Goal: Task Accomplishment & Management: Manage account settings

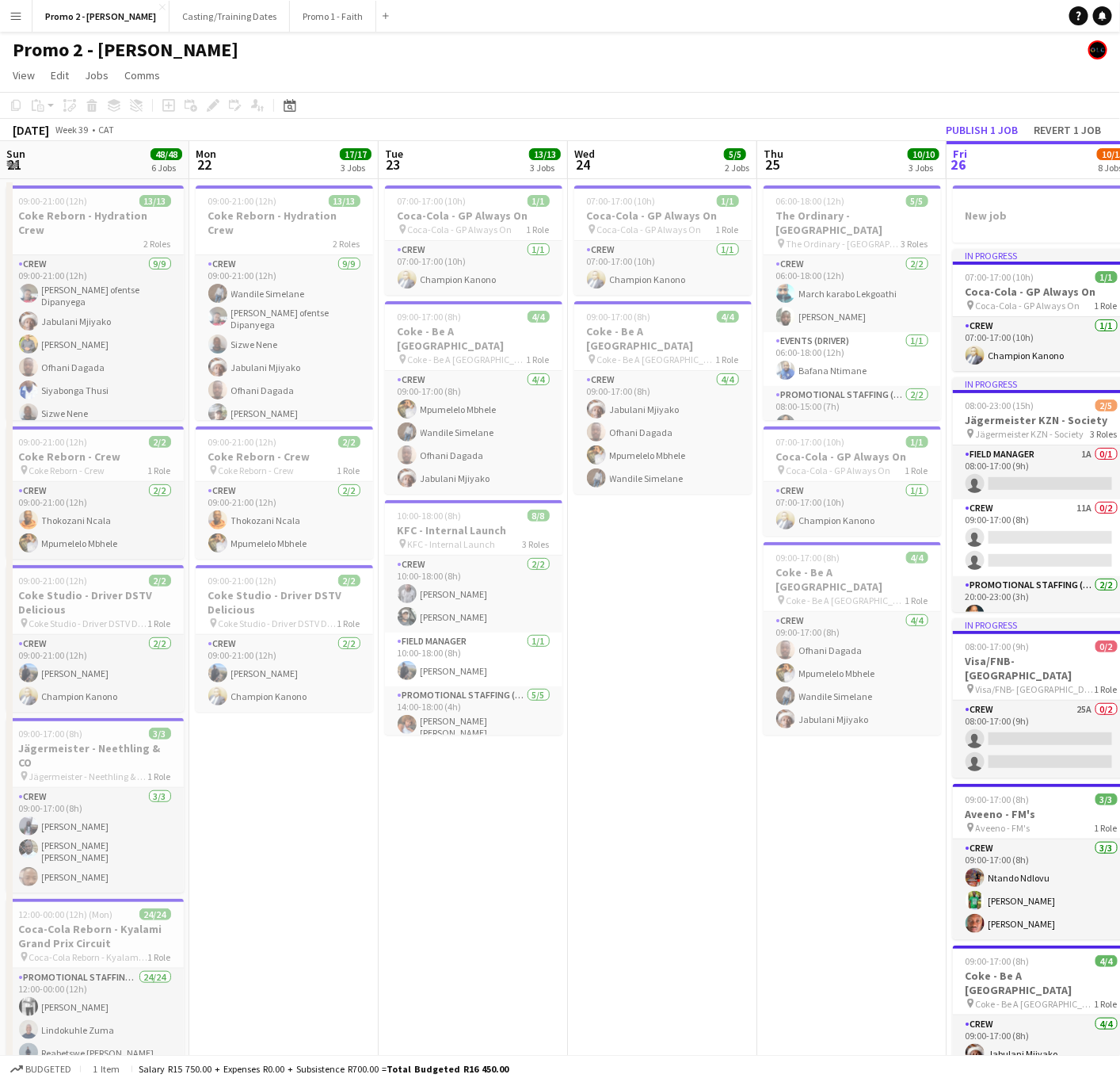
scroll to position [0, 426]
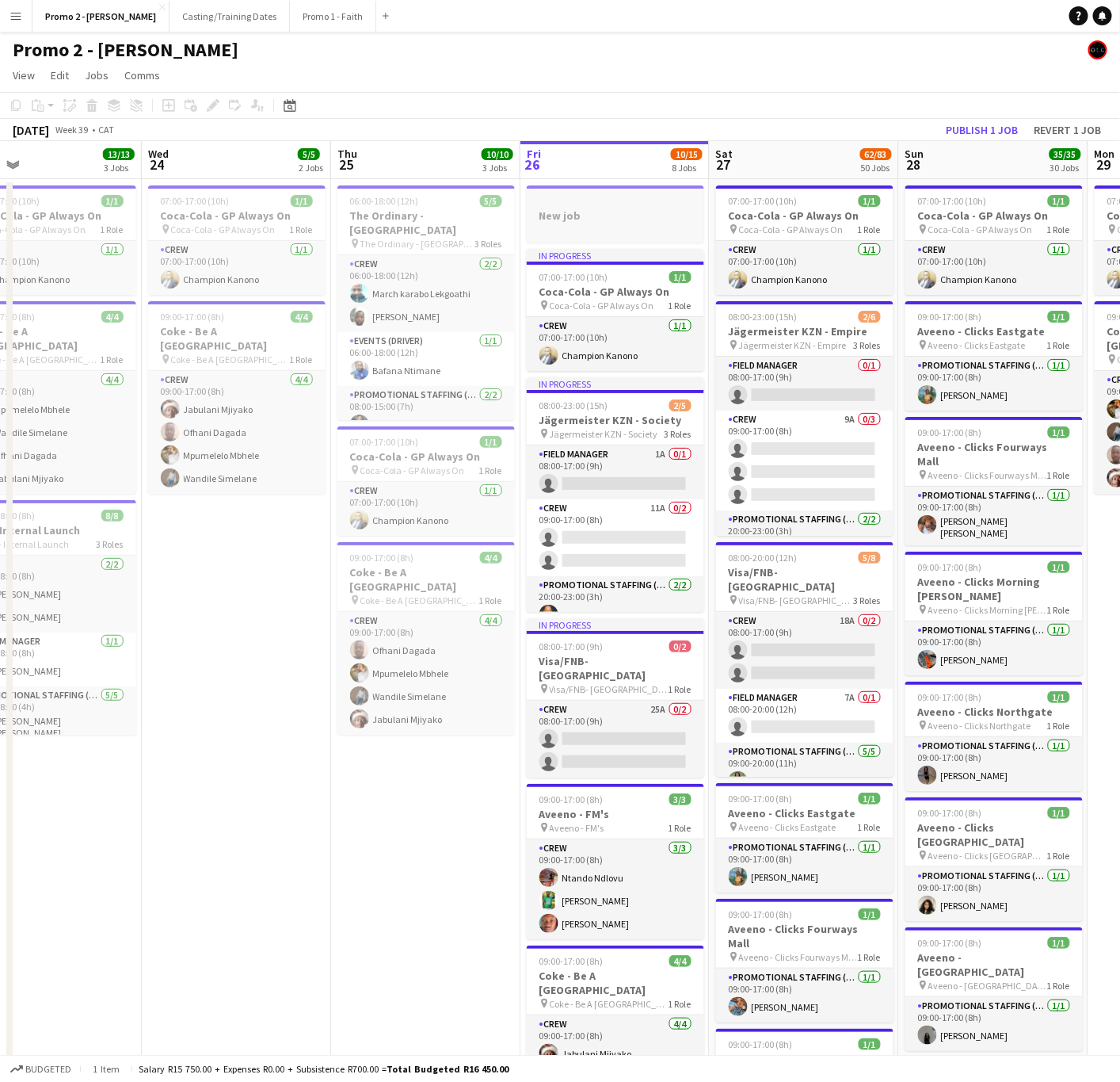
click at [599, 227] on div at bounding box center [616, 229] width 177 height 12
click at [95, 106] on icon "Delete" at bounding box center [92, 105] width 12 height 12
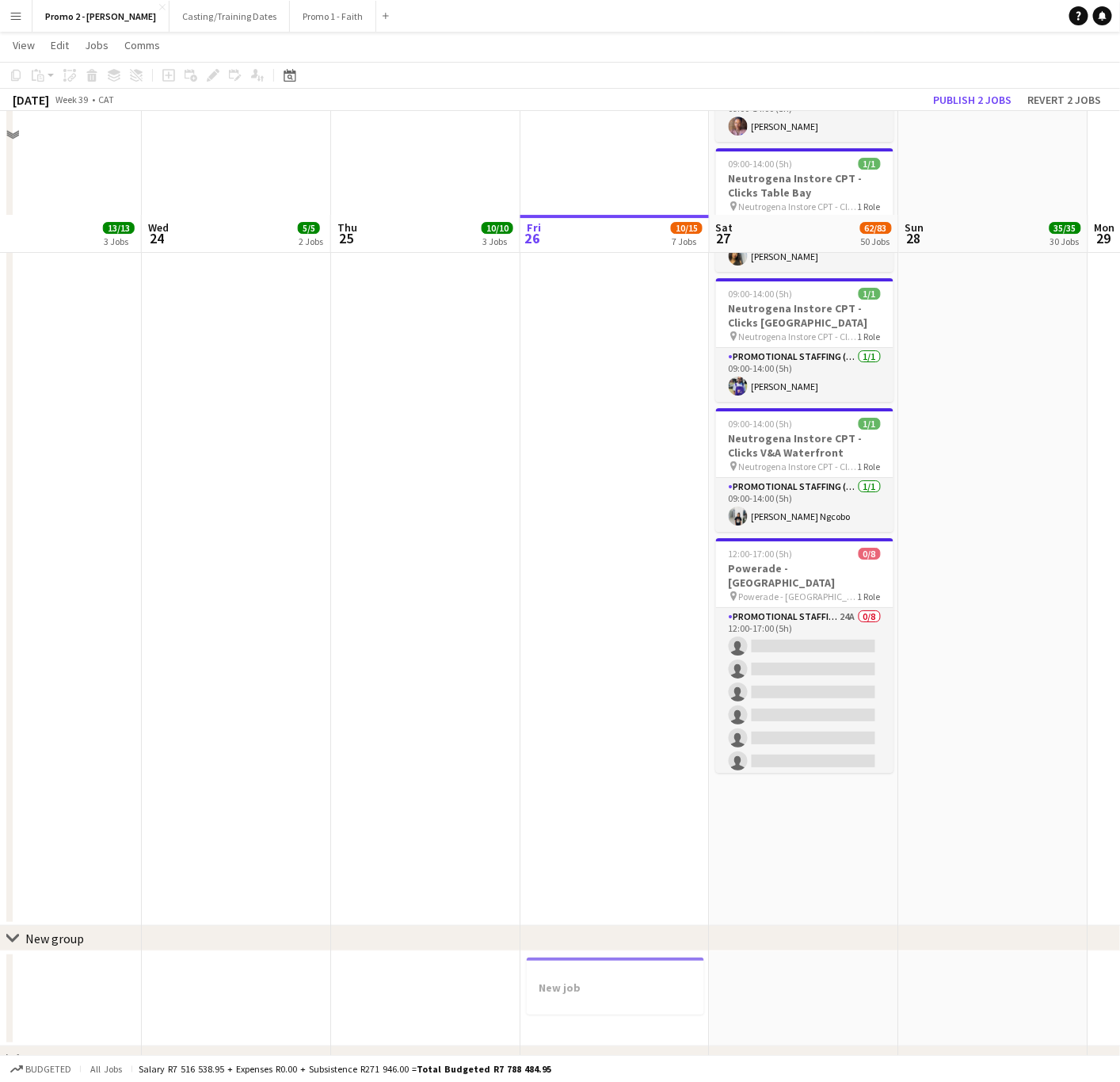
scroll to position [6493, 0]
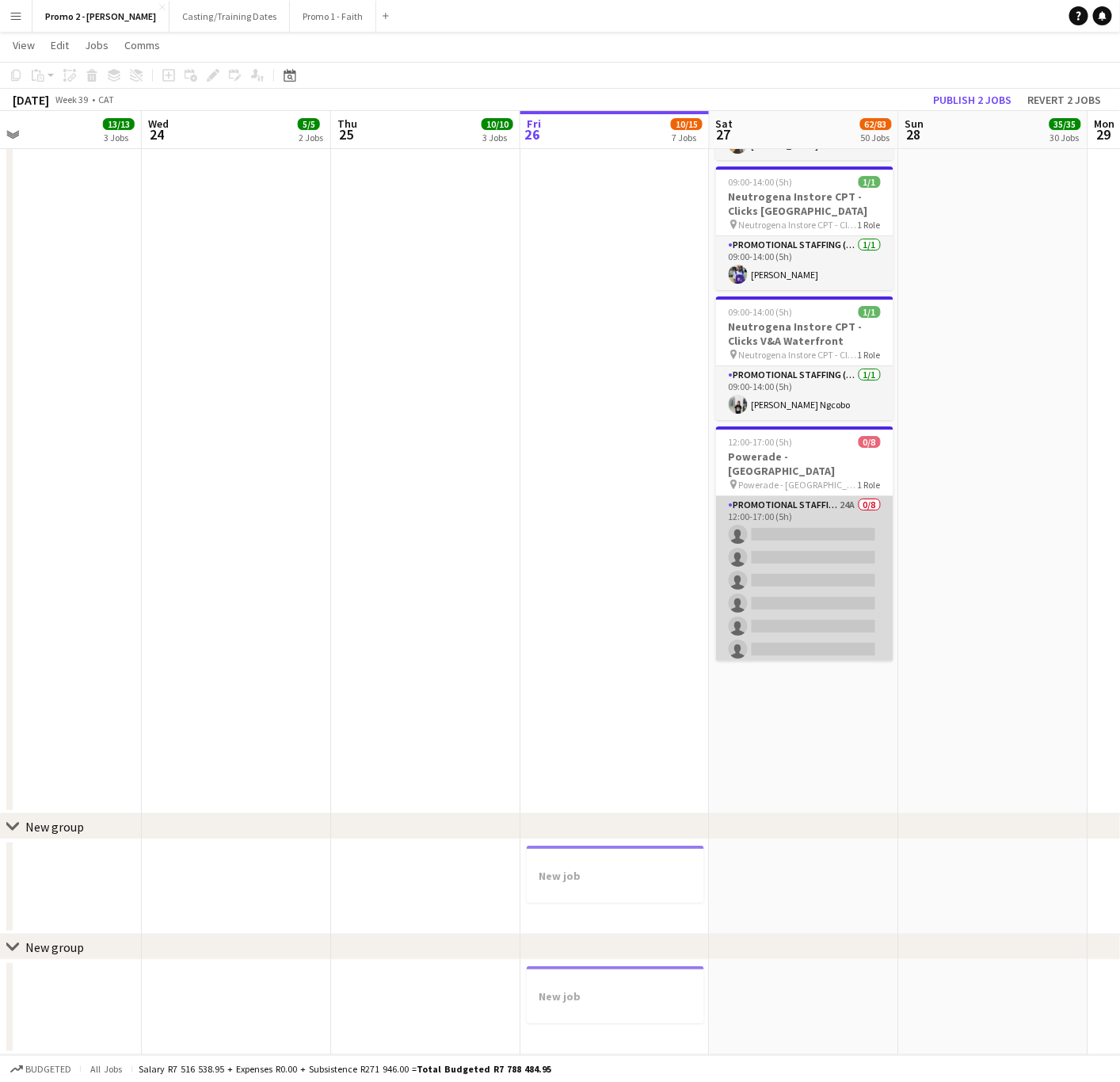
click at [825, 496] on app-card-role "Promotional Staffing (Brand Ambassadors) 24A 0/8 12:00-17:00 (5h) single-neutra…" at bounding box center [804, 602] width 177 height 214
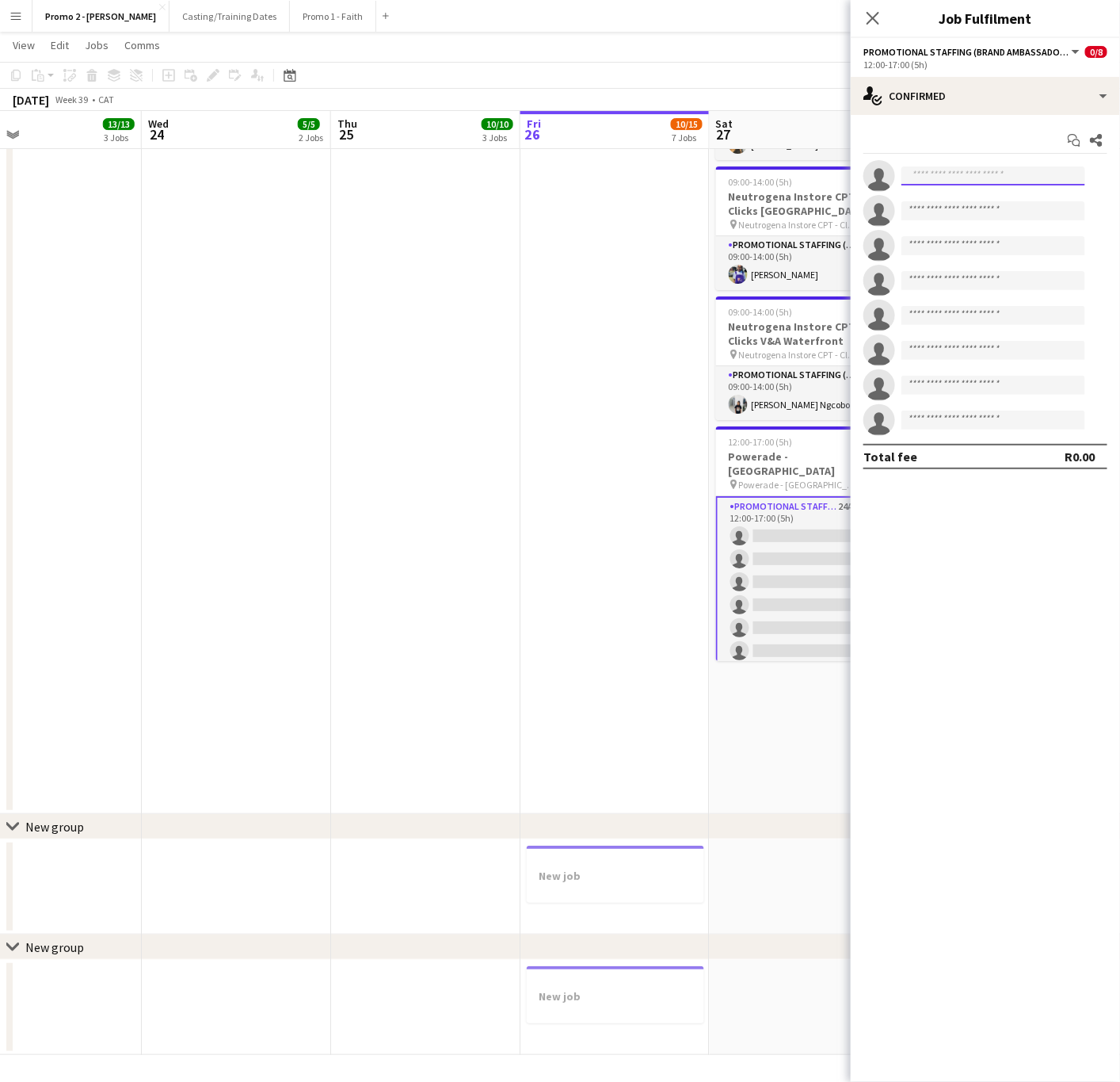
click at [951, 176] on input at bounding box center [993, 176] width 184 height 19
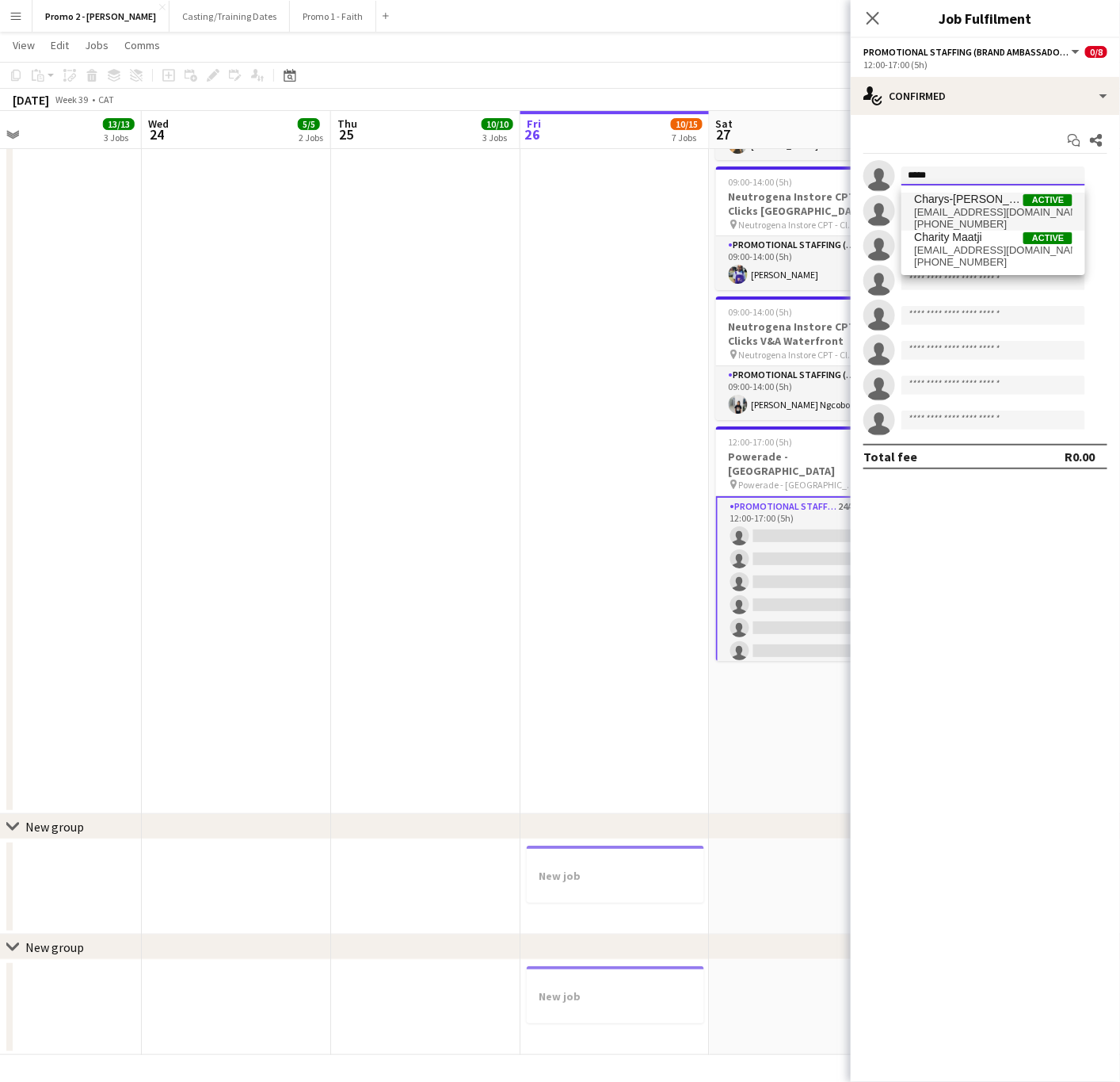
type input "*****"
click at [963, 210] on span "[EMAIL_ADDRESS][DOMAIN_NAME]" at bounding box center [993, 212] width 158 height 12
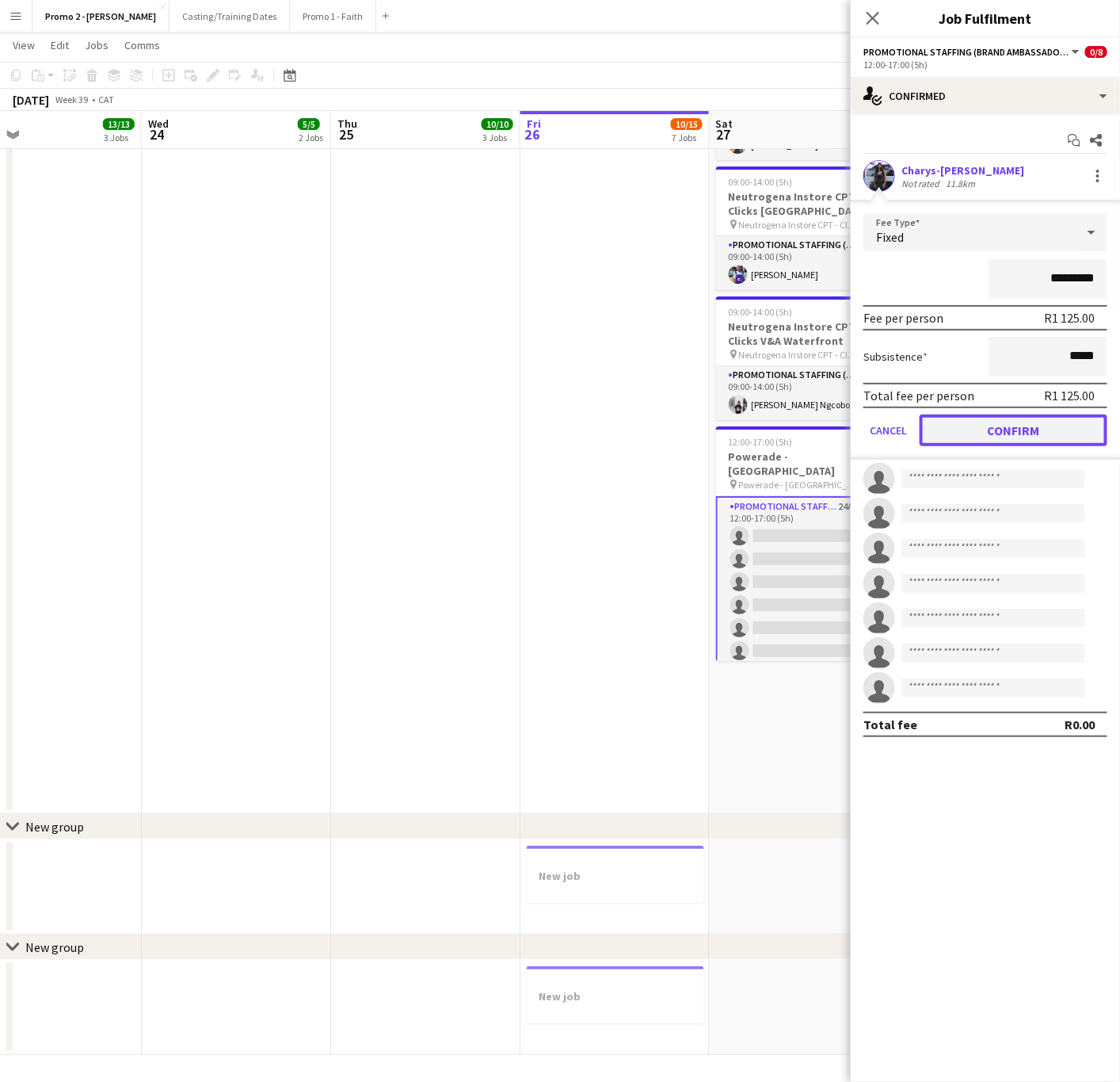
click at [998, 434] on button "Confirm" at bounding box center [1013, 430] width 188 height 31
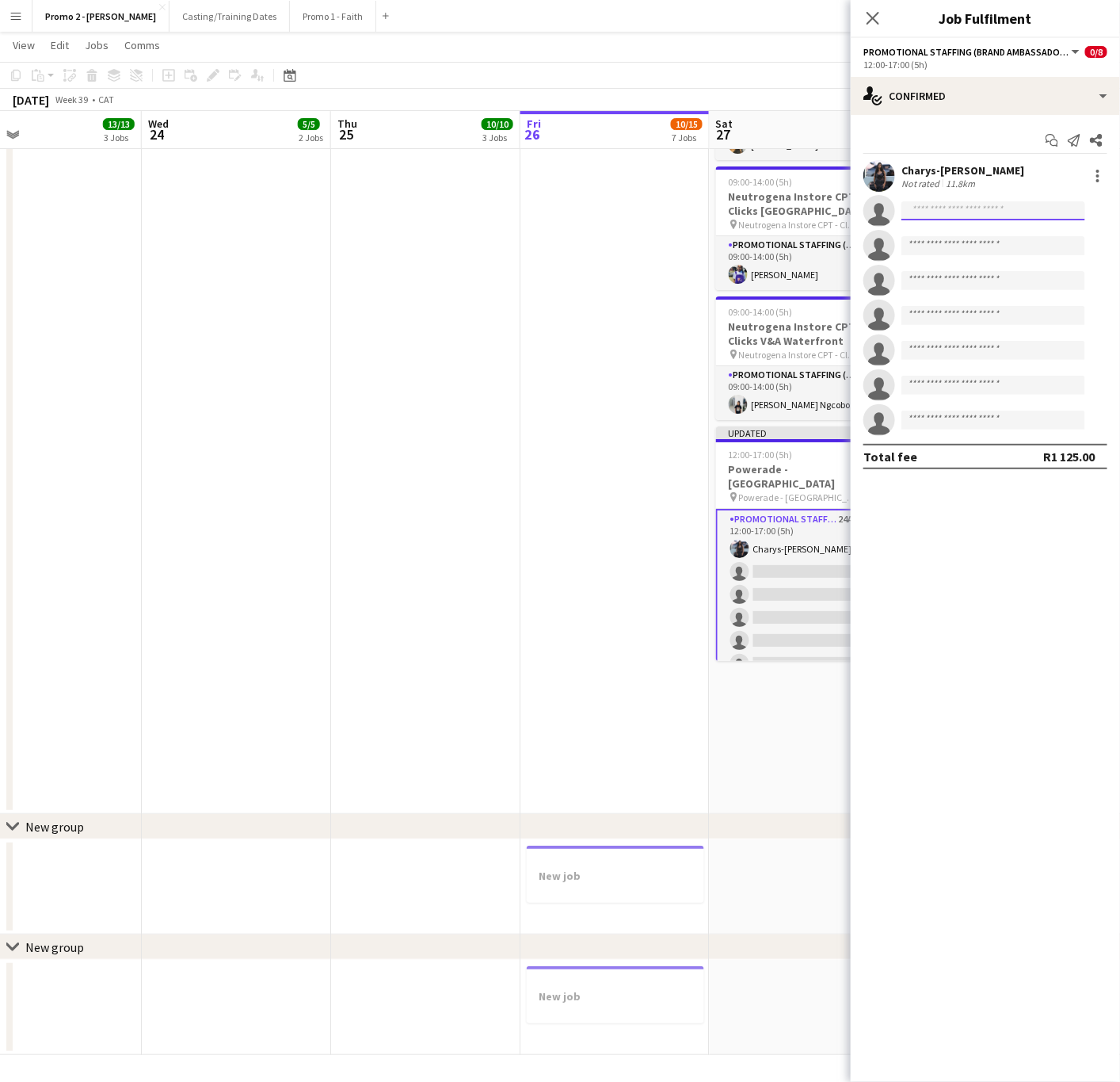
click at [916, 216] on input at bounding box center [993, 211] width 184 height 19
type input "*********"
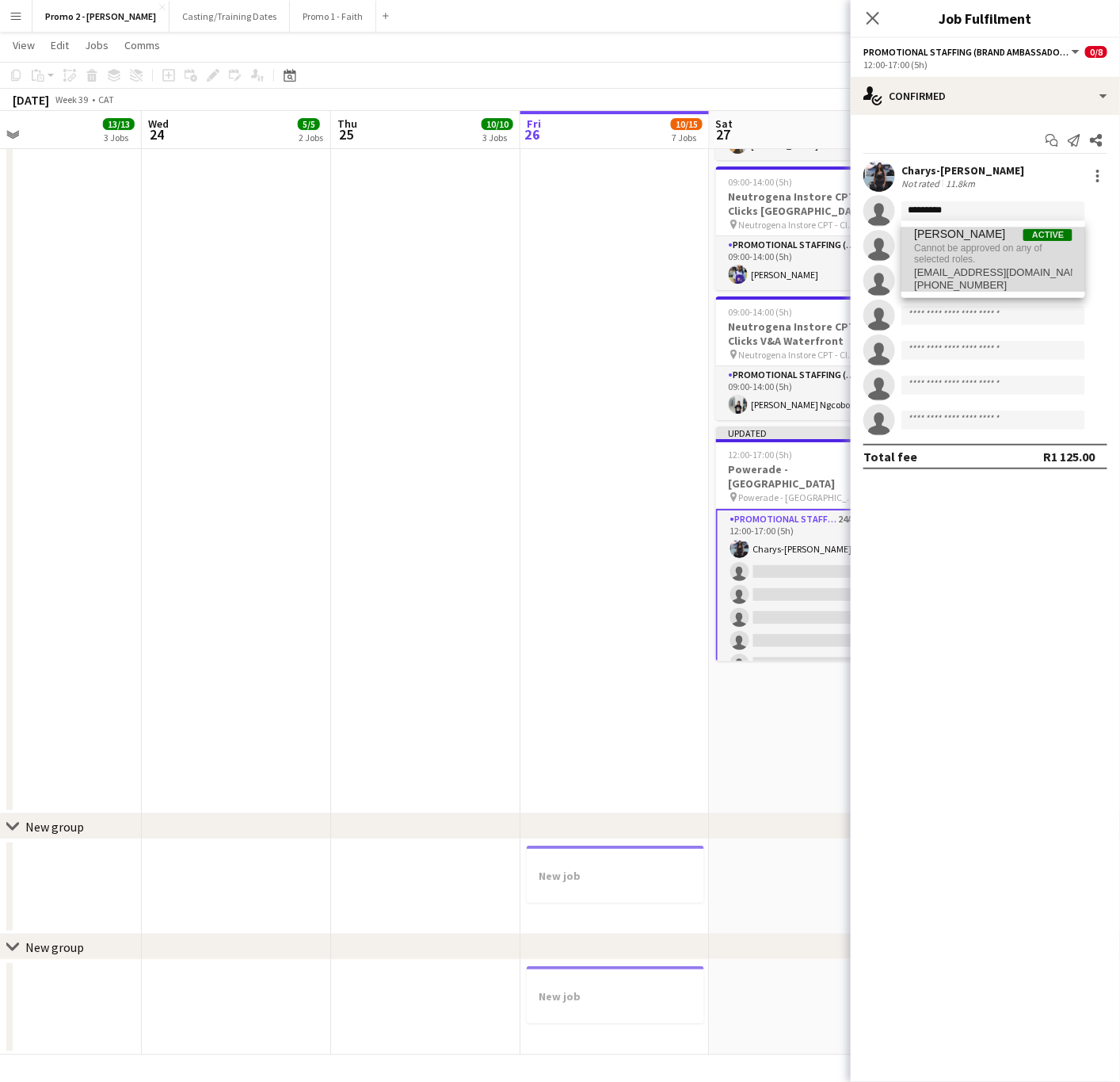
click at [970, 251] on span "Cannot be approved on any of selected roles." at bounding box center [993, 254] width 158 height 26
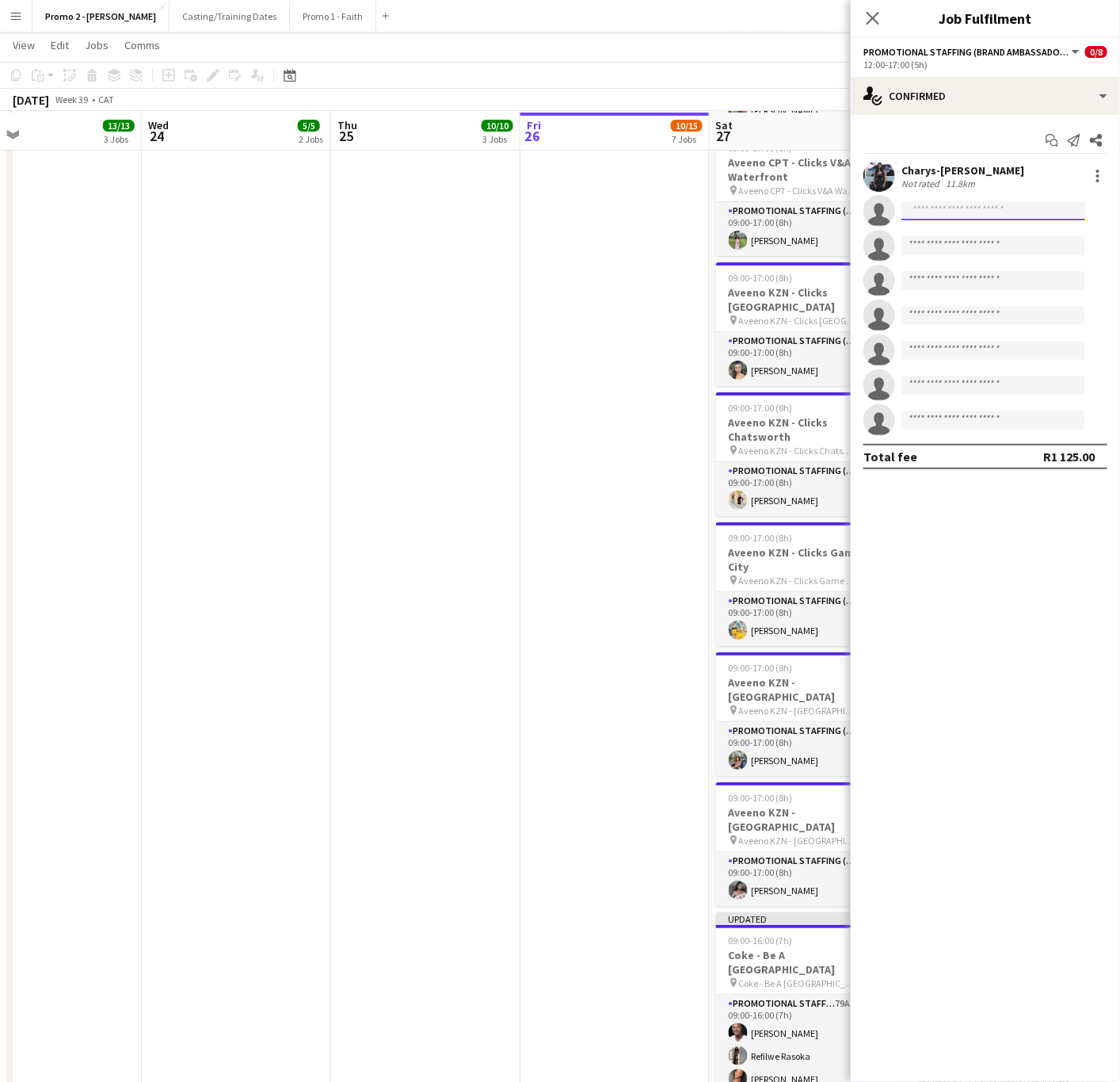
scroll to position [2214, 0]
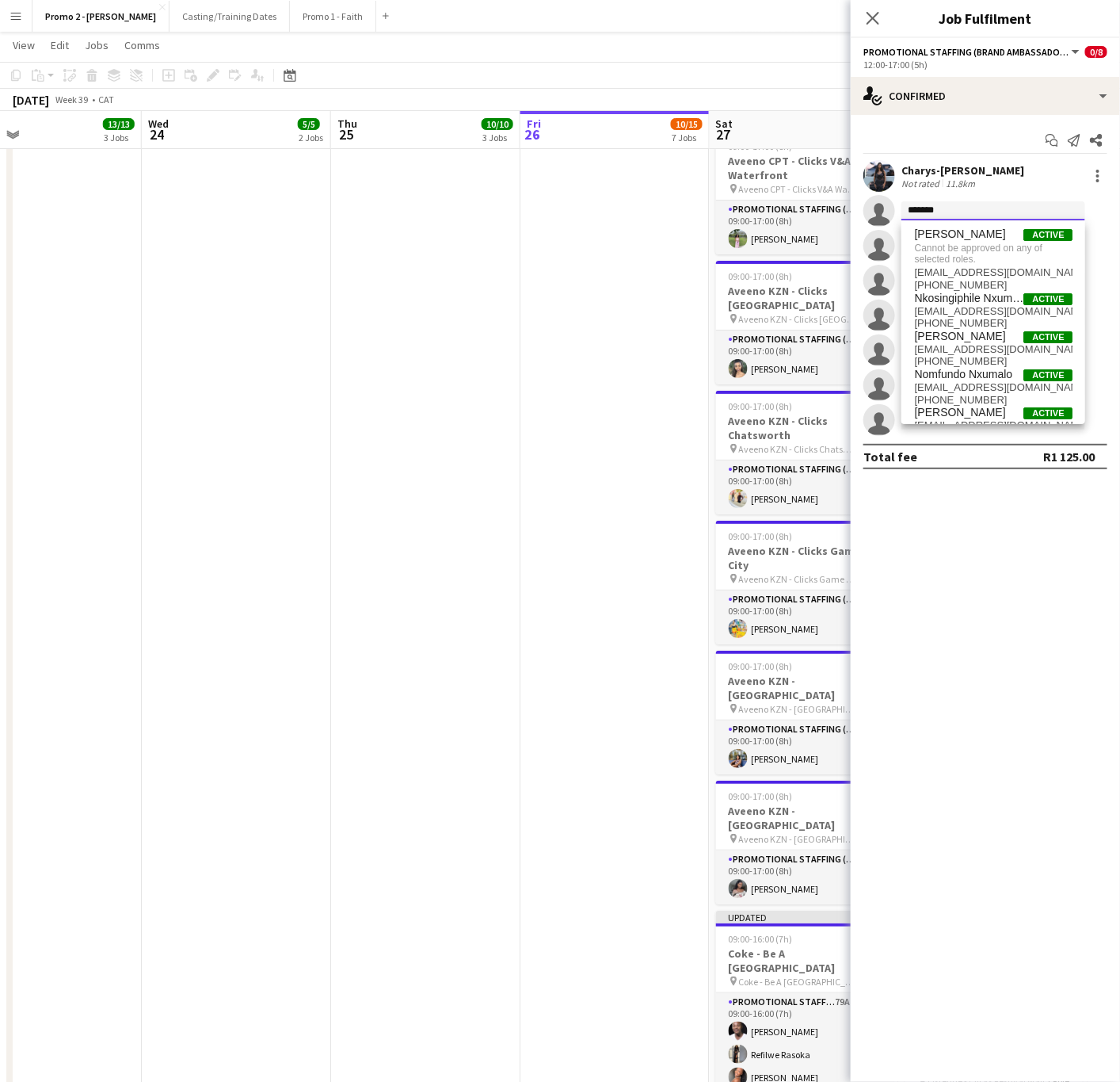
type input "*******"
click at [959, 250] on span "Cannot be approved on any of selected roles." at bounding box center [993, 254] width 158 height 26
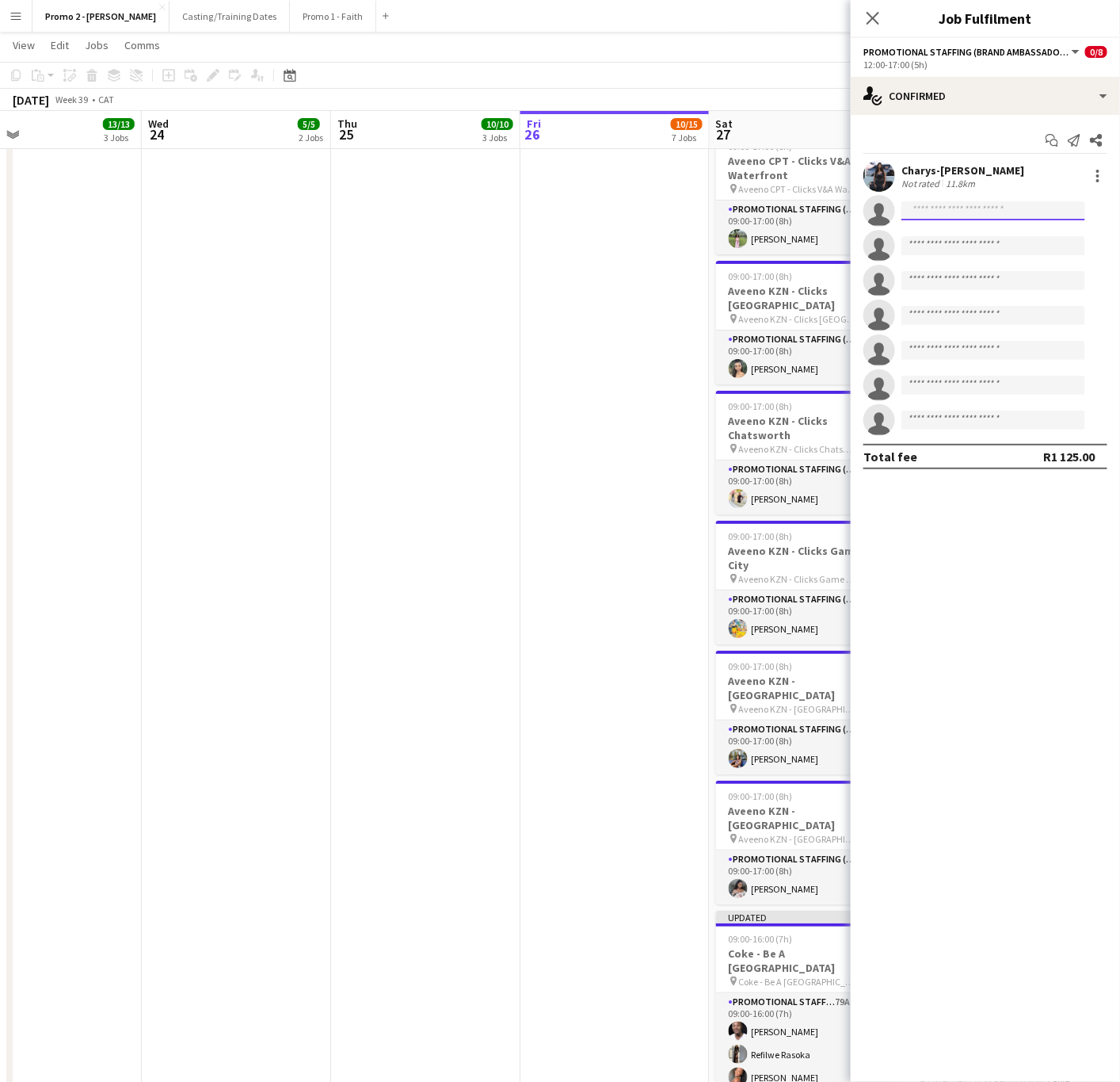
click at [989, 219] on input at bounding box center [993, 211] width 184 height 19
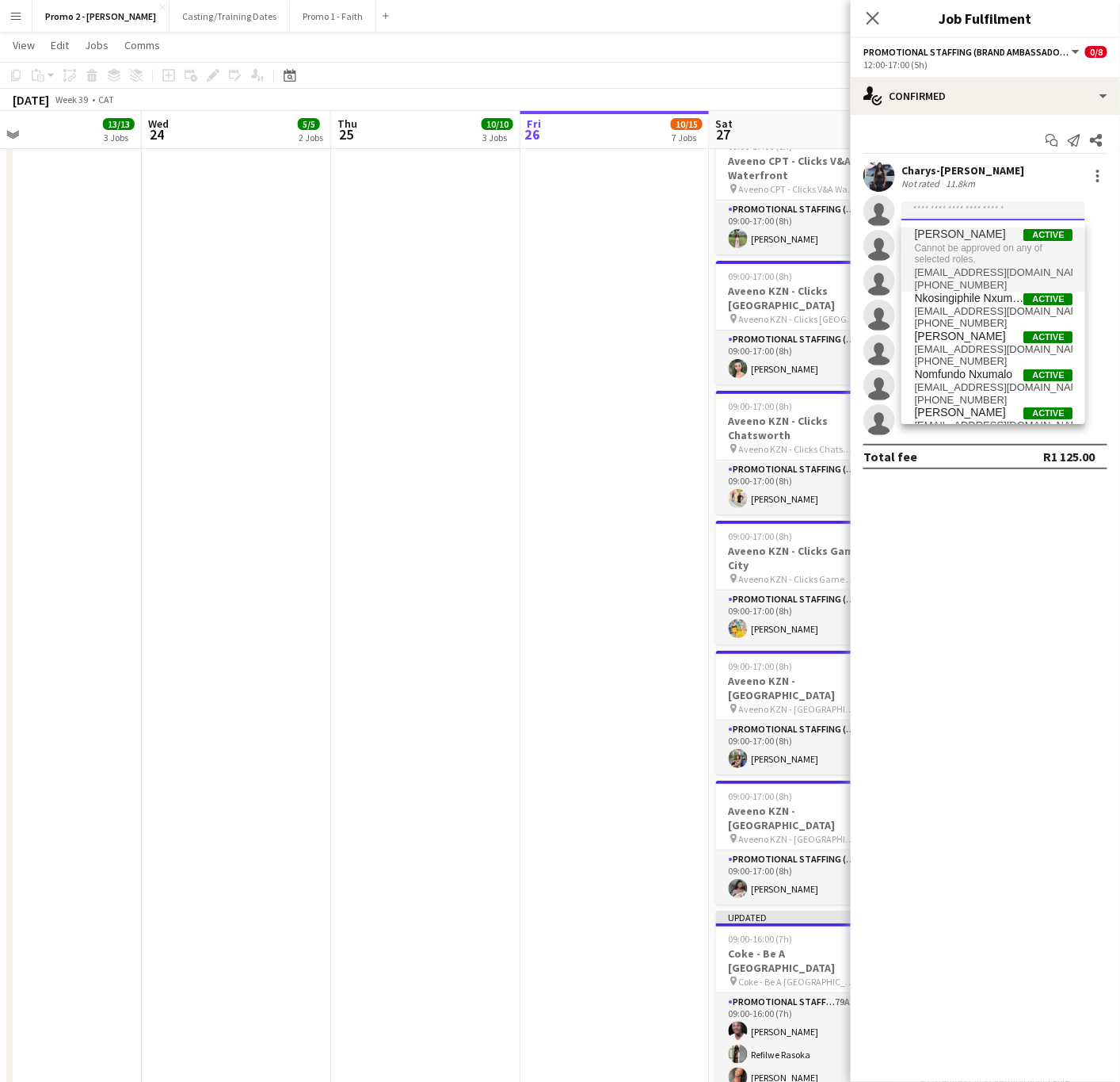
click at [934, 208] on input at bounding box center [993, 211] width 184 height 19
type input "********"
click at [967, 409] on span "[PERSON_NAME]" at bounding box center [960, 413] width 92 height 13
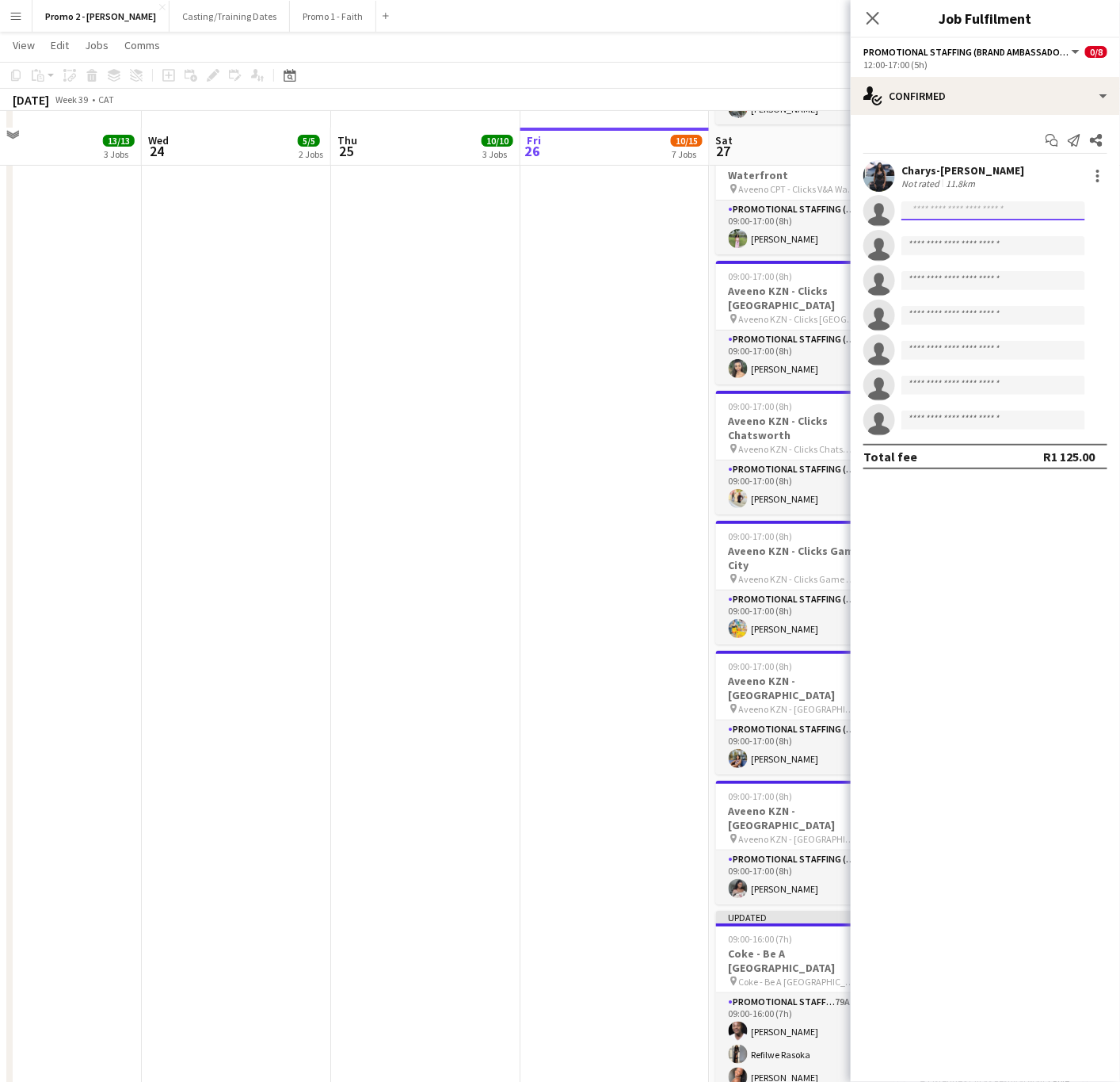
scroll to position [2332, 0]
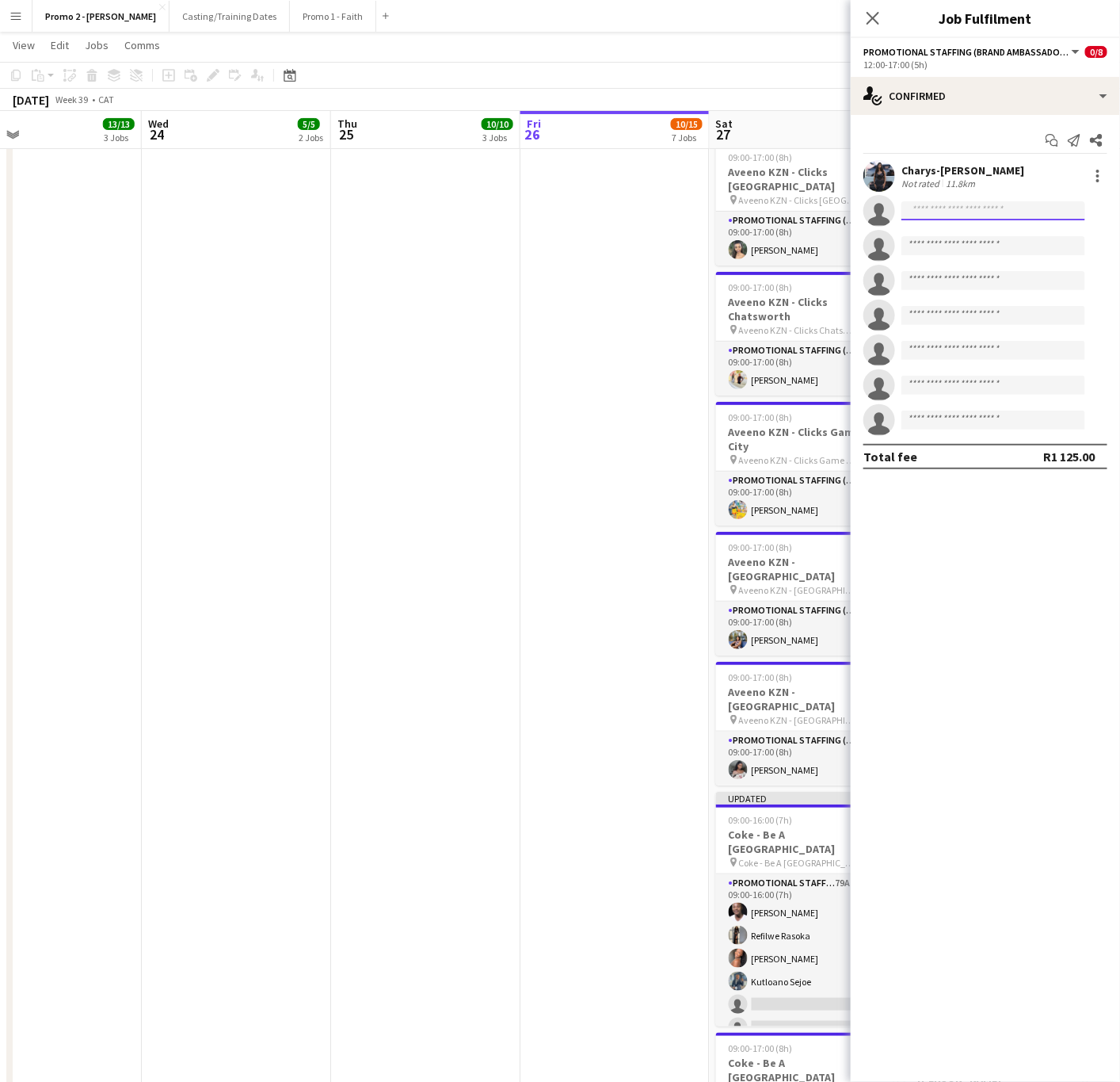
click at [1001, 219] on input at bounding box center [993, 211] width 184 height 19
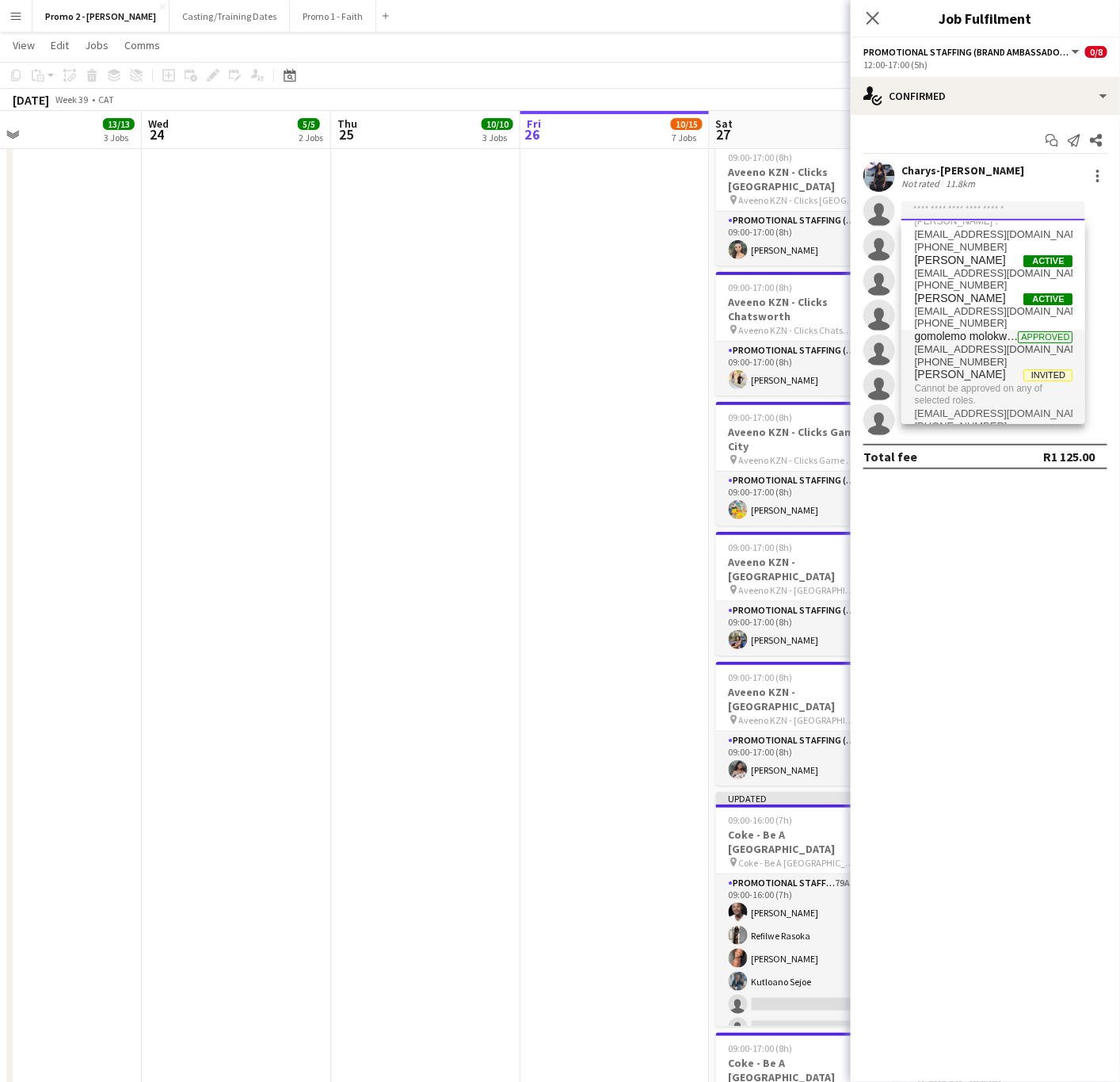
scroll to position [54, 0]
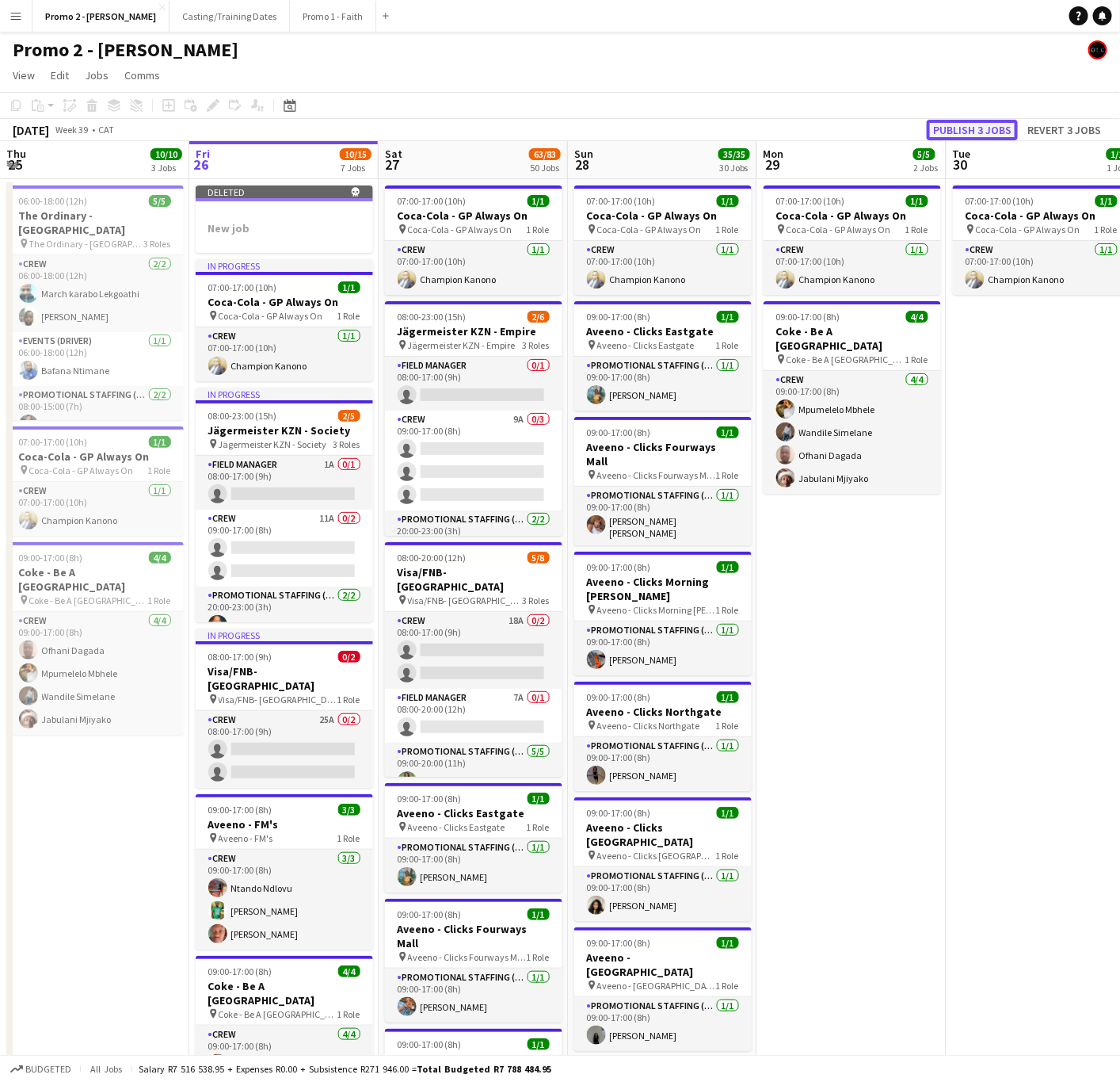
click at [982, 125] on button "Publish 3 jobs" at bounding box center [973, 131] width 92 height 21
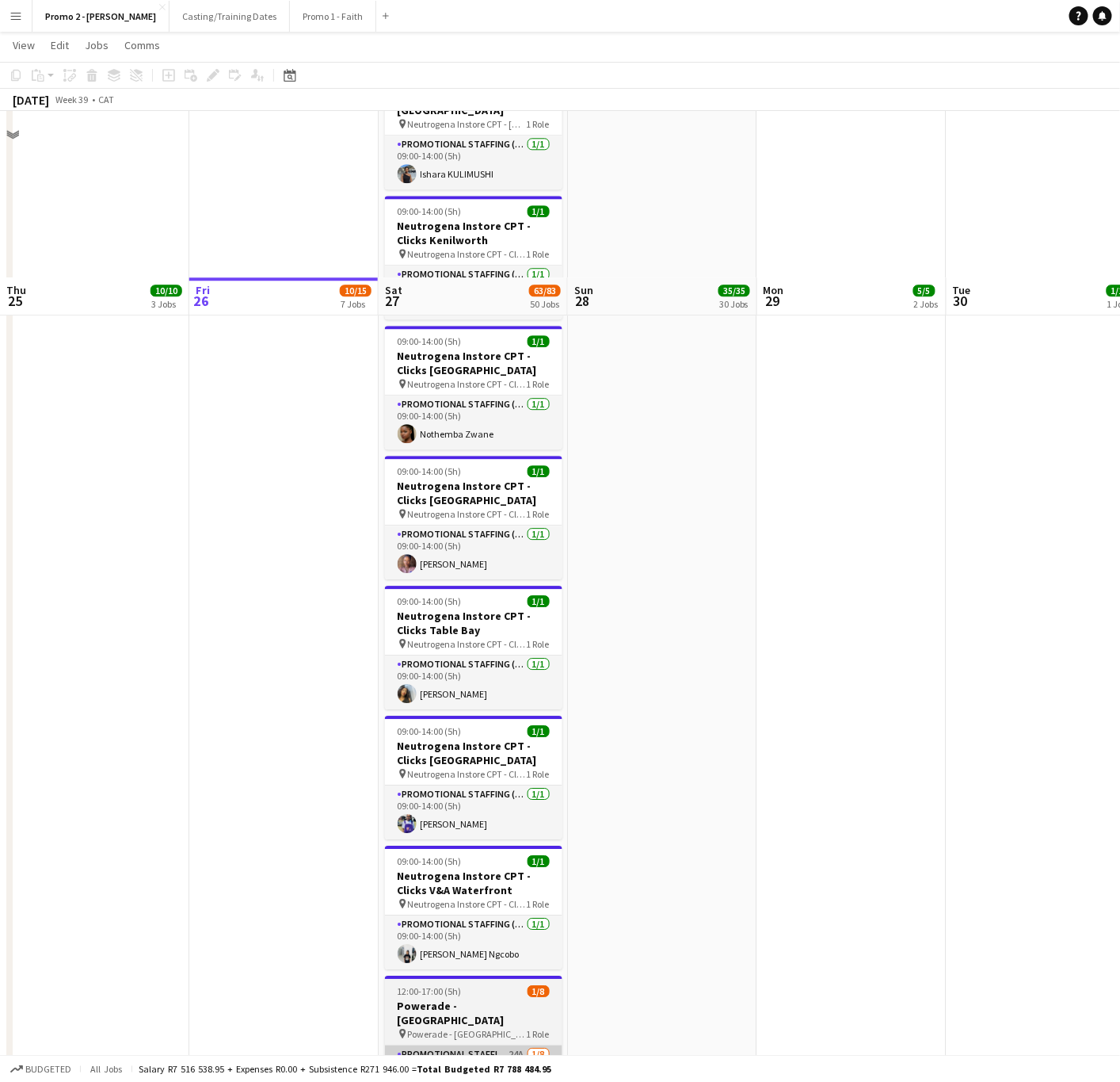
scroll to position [6493, 0]
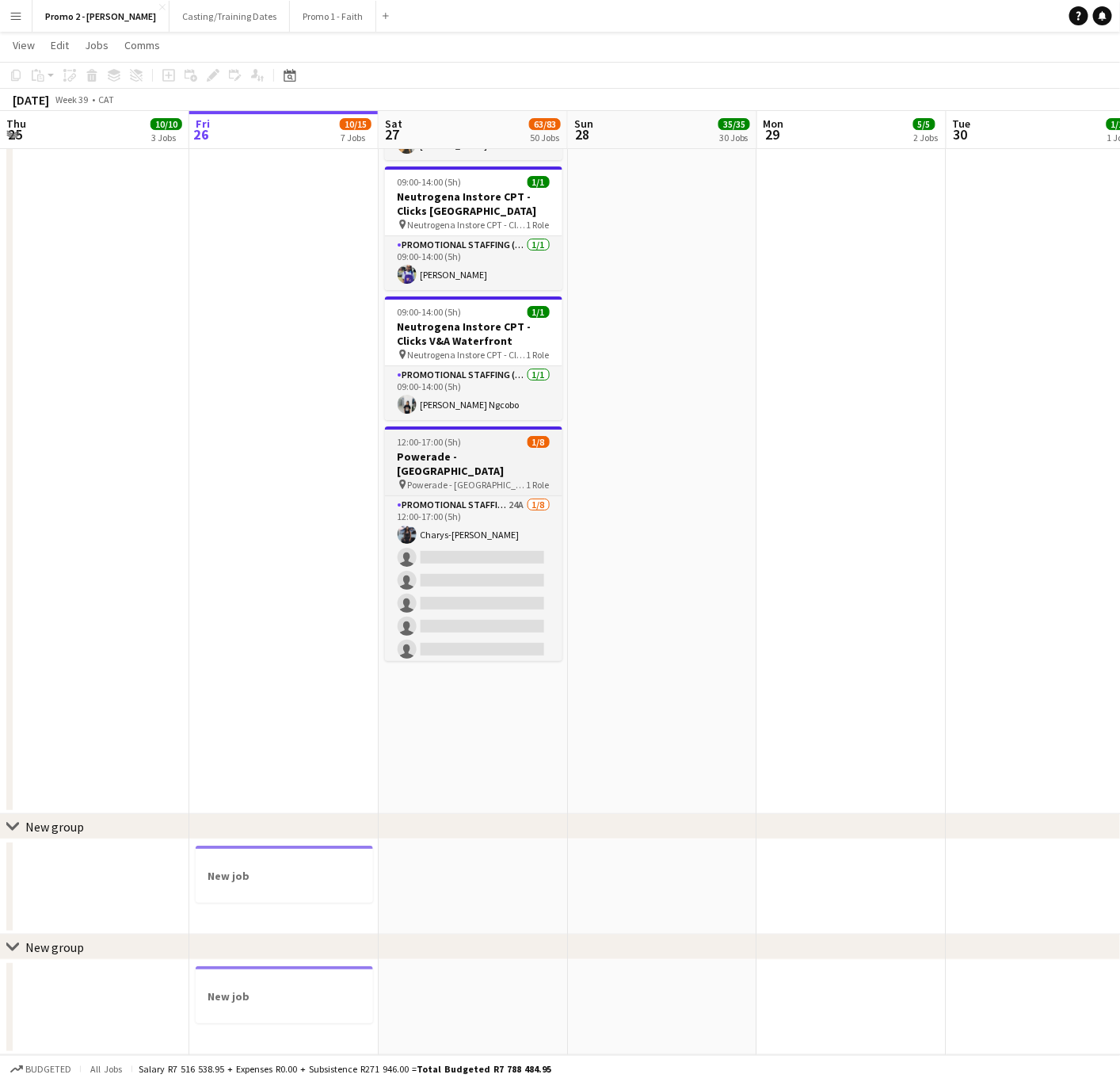
click at [467, 436] on div "12:00-17:00 (5h) 1/8" at bounding box center [474, 441] width 177 height 11
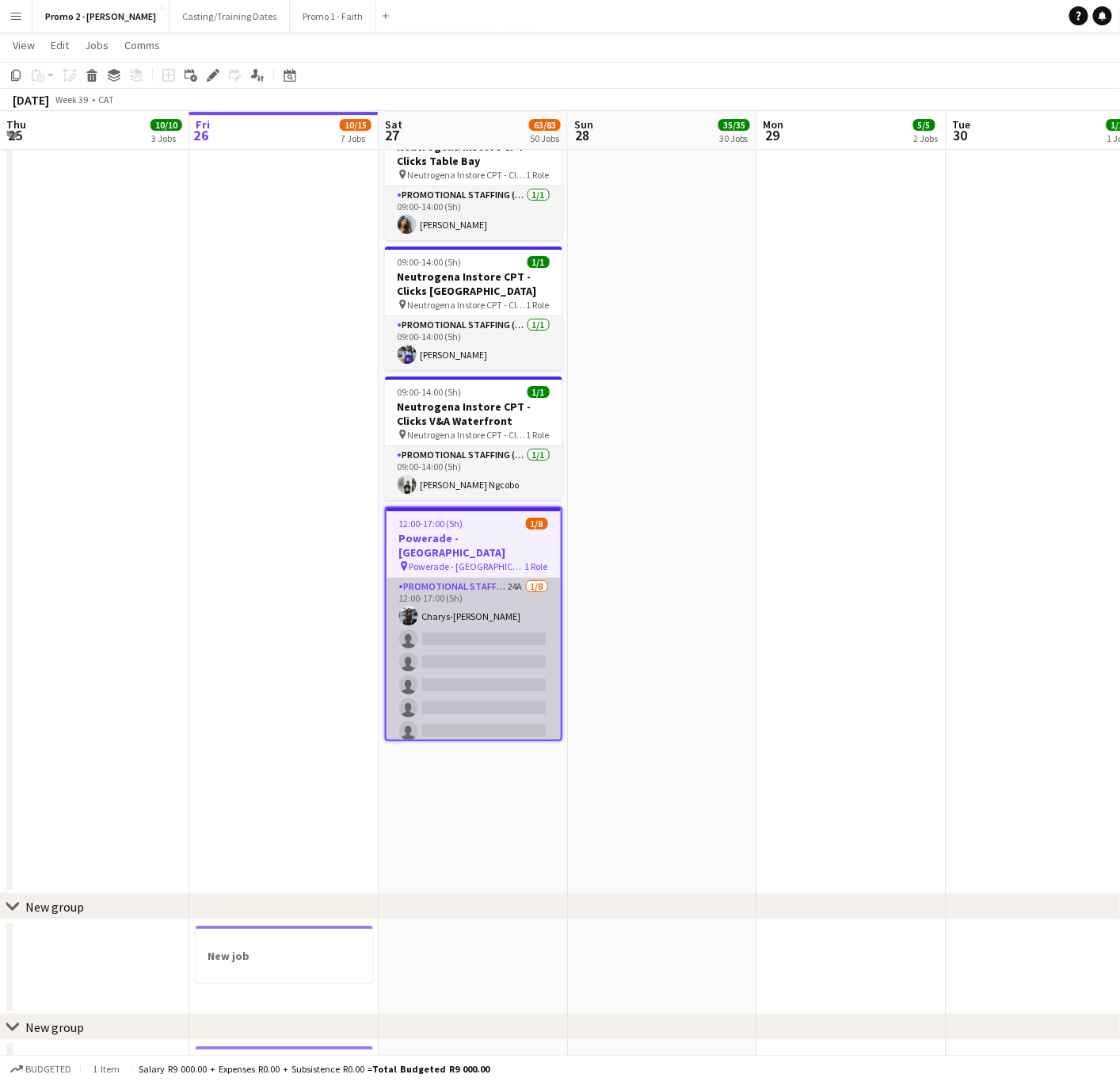
scroll to position [6374, 0]
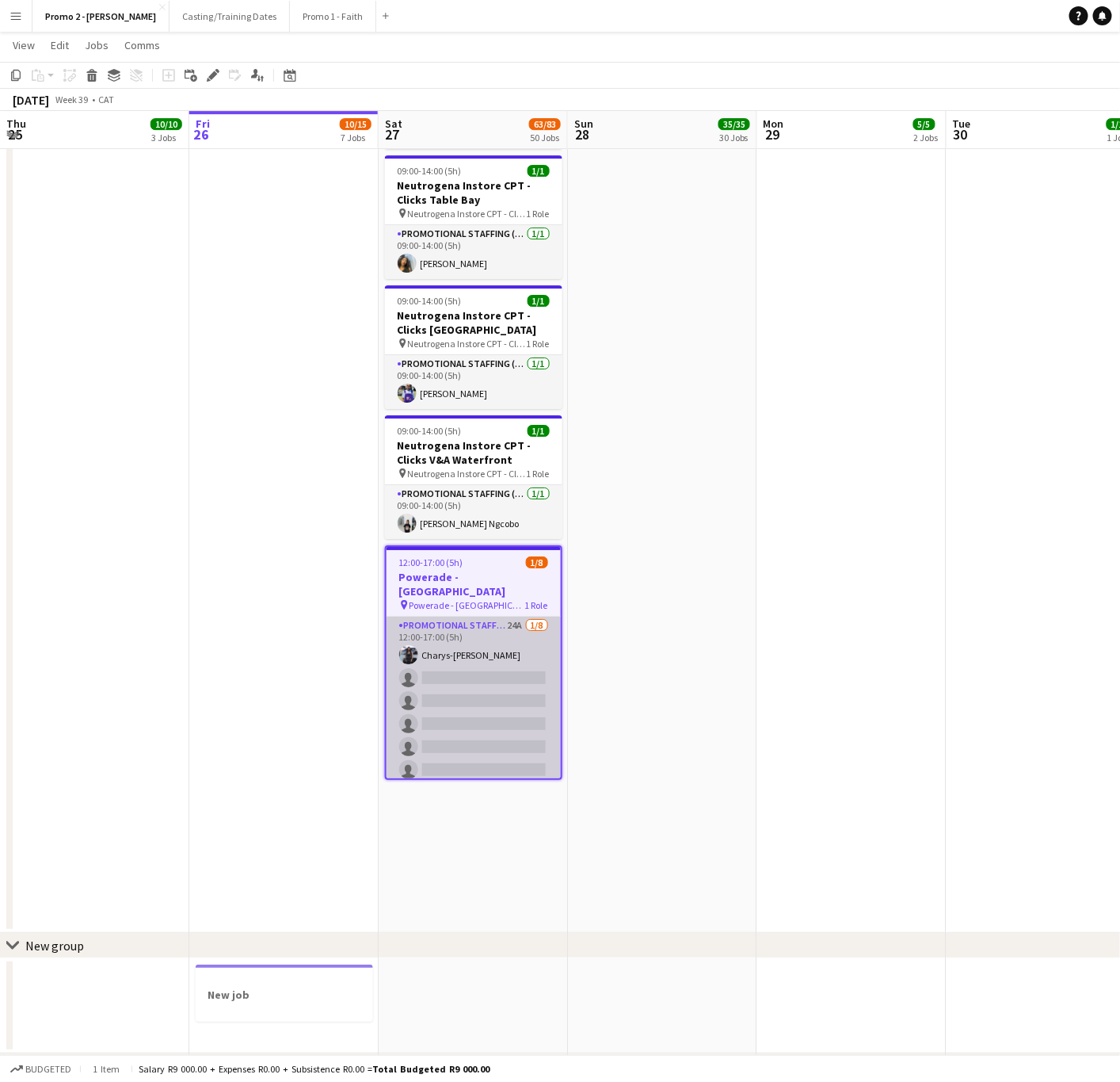
click at [462, 617] on app-card-role "Promotional Staffing (Brand Ambassadors) 24A [DATE] 12:00-17:00 (5h) Charys-[PE…" at bounding box center [474, 724] width 174 height 214
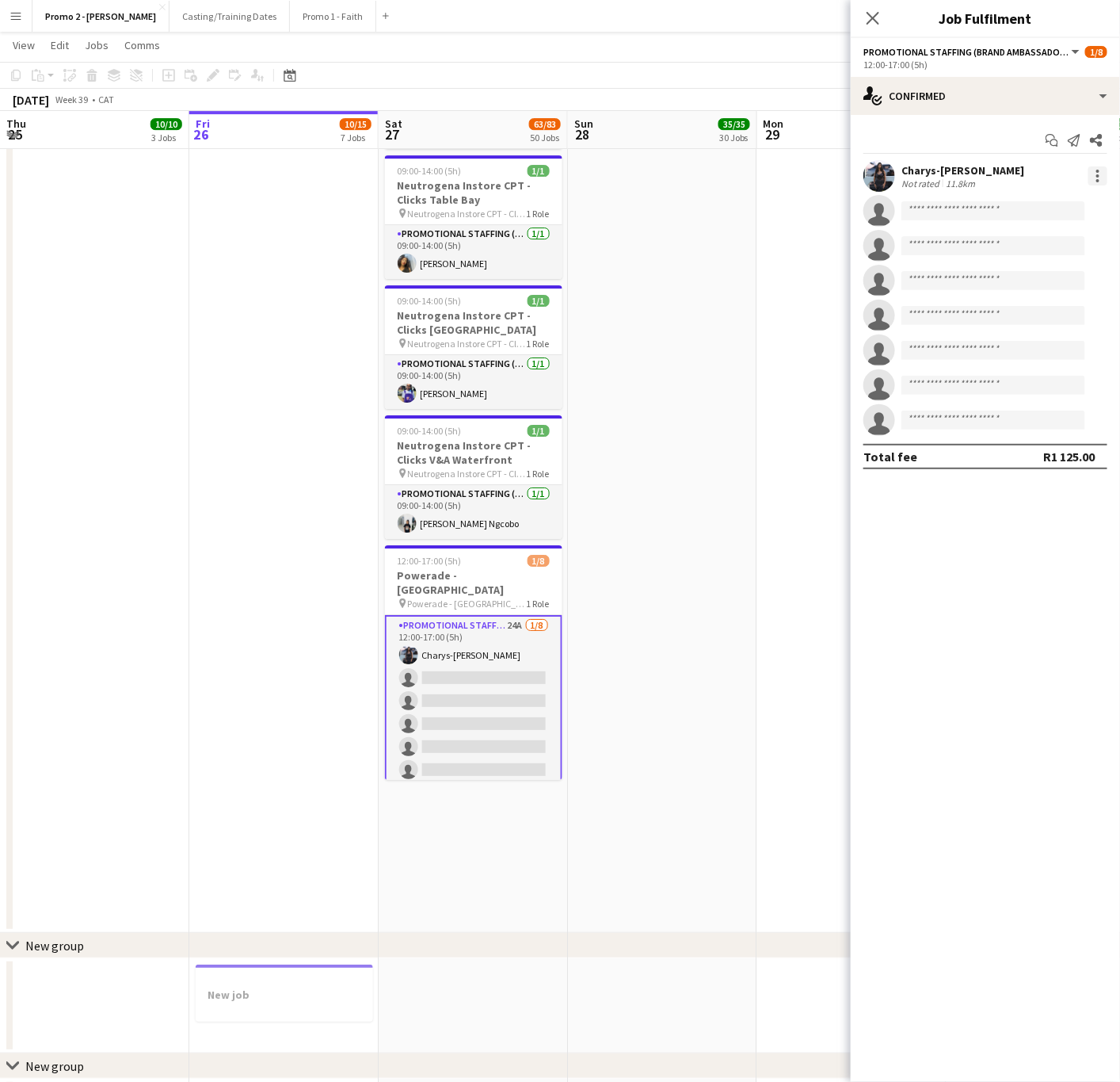
click at [1093, 181] on div at bounding box center [1098, 176] width 19 height 19
click at [1021, 355] on span "Remove" at bounding box center [1022, 357] width 48 height 13
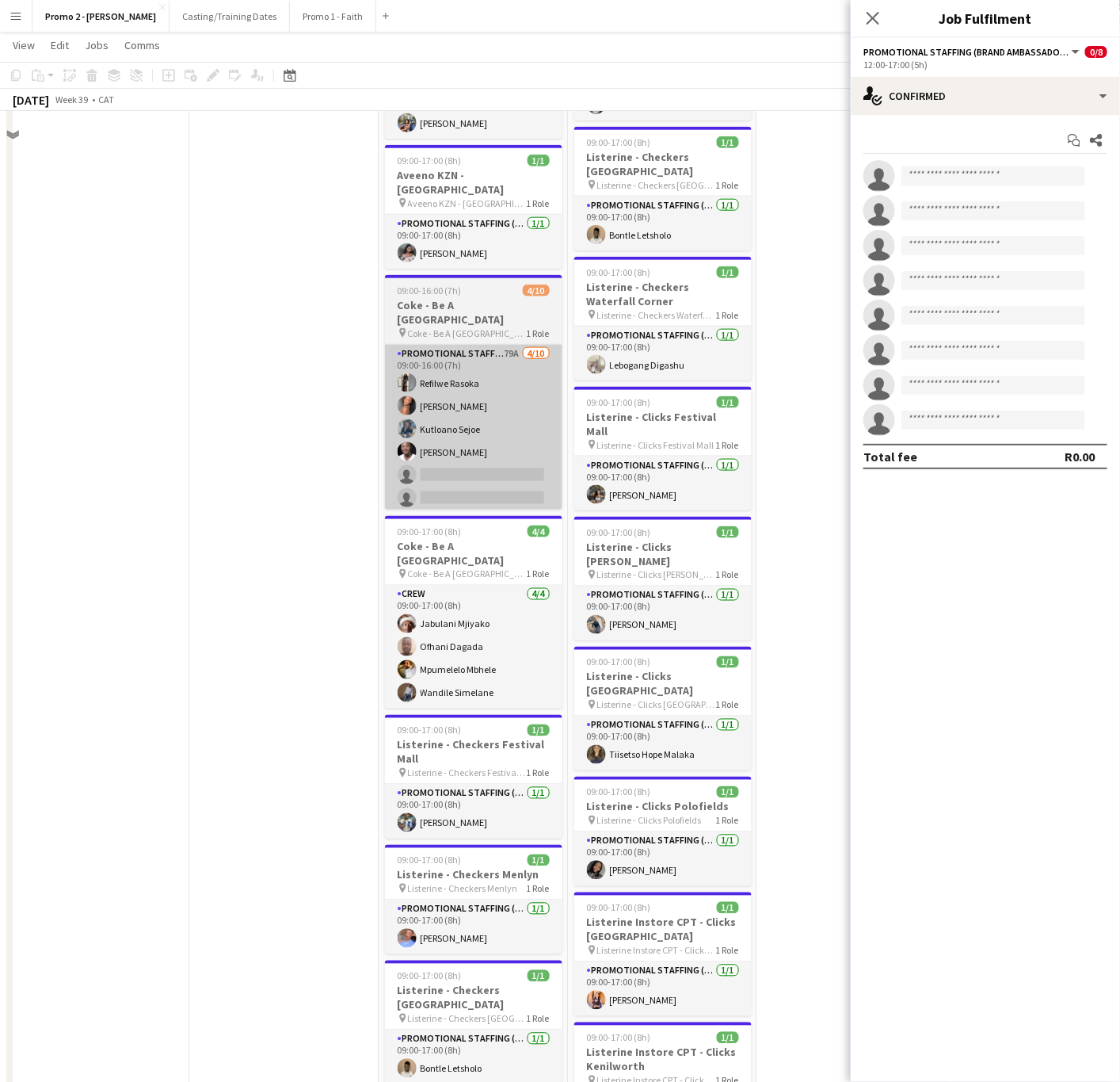
scroll to position [2689, 0]
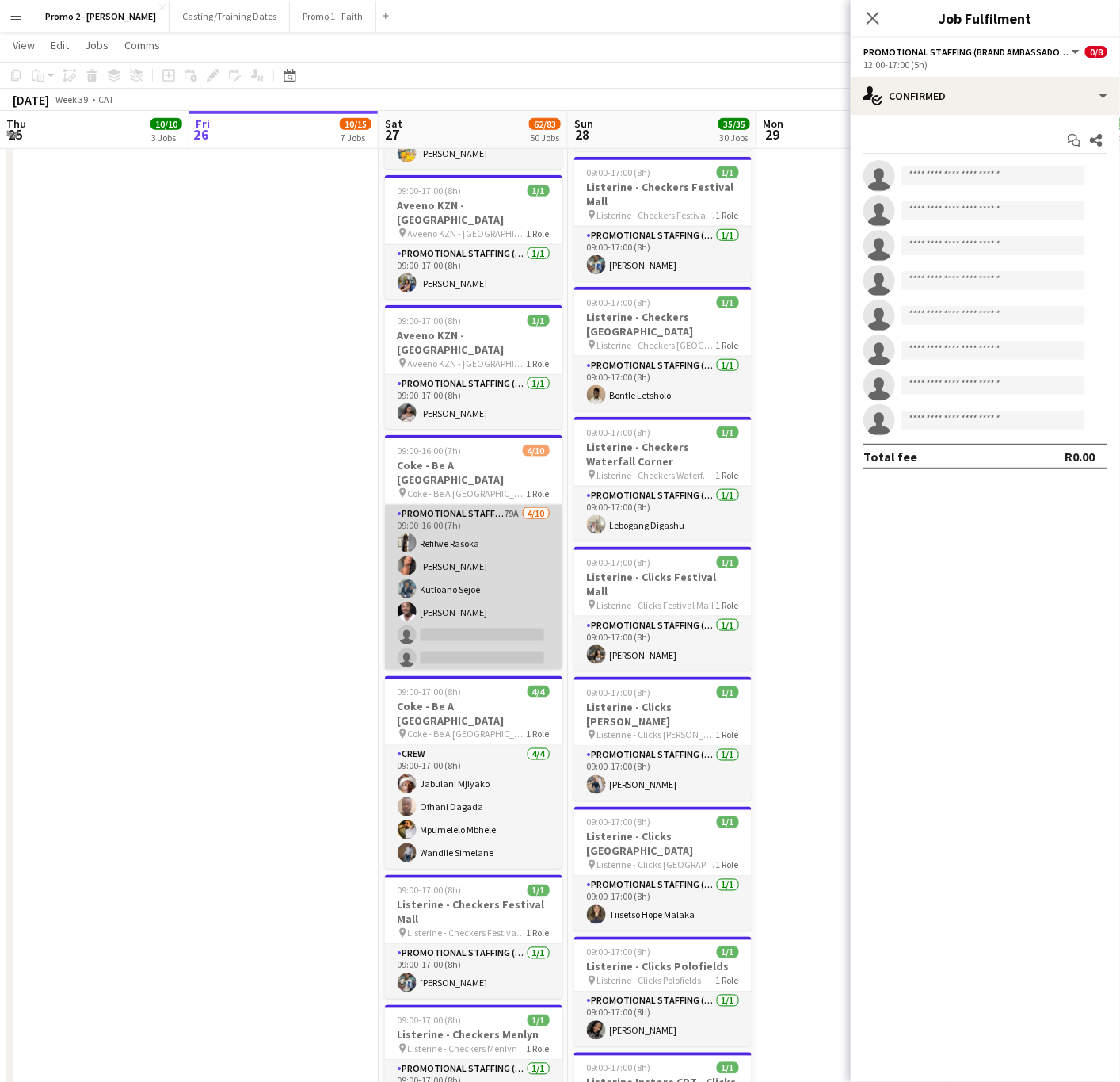
click at [457, 523] on app-card-role "Promotional Staffing (Brand Ambassadors) 79A [DATE] 09:00-16:00 (7h) Refilwe Ra…" at bounding box center [474, 635] width 177 height 260
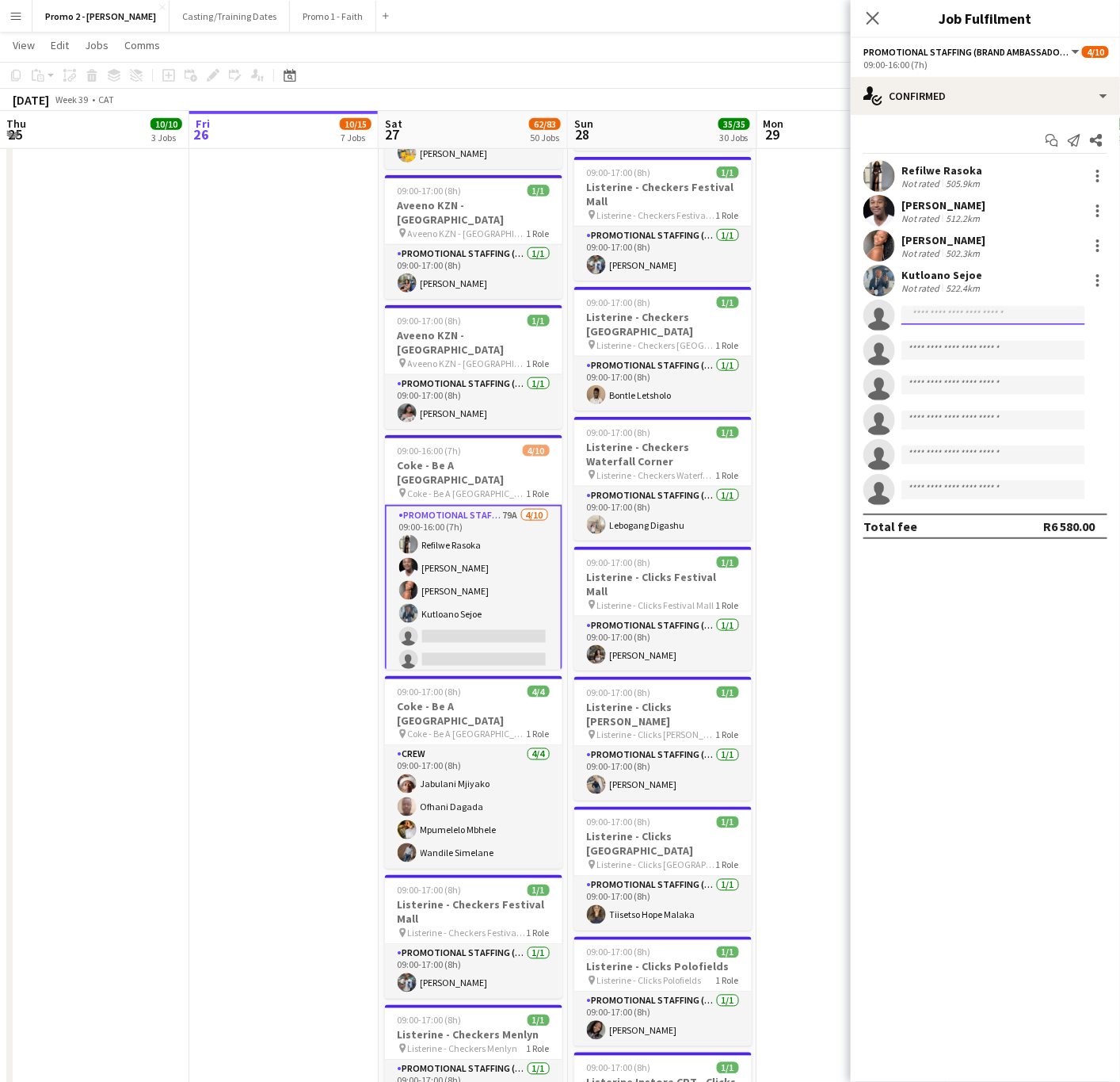
click at [982, 318] on input at bounding box center [993, 316] width 184 height 19
type input "******"
click at [825, 146] on app-board-header-date "Mon 29 5/5 2 Jobs" at bounding box center [852, 130] width 190 height 38
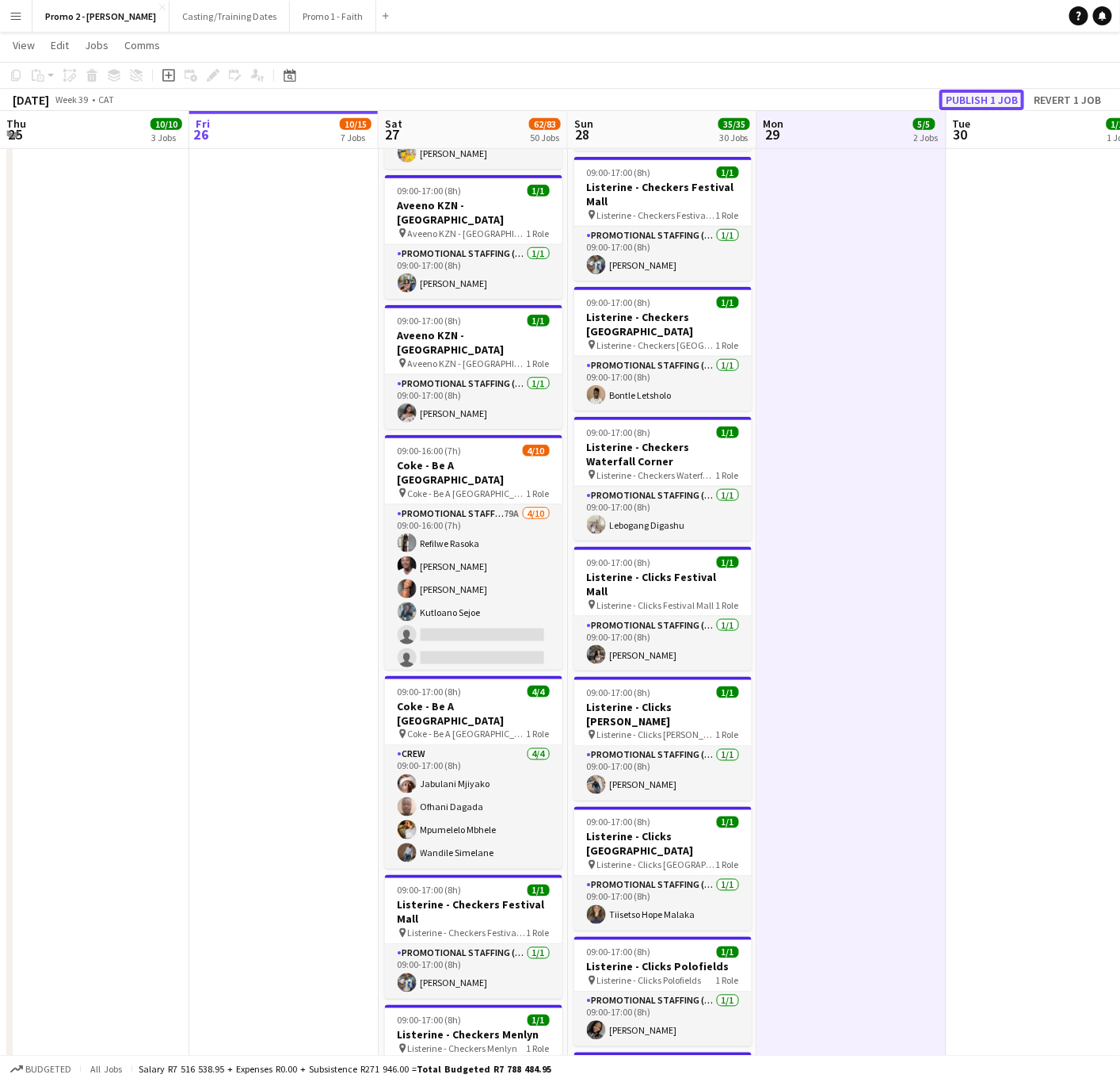
drag, startPoint x: 980, startPoint y: 105, endPoint x: 939, endPoint y: 131, distance: 48.5
click at [982, 105] on button "Publish 1 job" at bounding box center [982, 100] width 85 height 21
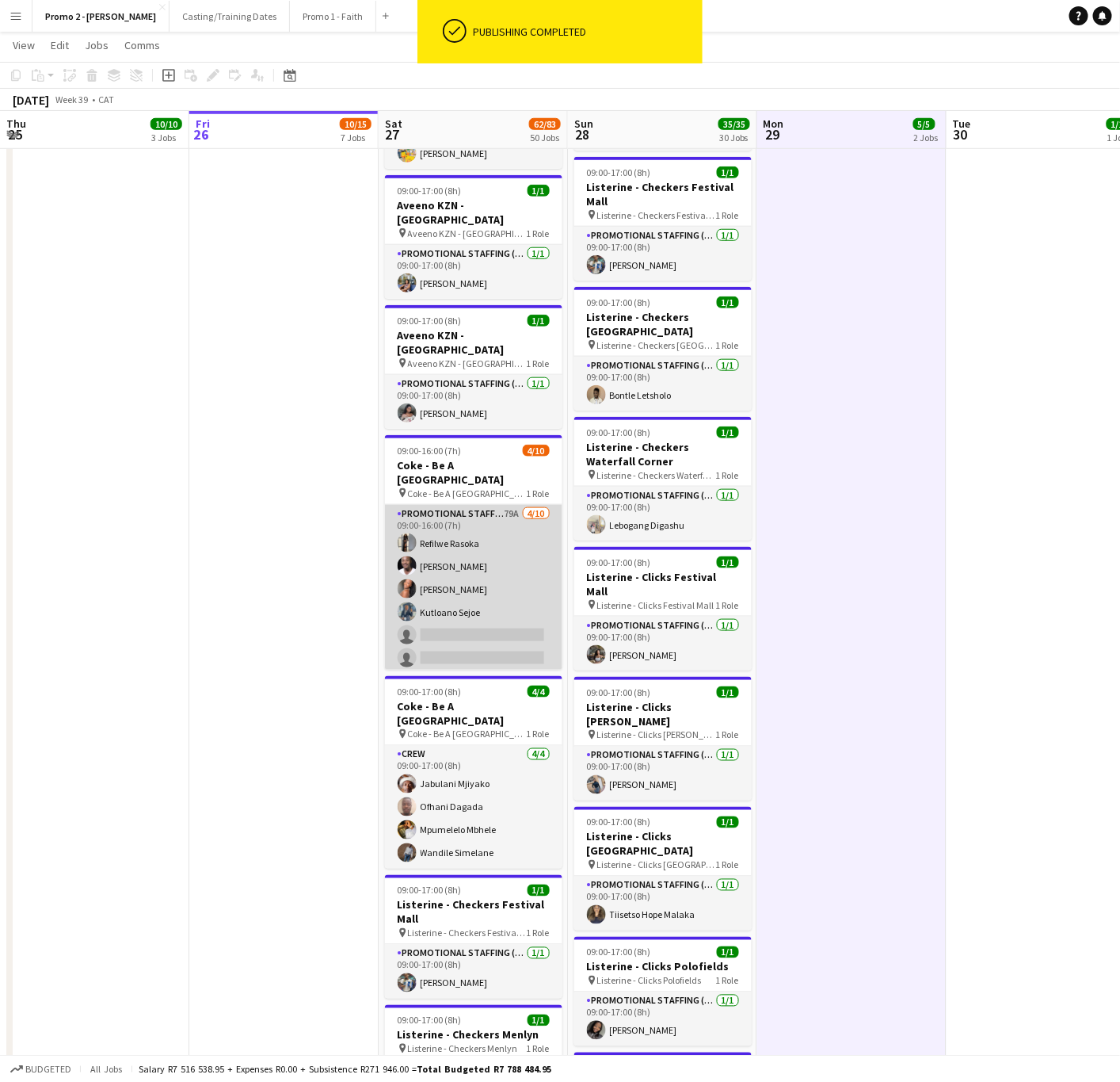
click at [476, 505] on app-card-role "Promotional Staffing (Brand Ambassadors) 79A [DATE] 09:00-16:00 (7h) Refilwe Ra…" at bounding box center [474, 635] width 177 height 260
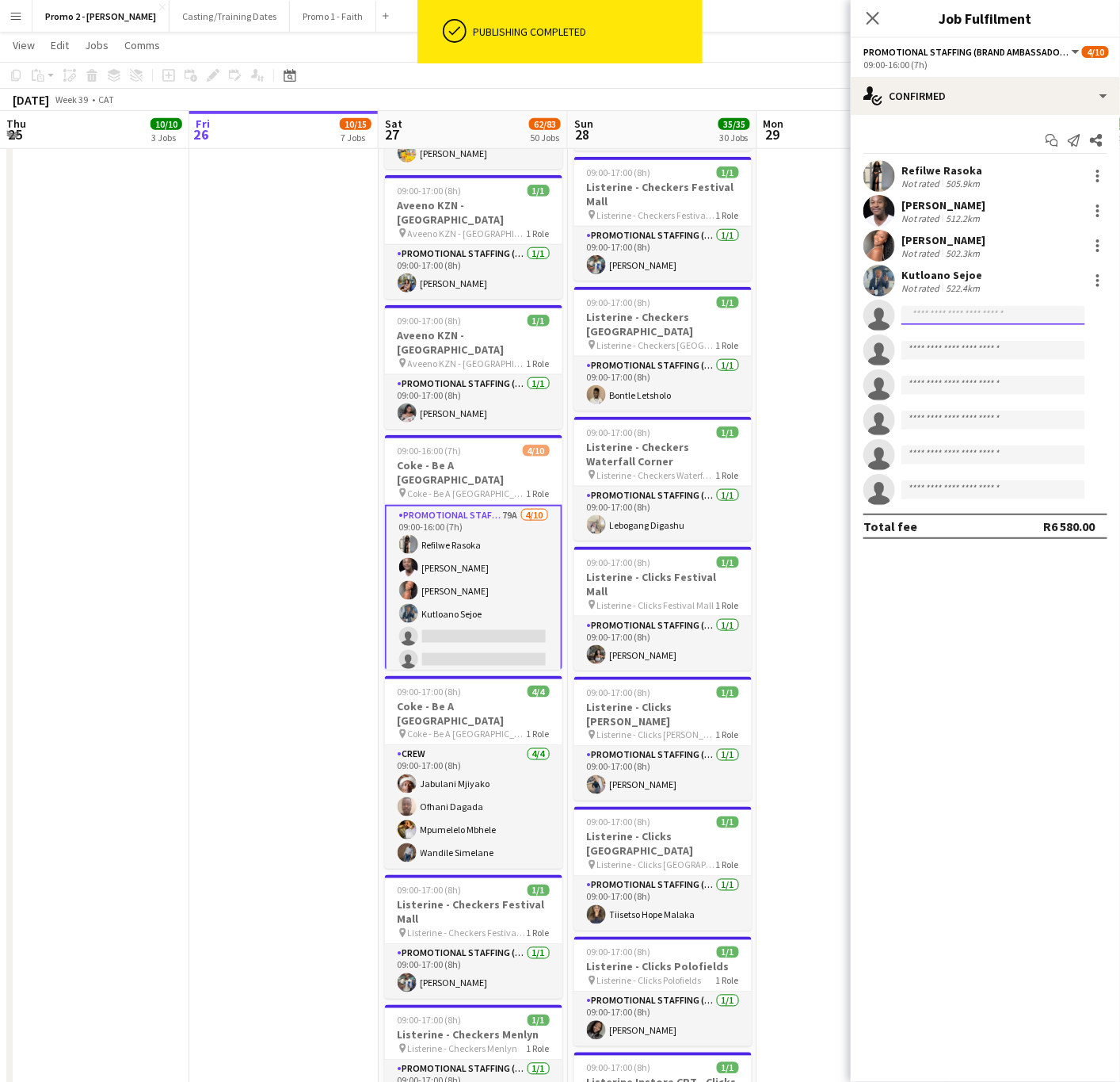
click at [934, 322] on input at bounding box center [993, 316] width 184 height 19
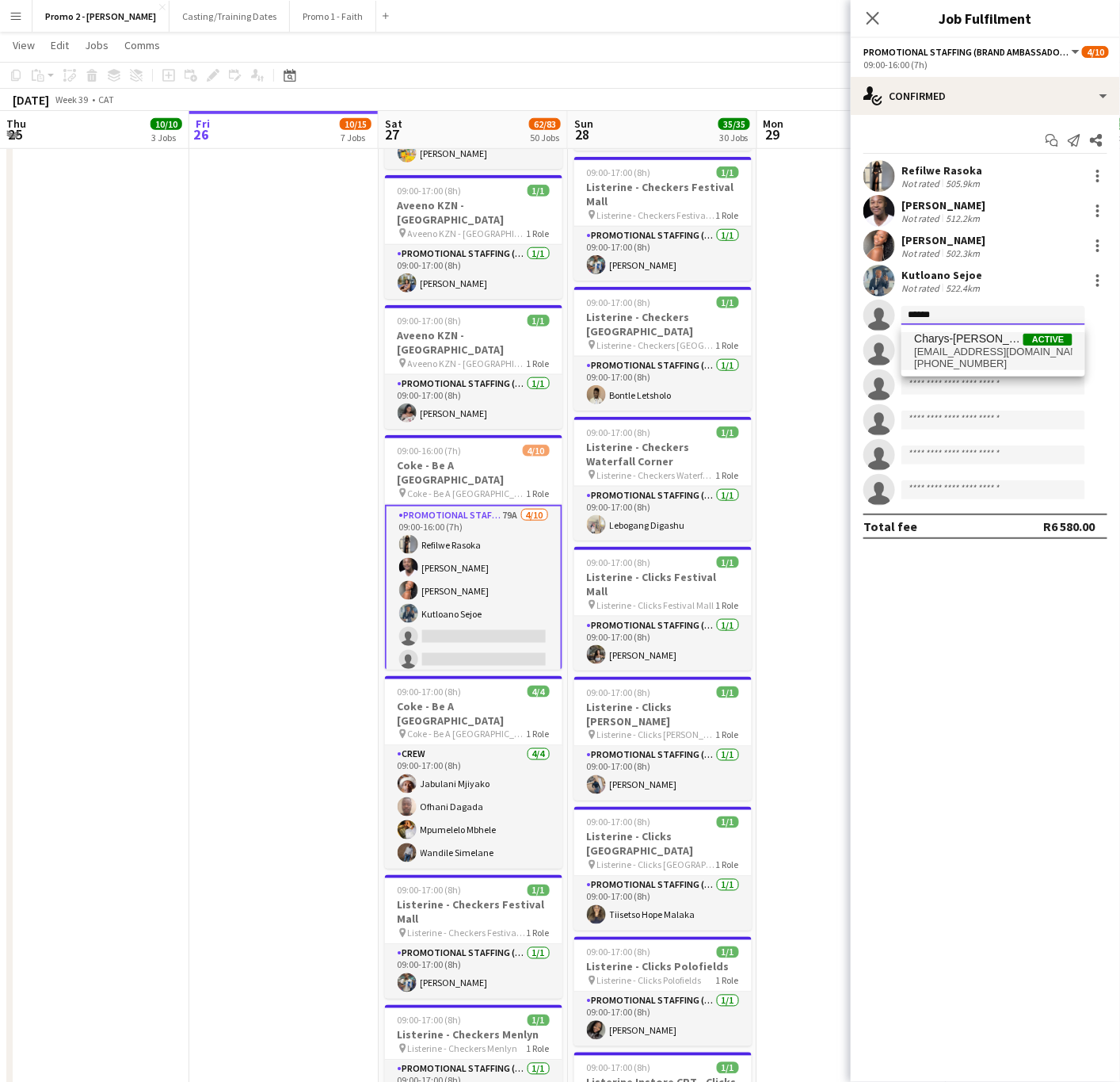
type input "******"
click at [951, 337] on span "Charys-[PERSON_NAME]" at bounding box center [968, 338] width 110 height 13
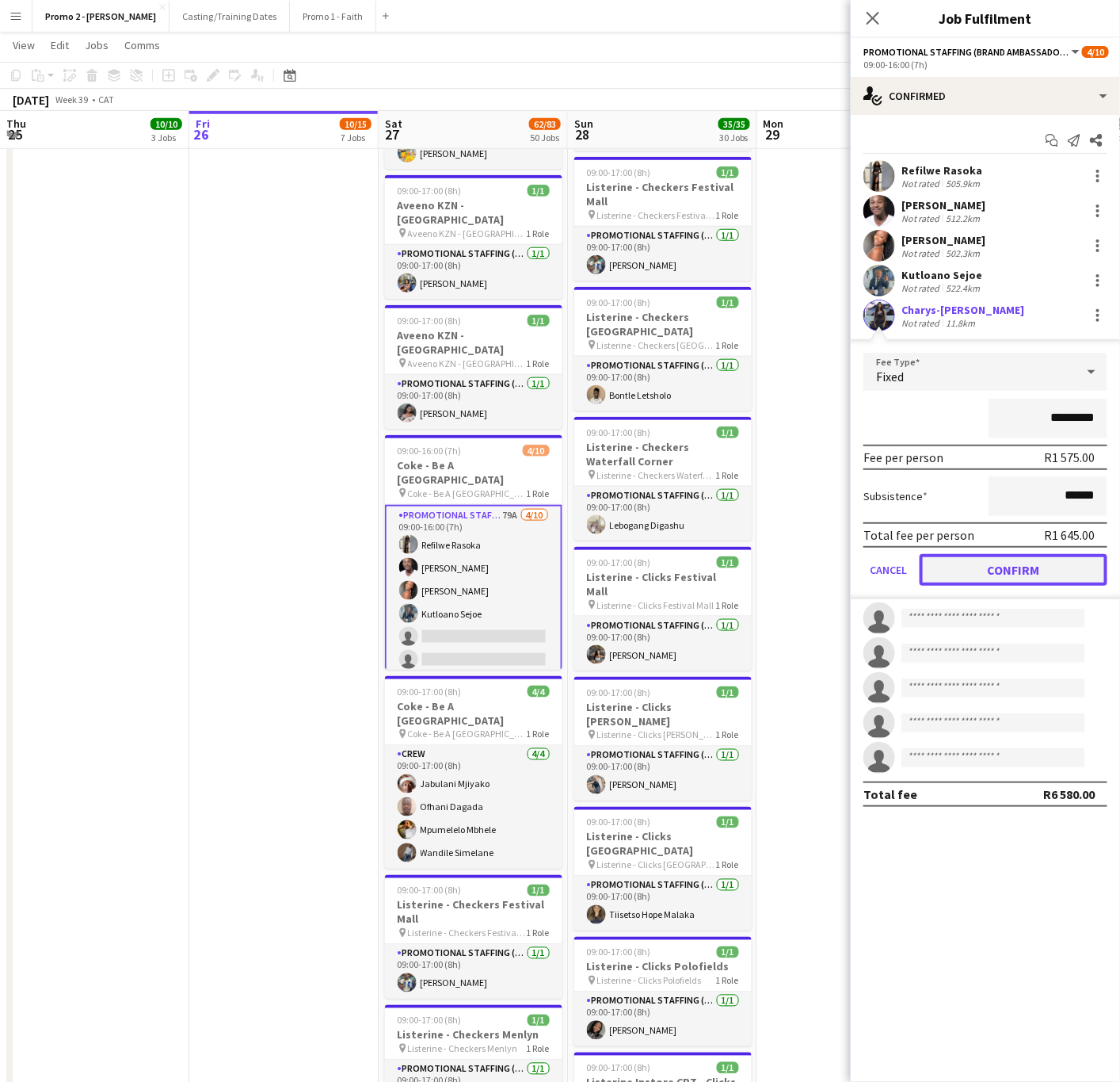
click at [1001, 564] on button "Confirm" at bounding box center [1013, 569] width 188 height 31
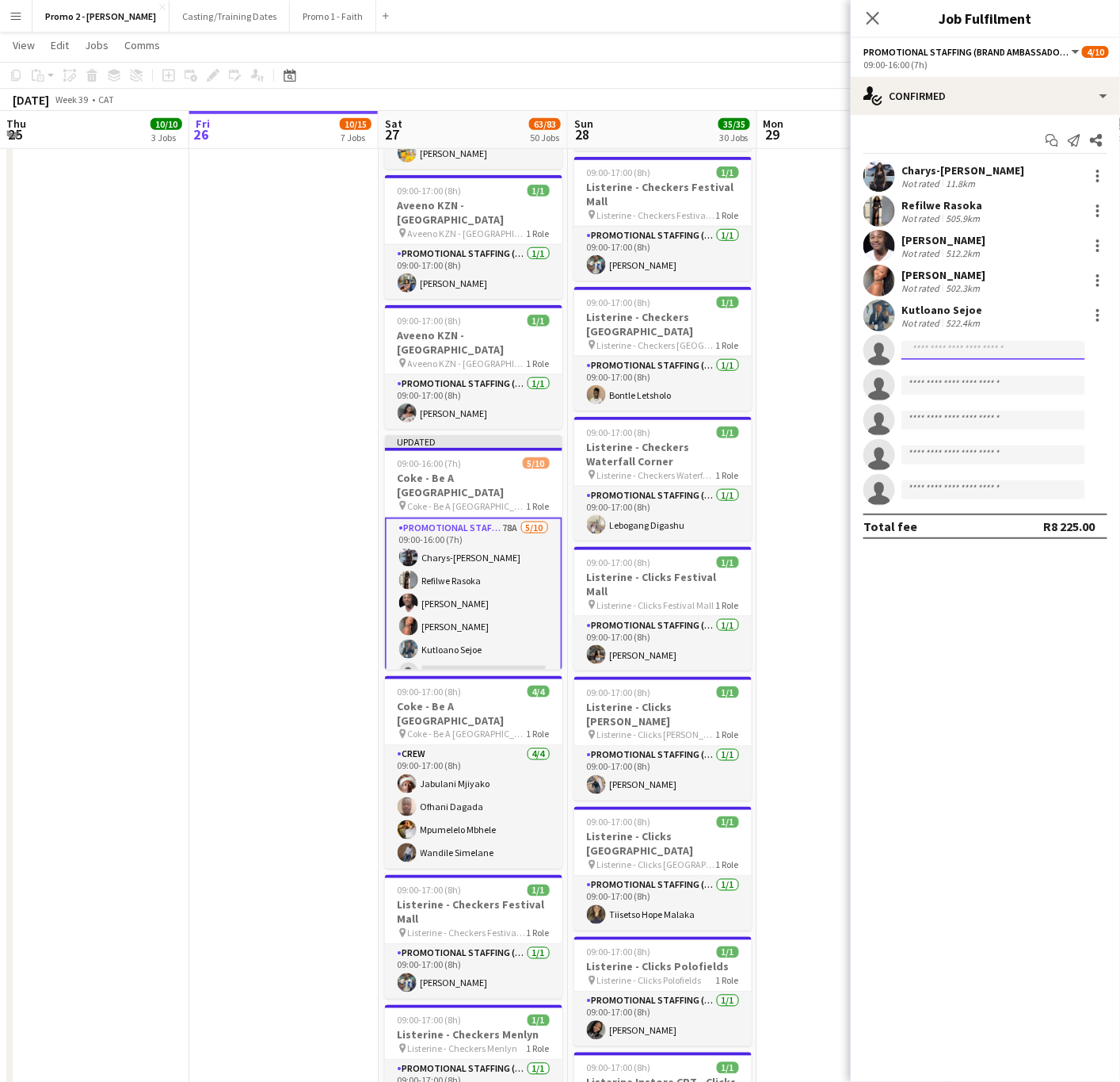
click at [937, 355] on input at bounding box center [993, 350] width 184 height 19
click at [1026, 353] on input at bounding box center [993, 350] width 184 height 19
type input "****"
click at [979, 388] on span "[EMAIL_ADDRESS][DOMAIN_NAME]" at bounding box center [993, 385] width 158 height 12
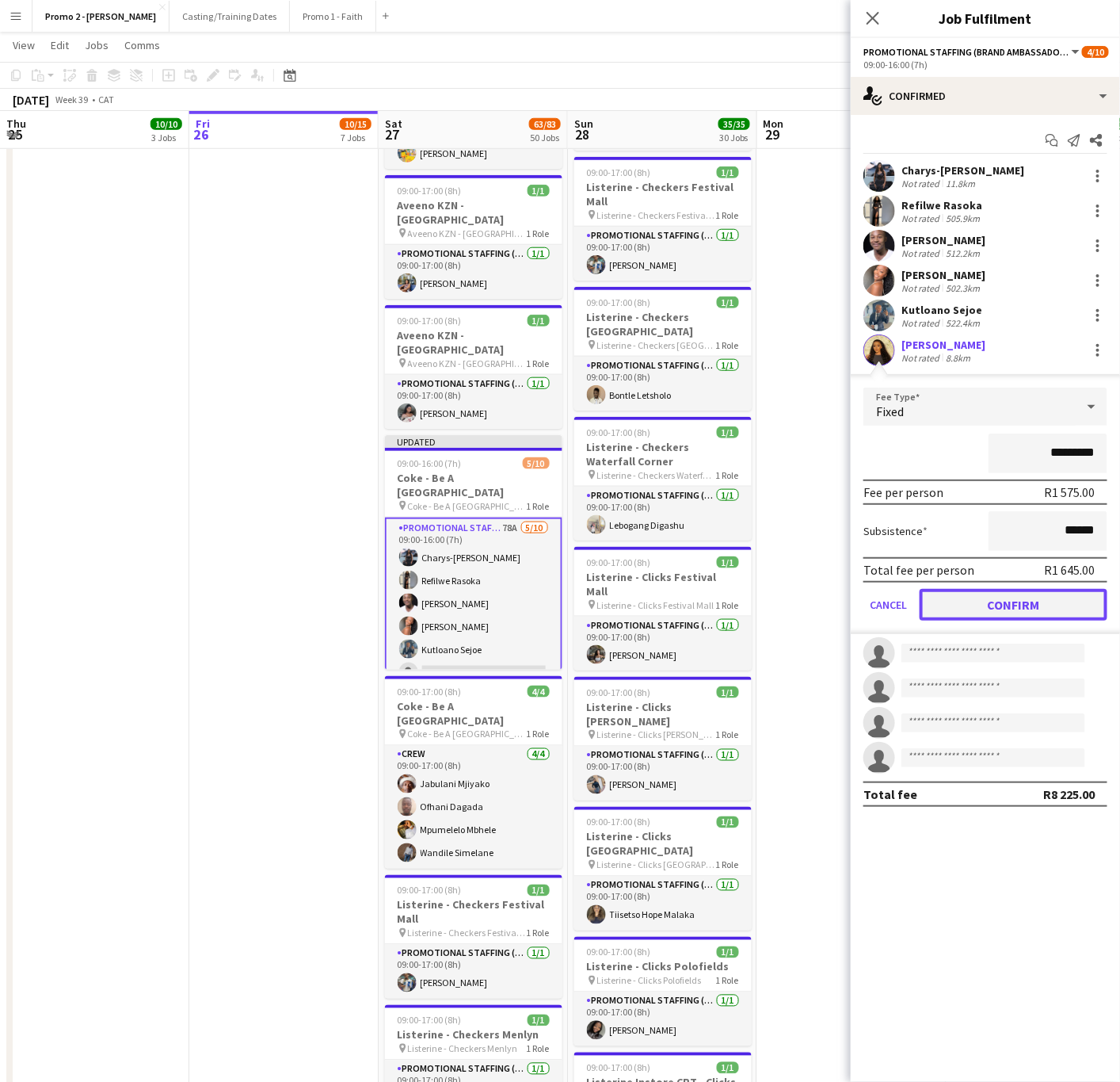
click at [1017, 604] on button "Confirm" at bounding box center [1013, 604] width 188 height 31
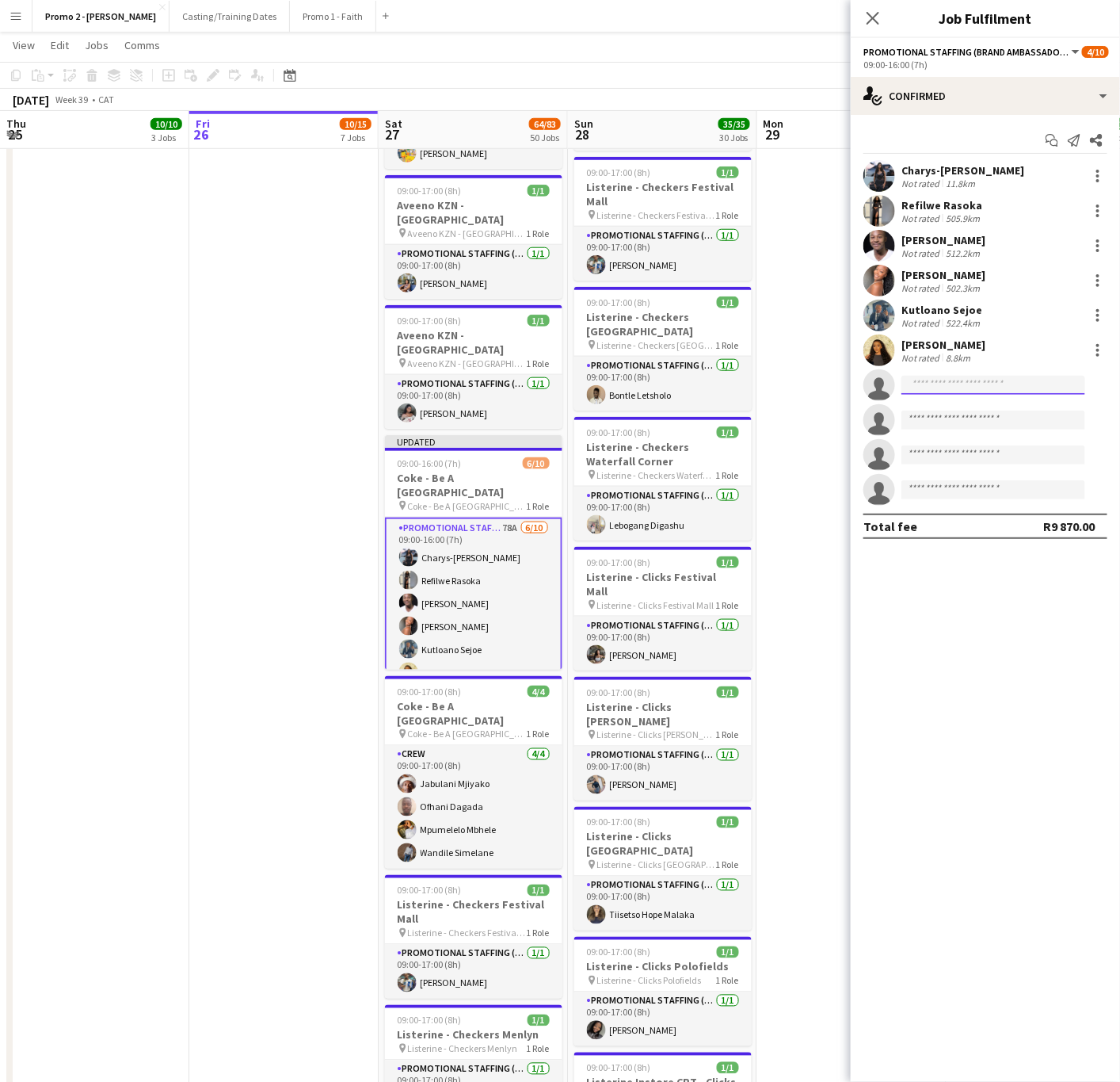
click at [916, 388] on input at bounding box center [993, 385] width 184 height 19
type input "*"
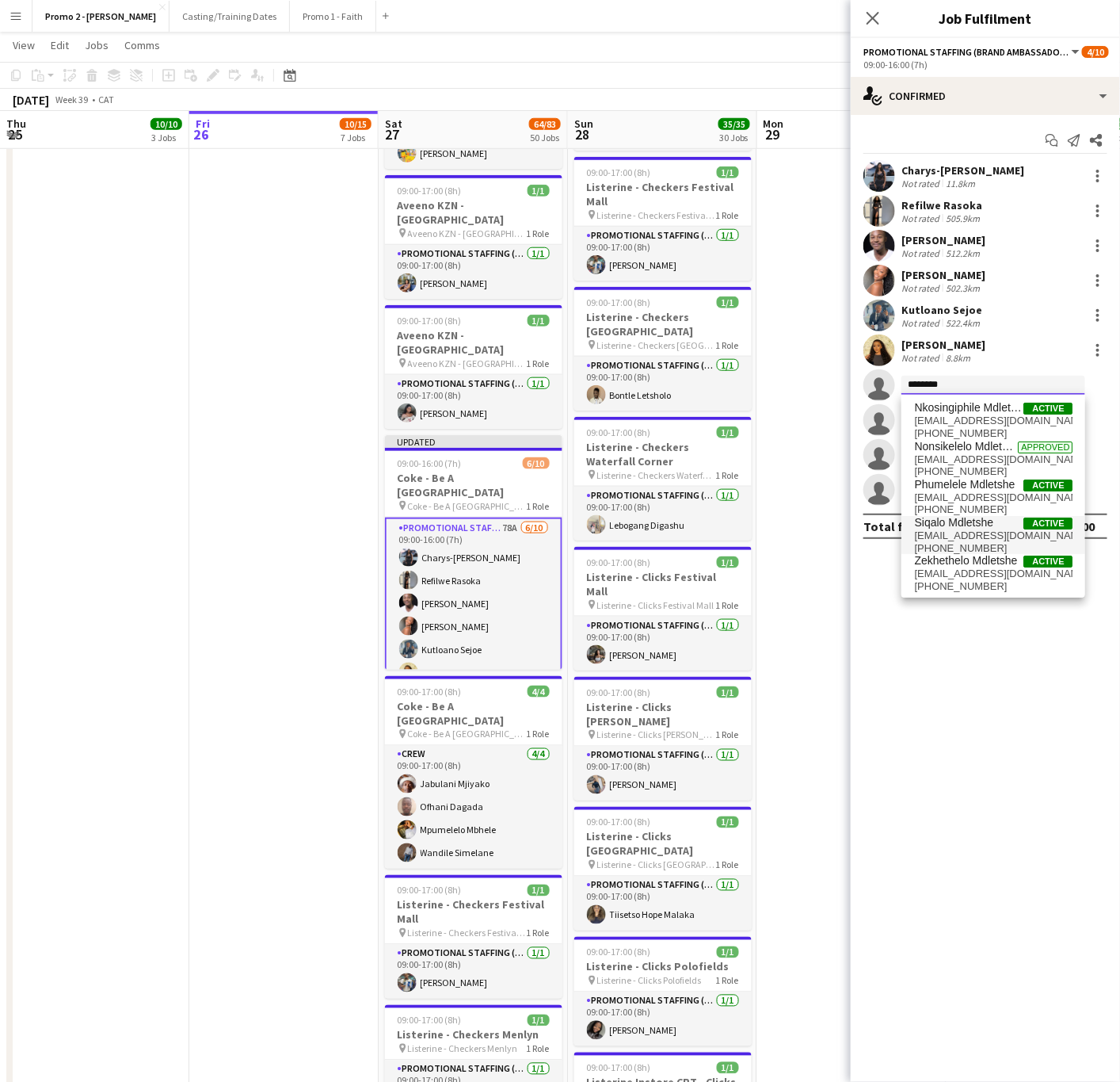
type input "********"
click at [961, 521] on span "Siqalo Mdletshe" at bounding box center [953, 522] width 79 height 13
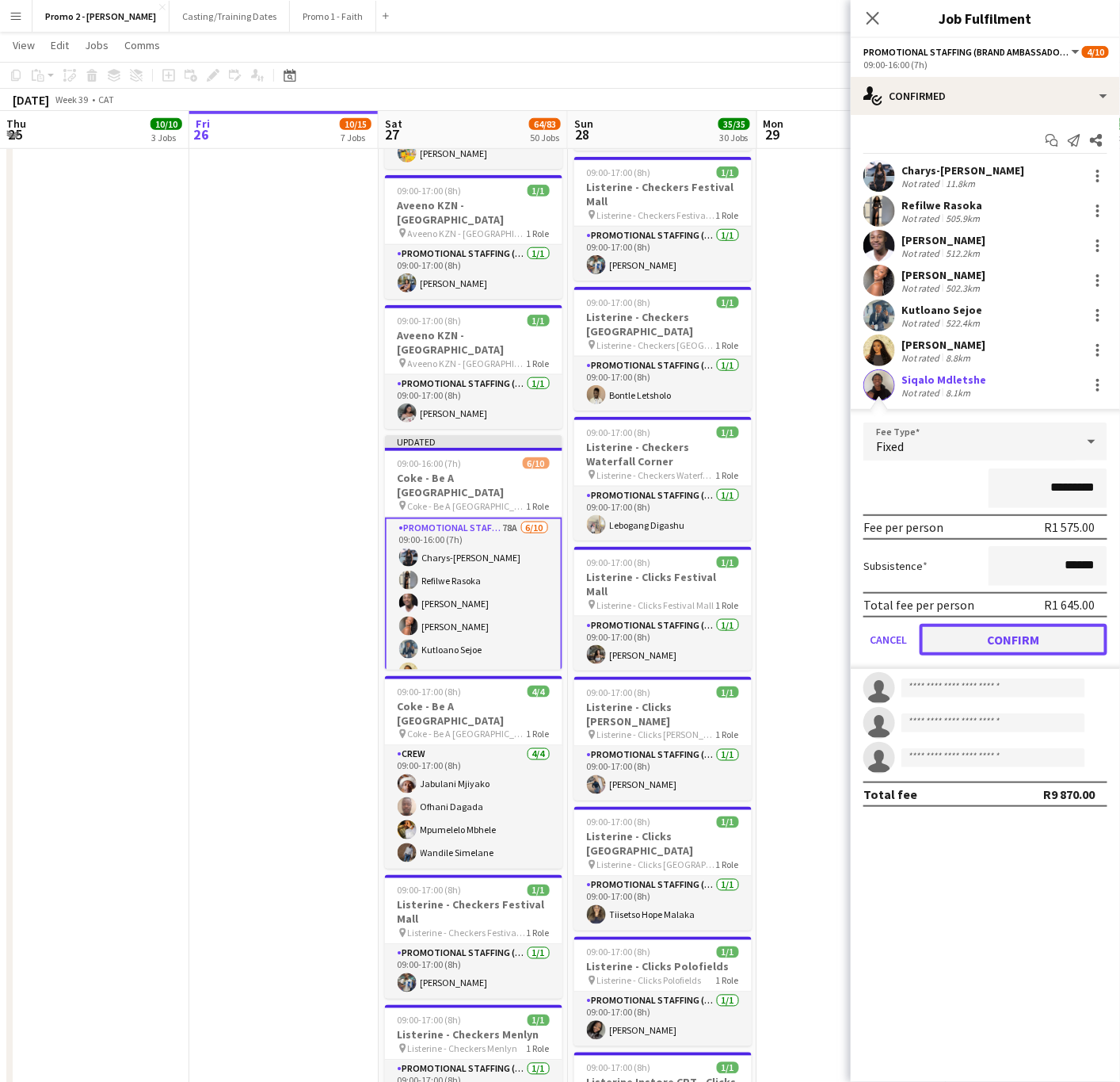
click at [977, 635] on button "Confirm" at bounding box center [1013, 639] width 188 height 31
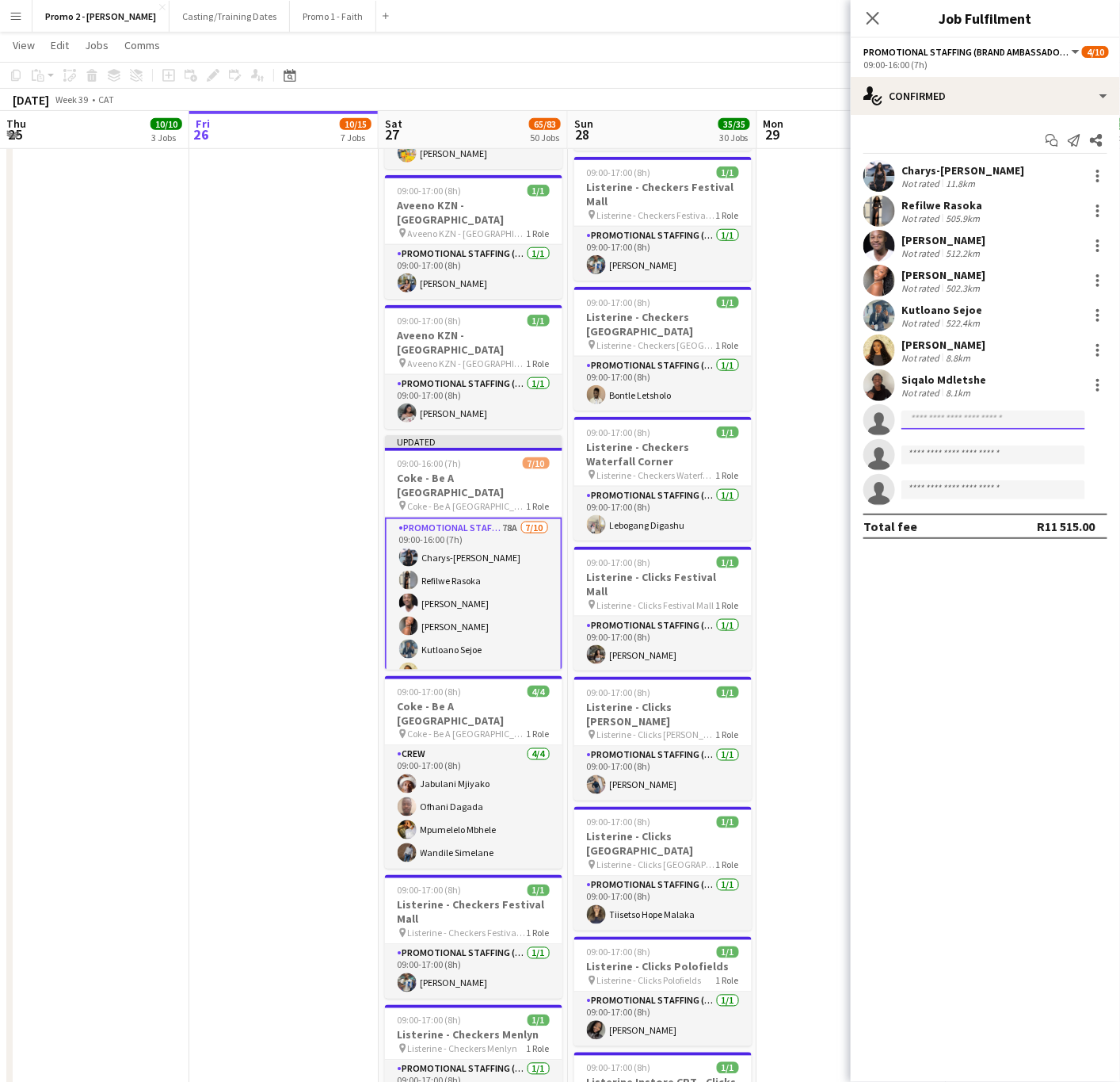
click at [1049, 424] on input at bounding box center [993, 420] width 184 height 19
type input "******"
click at [956, 448] on span "[PERSON_NAME]" at bounding box center [960, 442] width 92 height 13
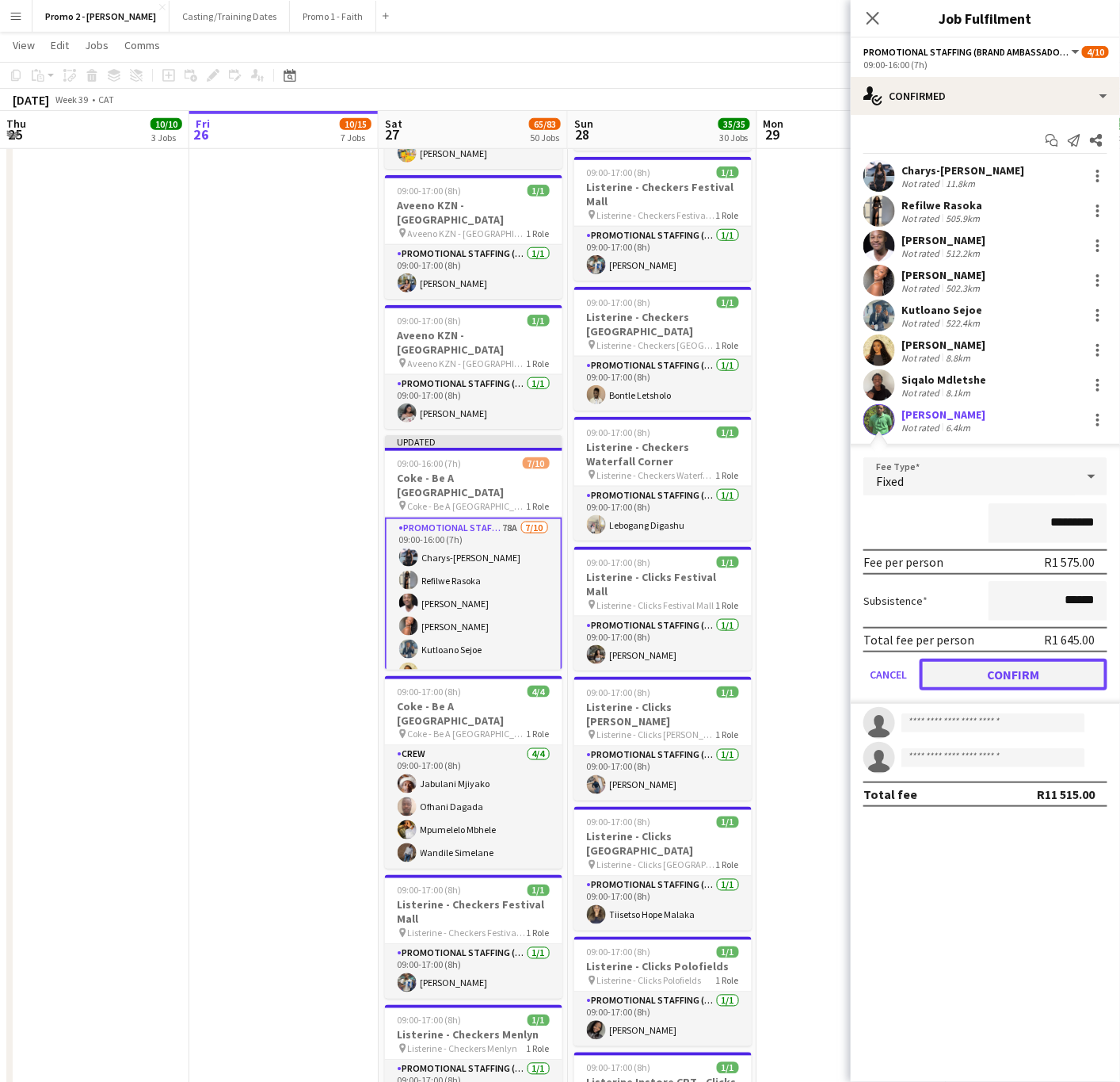
click at [984, 674] on button "Confirm" at bounding box center [1013, 674] width 188 height 31
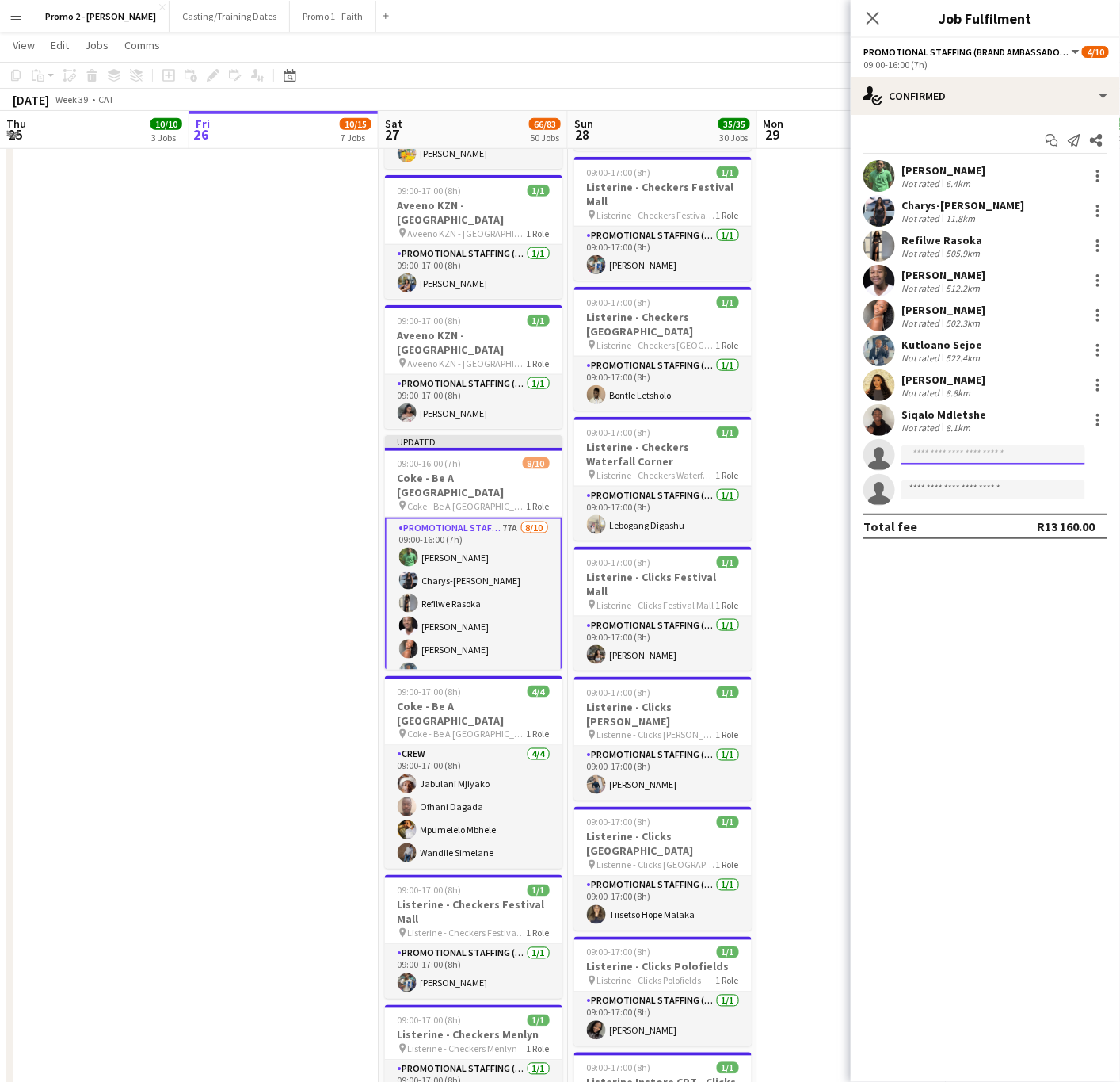
click at [942, 447] on input at bounding box center [993, 455] width 184 height 19
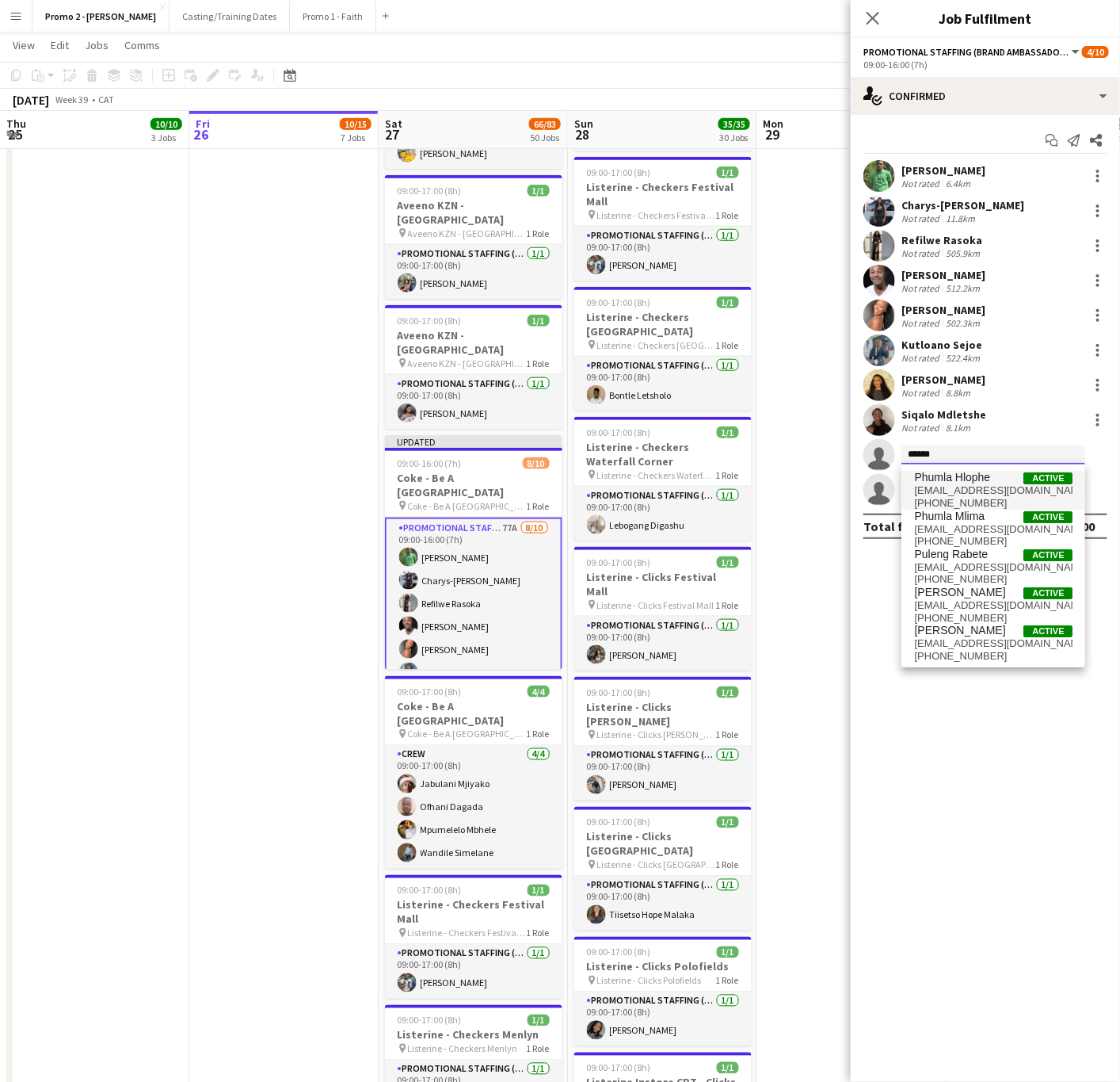
type input "******"
click at [998, 486] on span "[EMAIL_ADDRESS][DOMAIN_NAME]" at bounding box center [993, 490] width 158 height 12
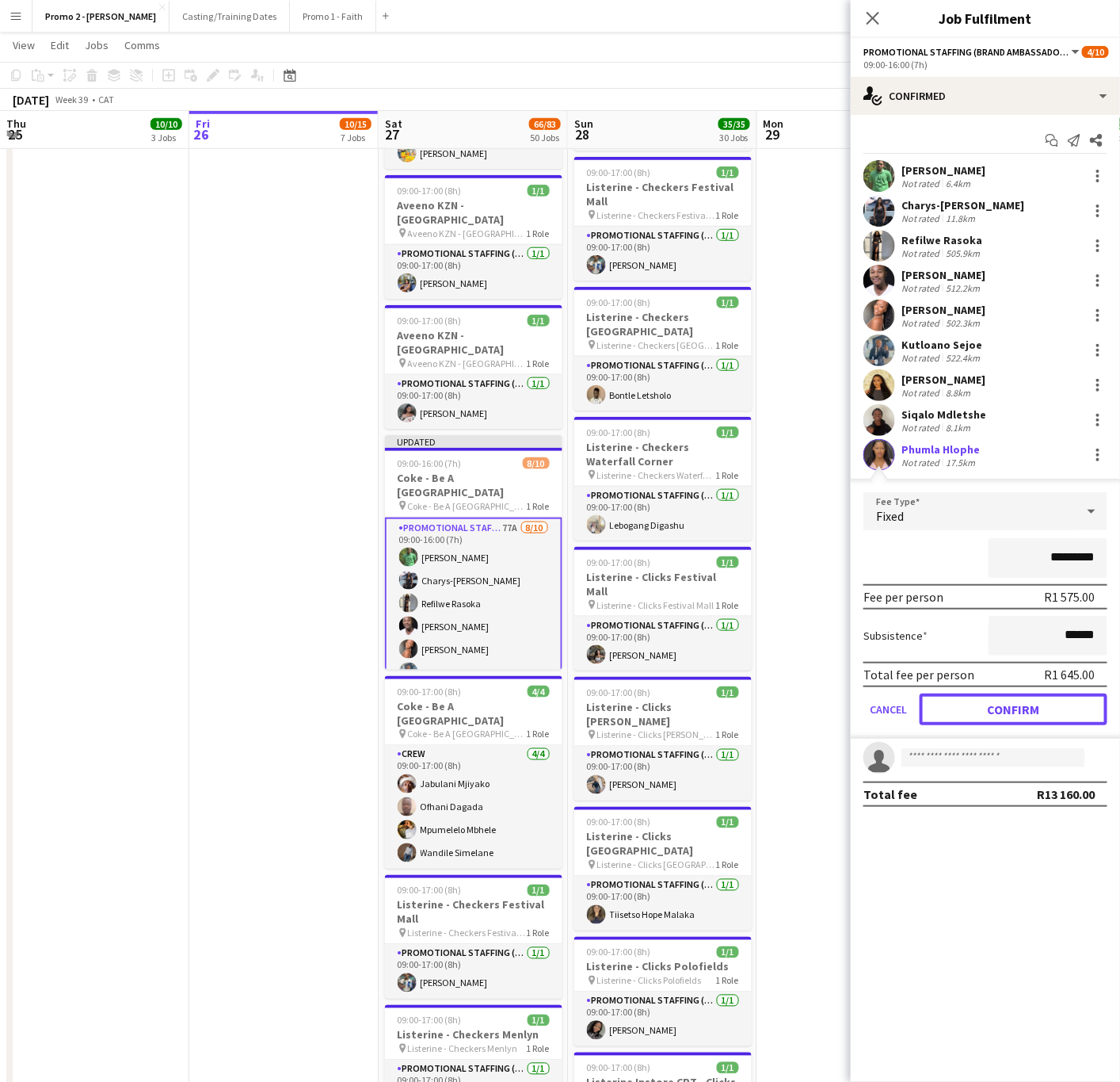
click at [989, 709] on button "Confirm" at bounding box center [1013, 708] width 188 height 31
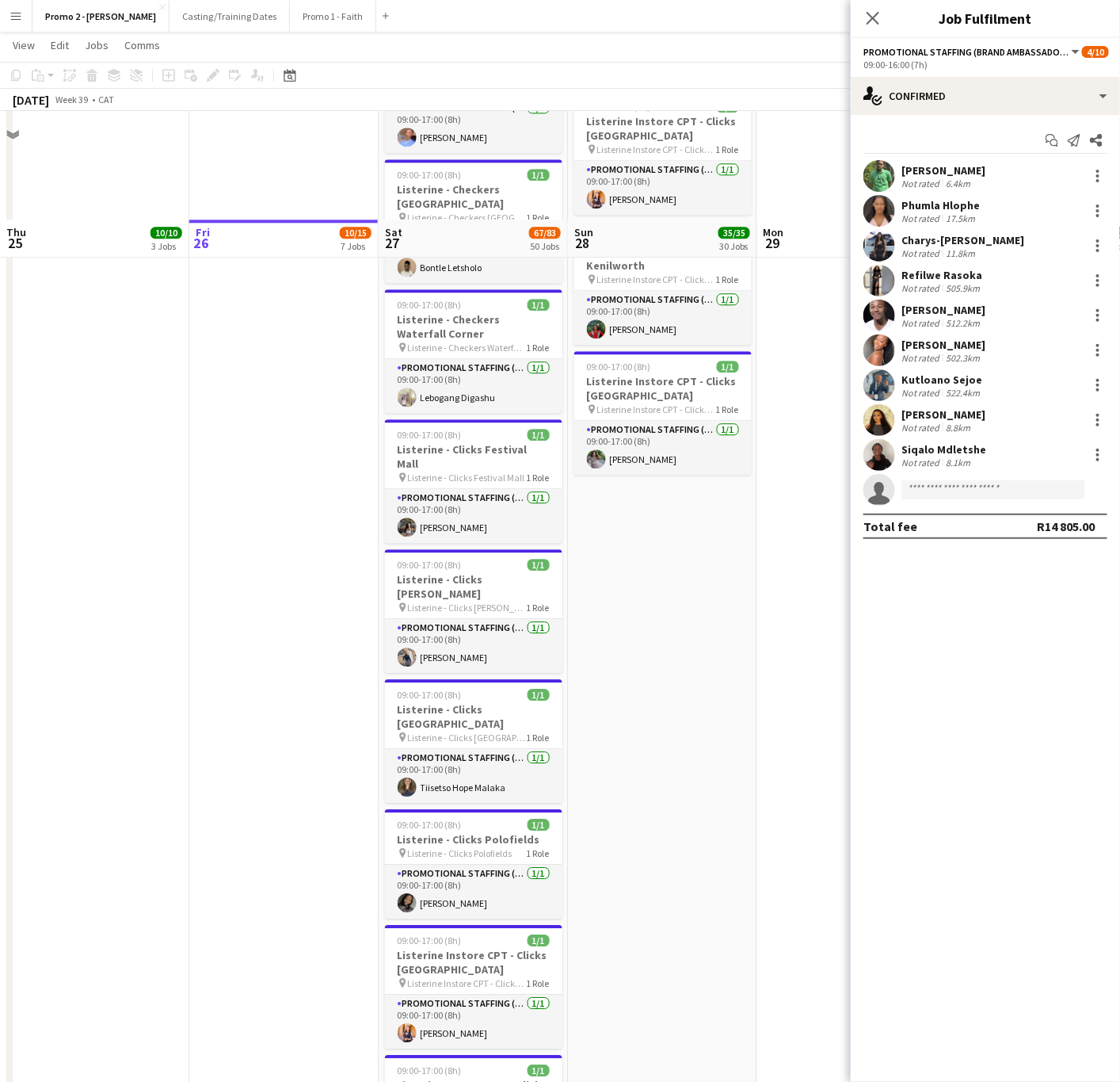
scroll to position [3759, 0]
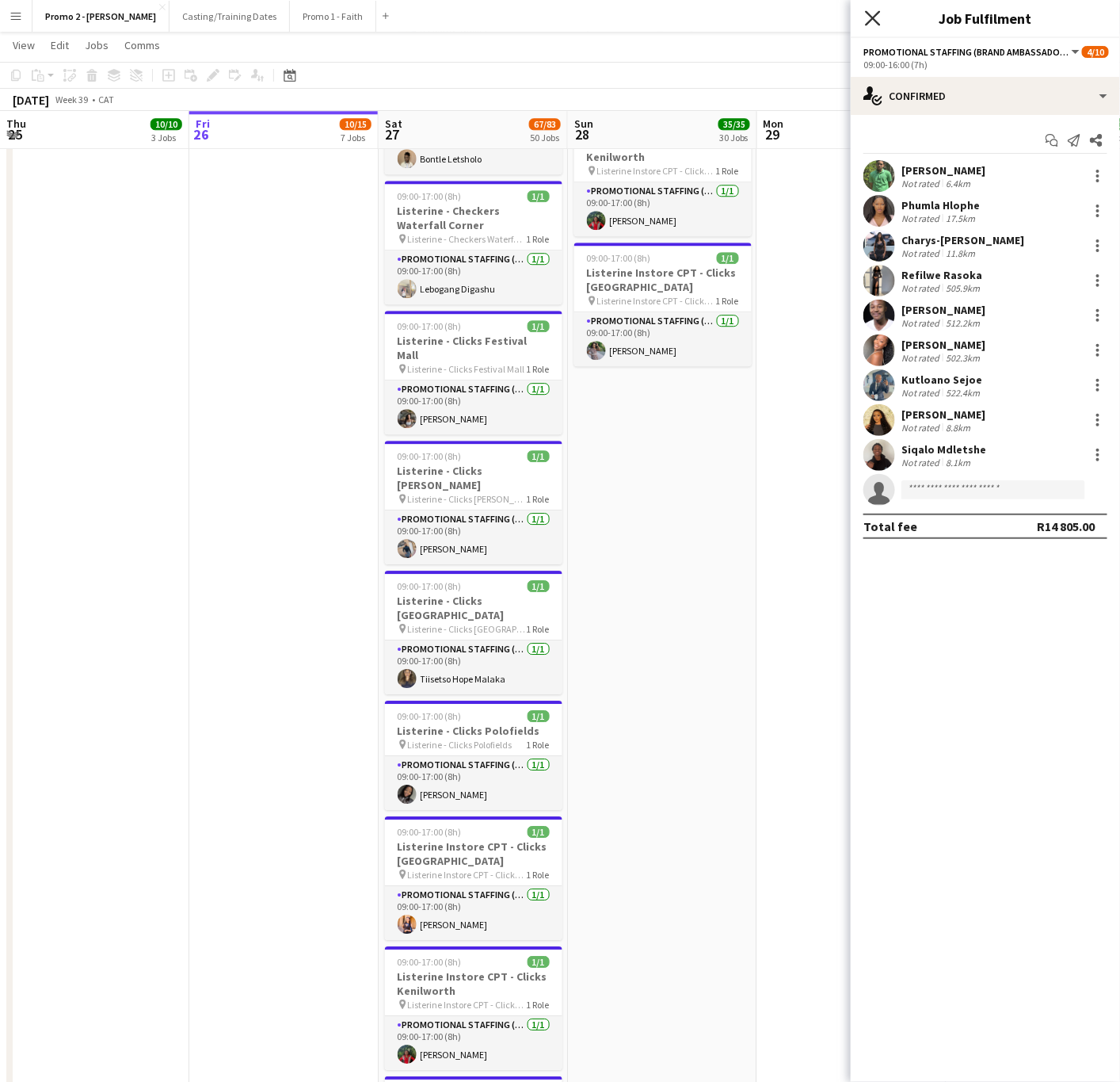
click at [875, 20] on icon at bounding box center [873, 18] width 15 height 15
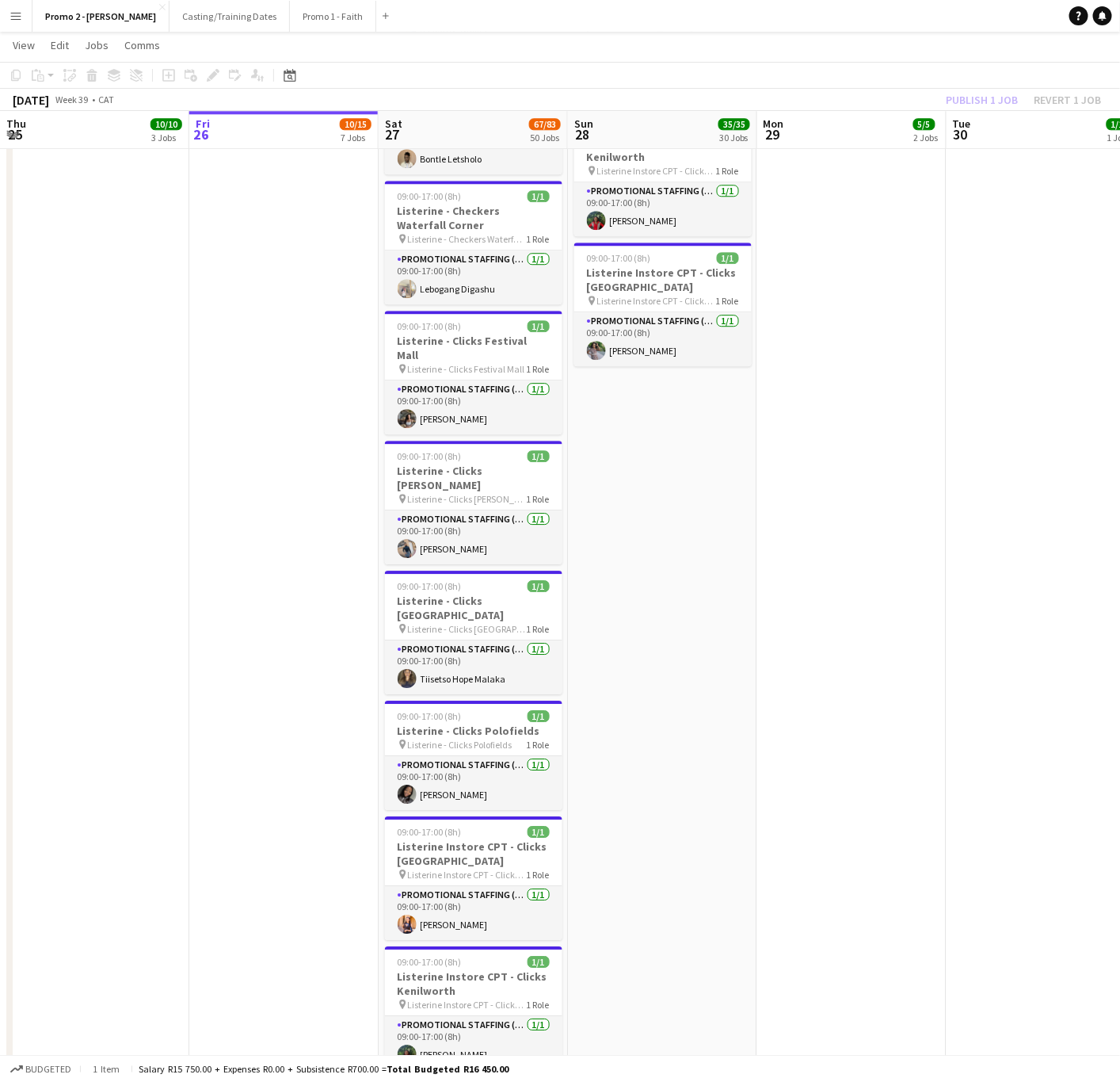
click at [1016, 98] on div "Publish 1 job Revert 1 job" at bounding box center [1024, 100] width 193 height 21
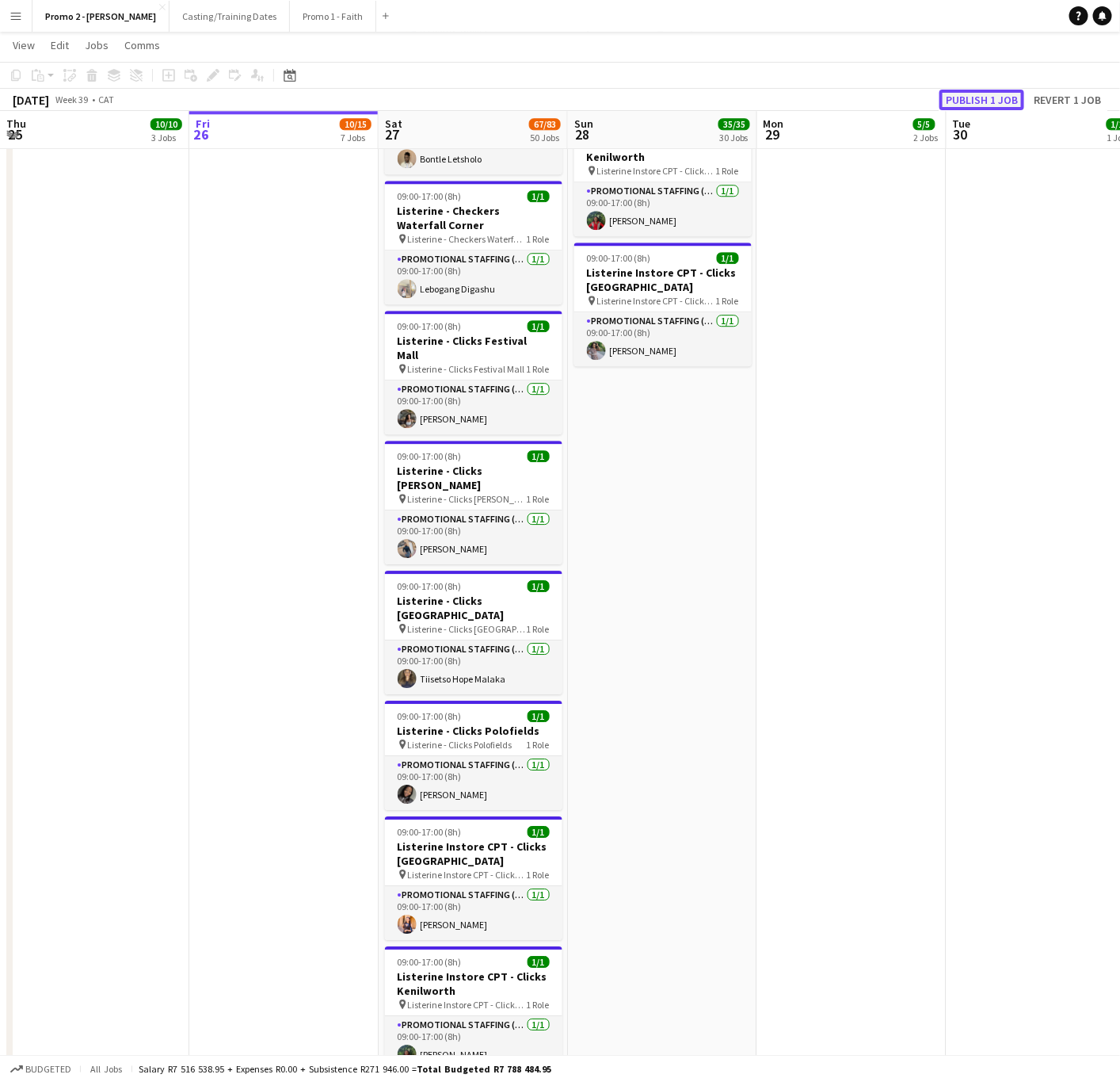
click at [1001, 103] on button "Publish 1 job" at bounding box center [982, 100] width 85 height 21
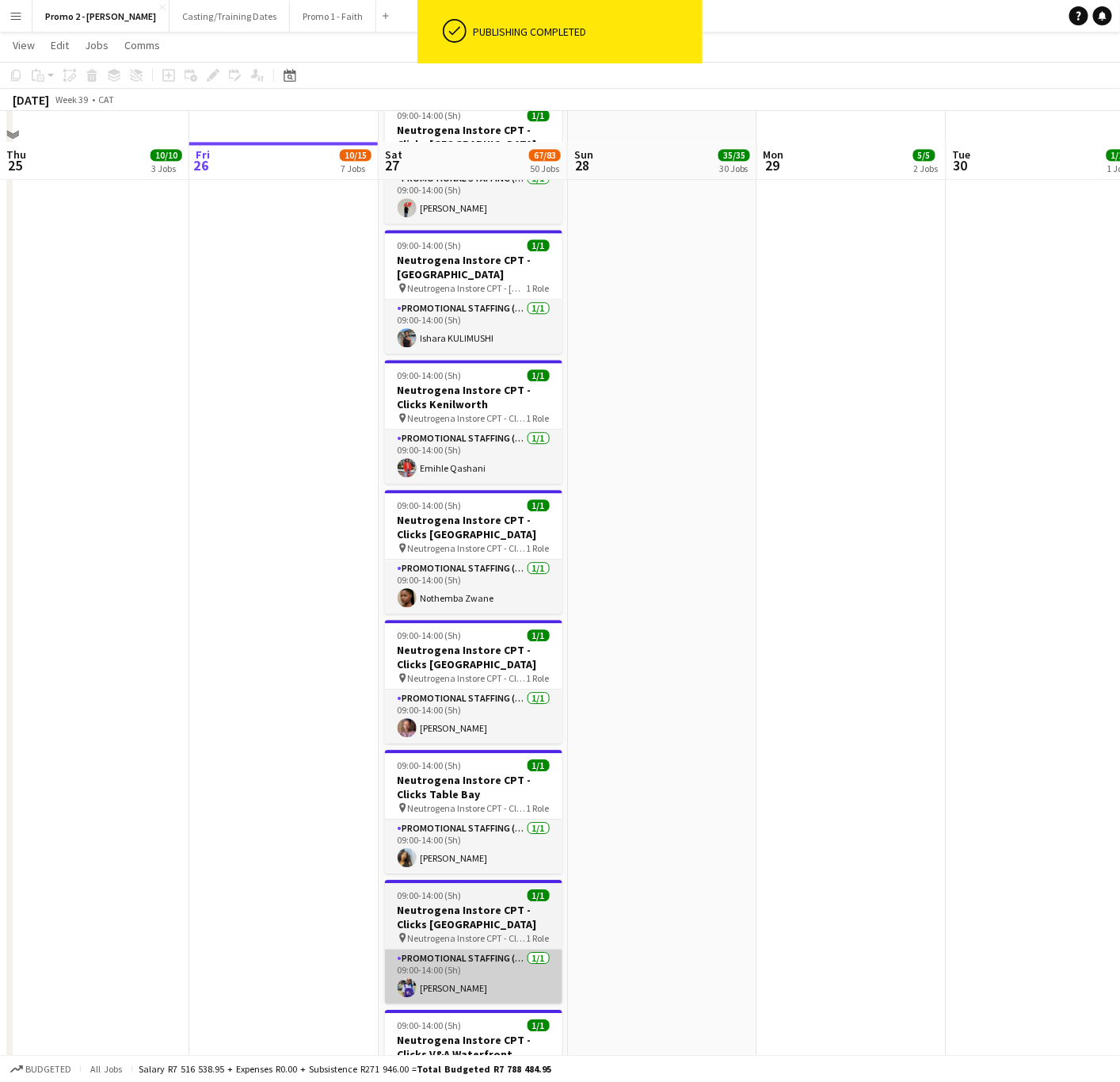
scroll to position [6374, 0]
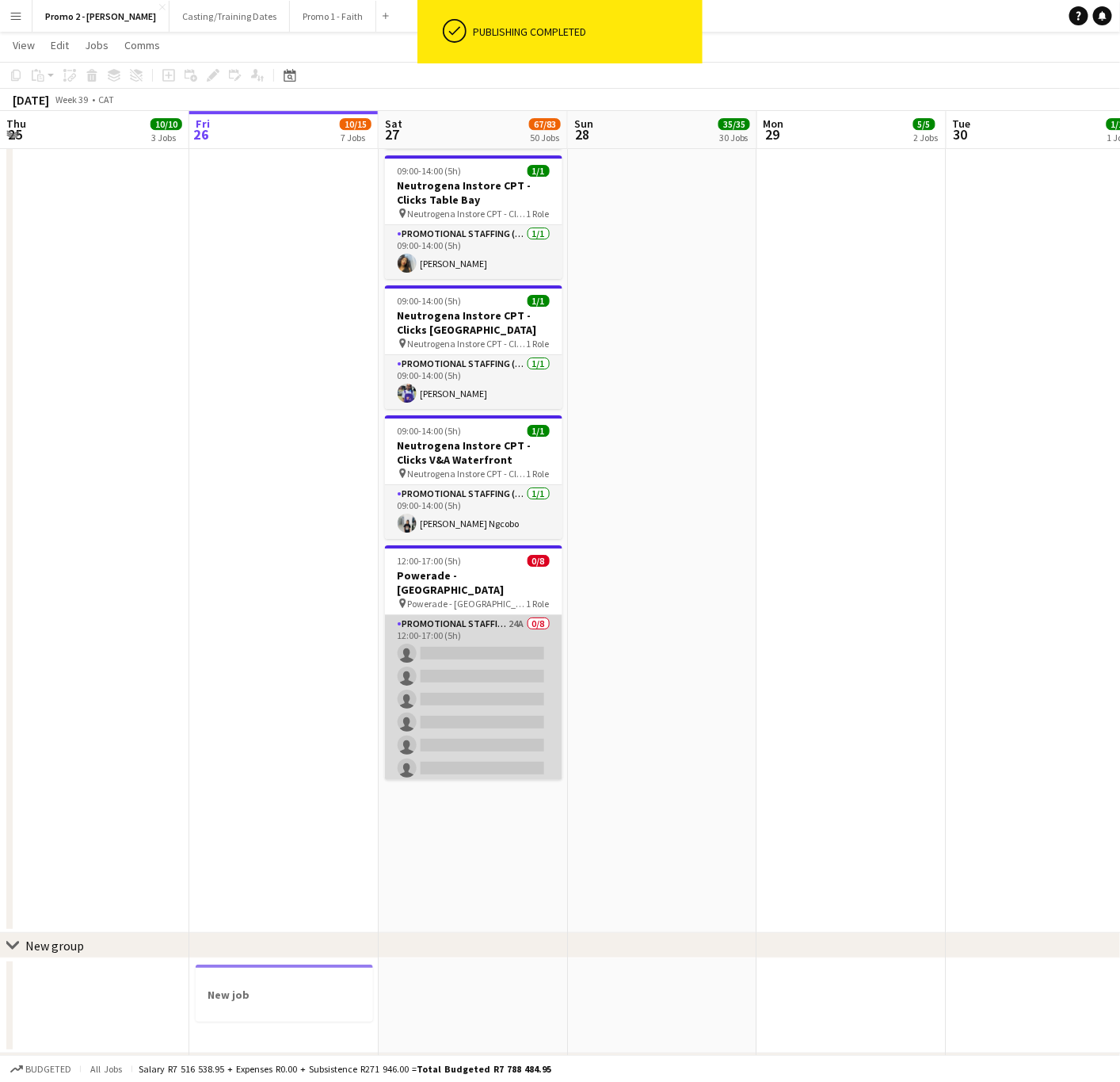
click at [454, 615] on app-card-role "Promotional Staffing (Brand Ambassadors) 24A 0/8 12:00-17:00 (5h) single-neutra…" at bounding box center [474, 722] width 177 height 214
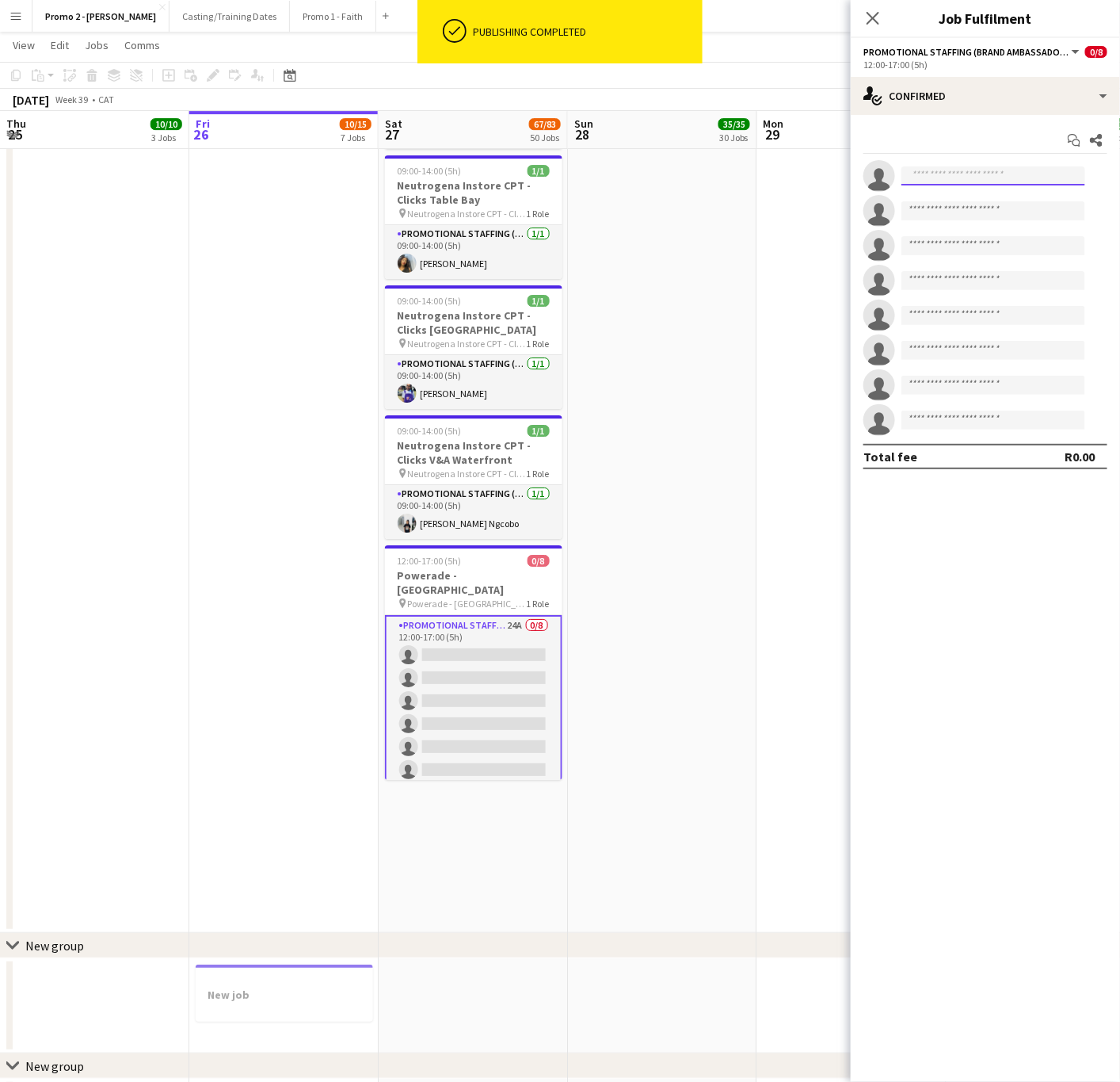
click at [975, 181] on input at bounding box center [993, 176] width 184 height 19
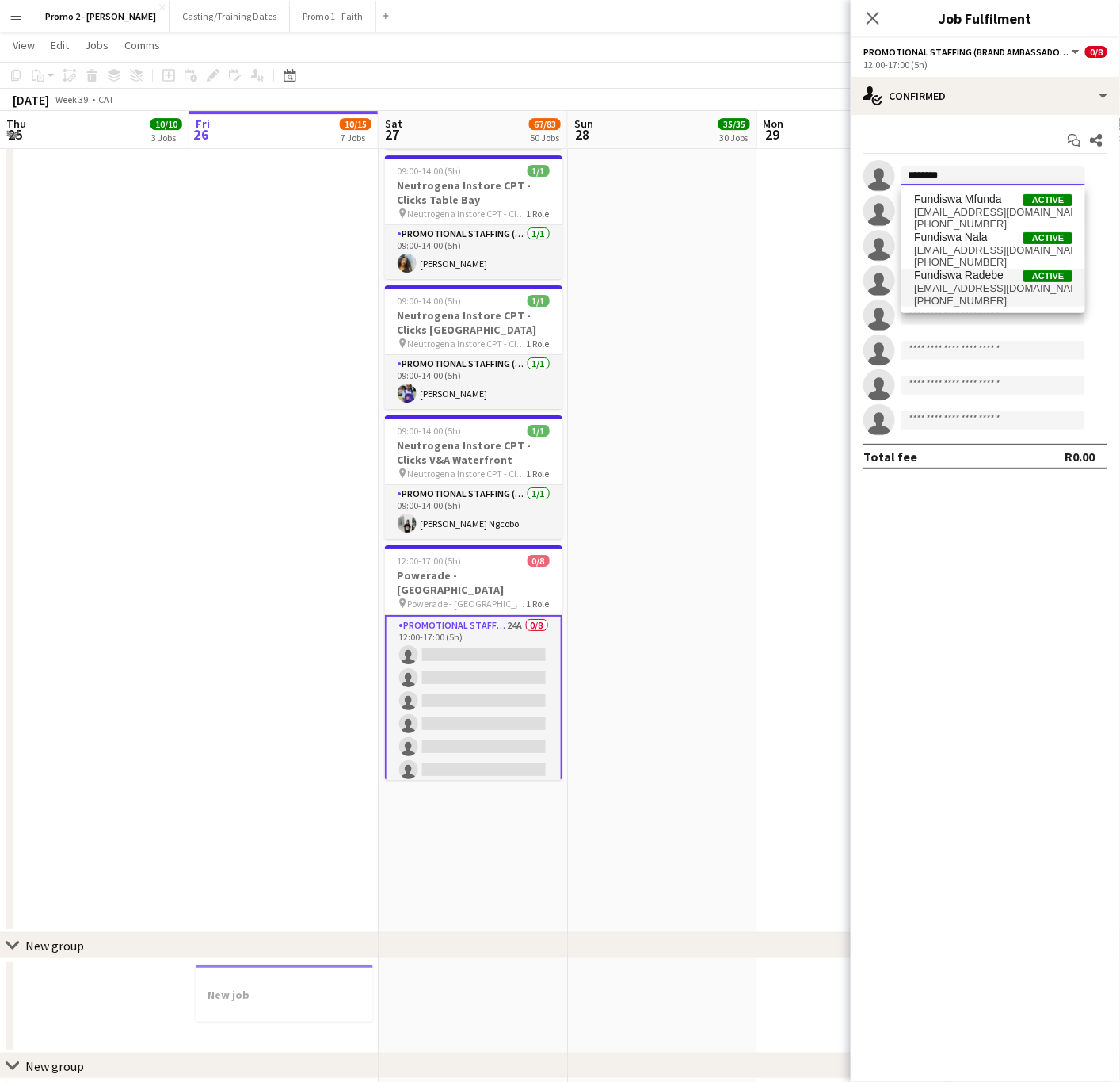
type input "********"
click at [1007, 286] on span "[EMAIL_ADDRESS][DOMAIN_NAME]" at bounding box center [993, 288] width 158 height 12
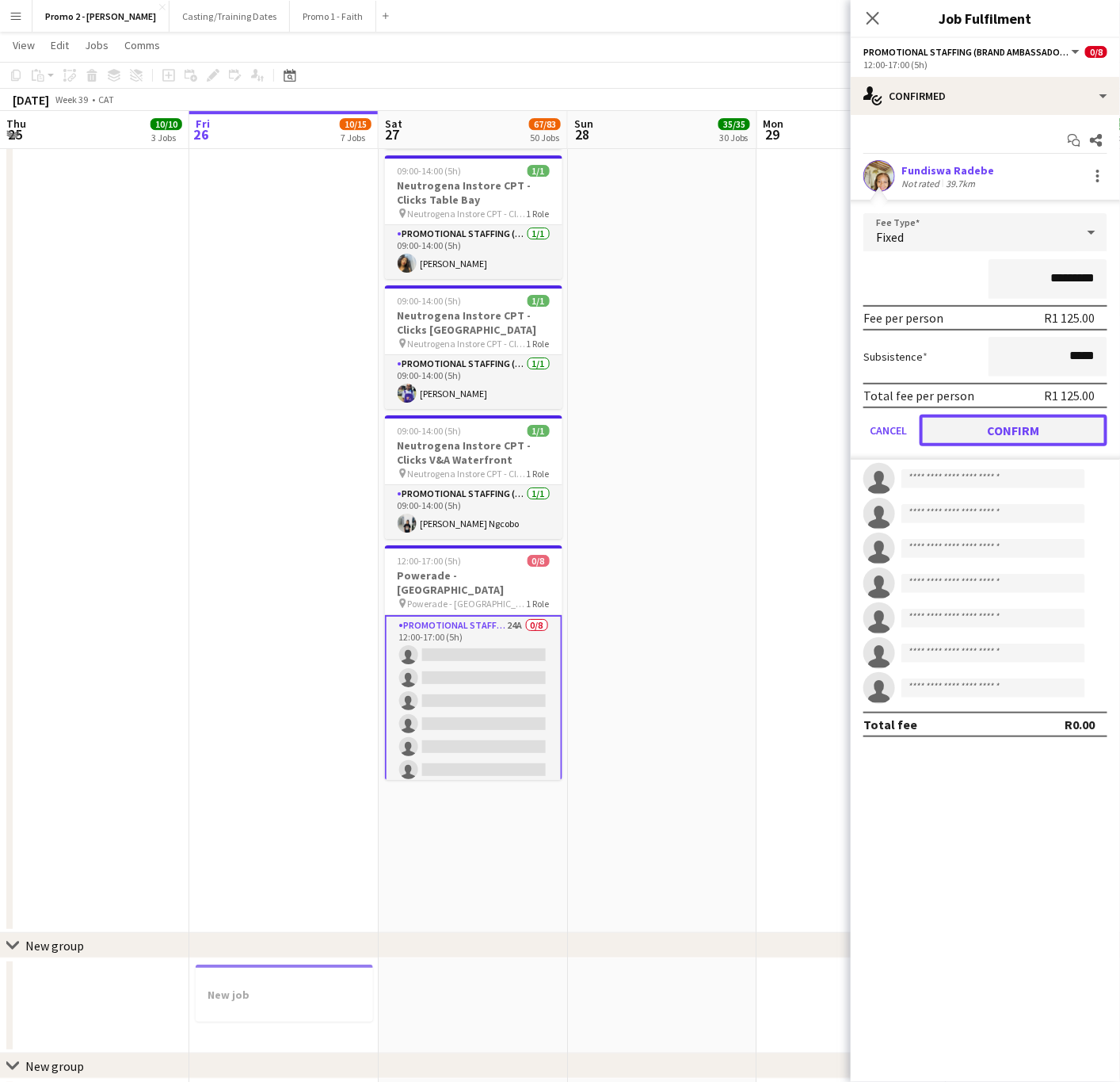
click at [1017, 424] on button "Confirm" at bounding box center [1013, 430] width 188 height 31
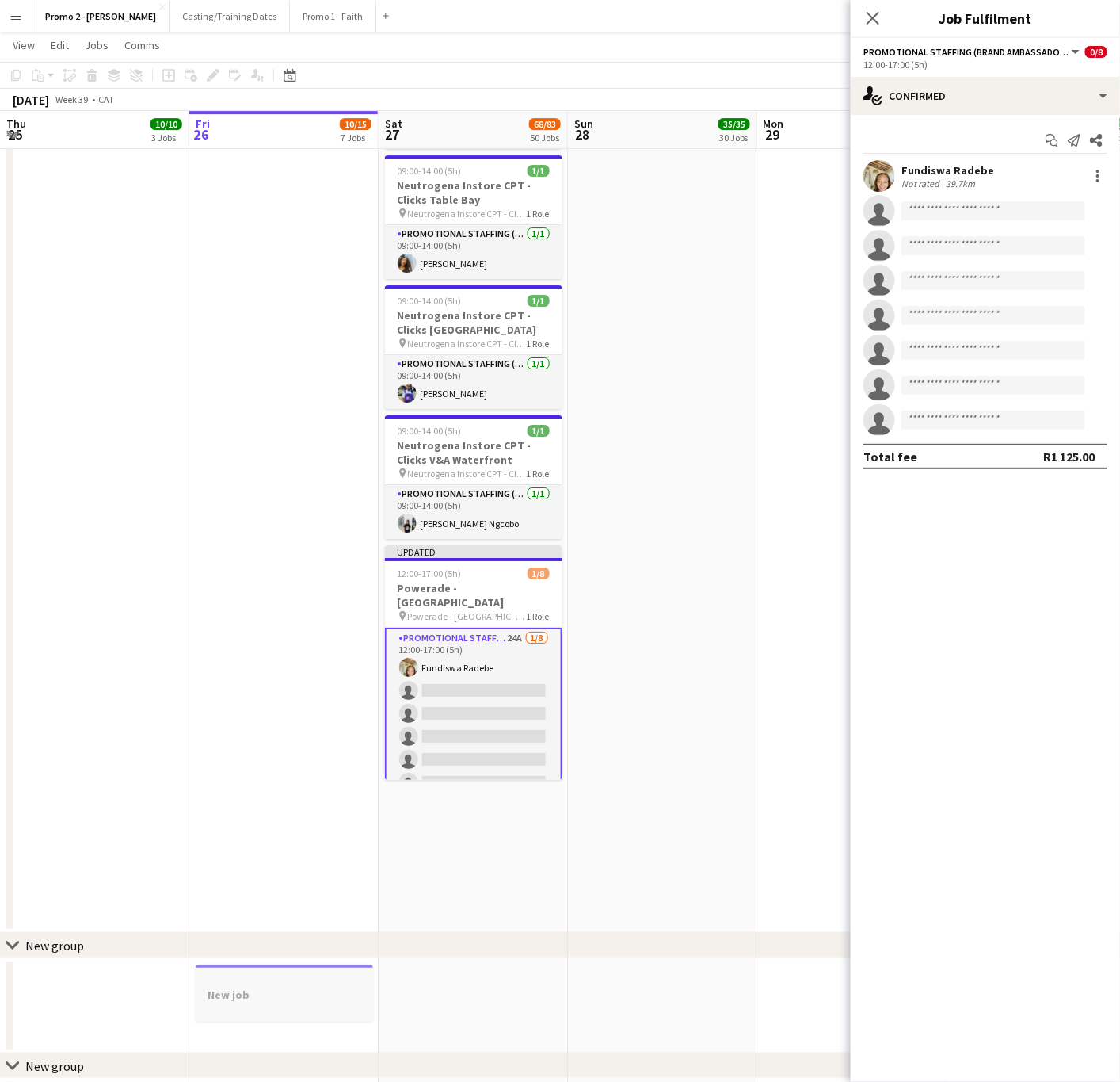
drag, startPoint x: 274, startPoint y: 992, endPoint x: 272, endPoint y: 966, distance: 26.1
click at [274, 992] on h3 "New job" at bounding box center [284, 994] width 177 height 14
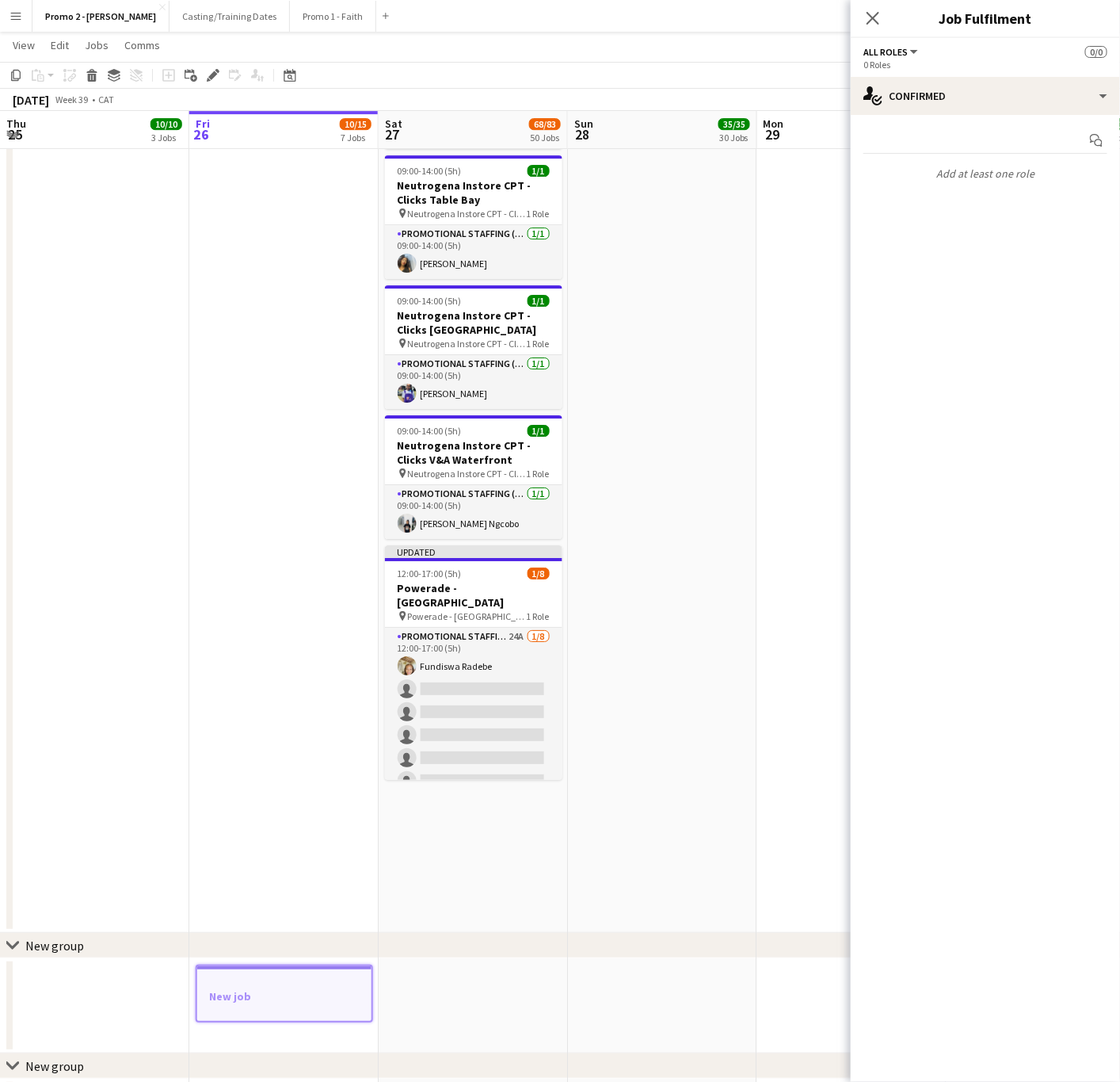
click at [257, 970] on app-job-card "New job" at bounding box center [284, 993] width 177 height 58
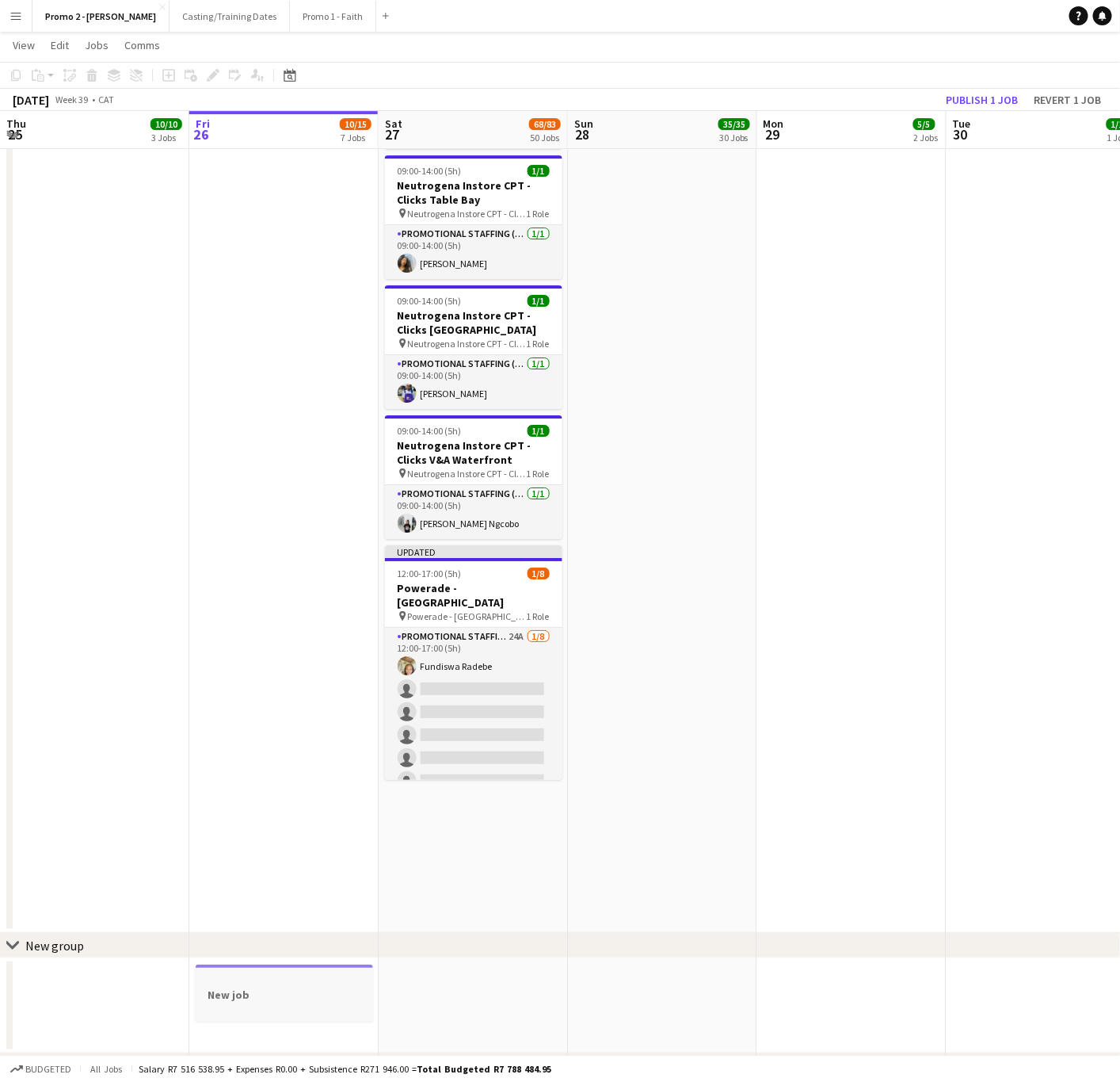
click at [257, 970] on app-job-card "New job" at bounding box center [284, 993] width 177 height 57
click at [207, 81] on icon at bounding box center [209, 79] width 4 height 4
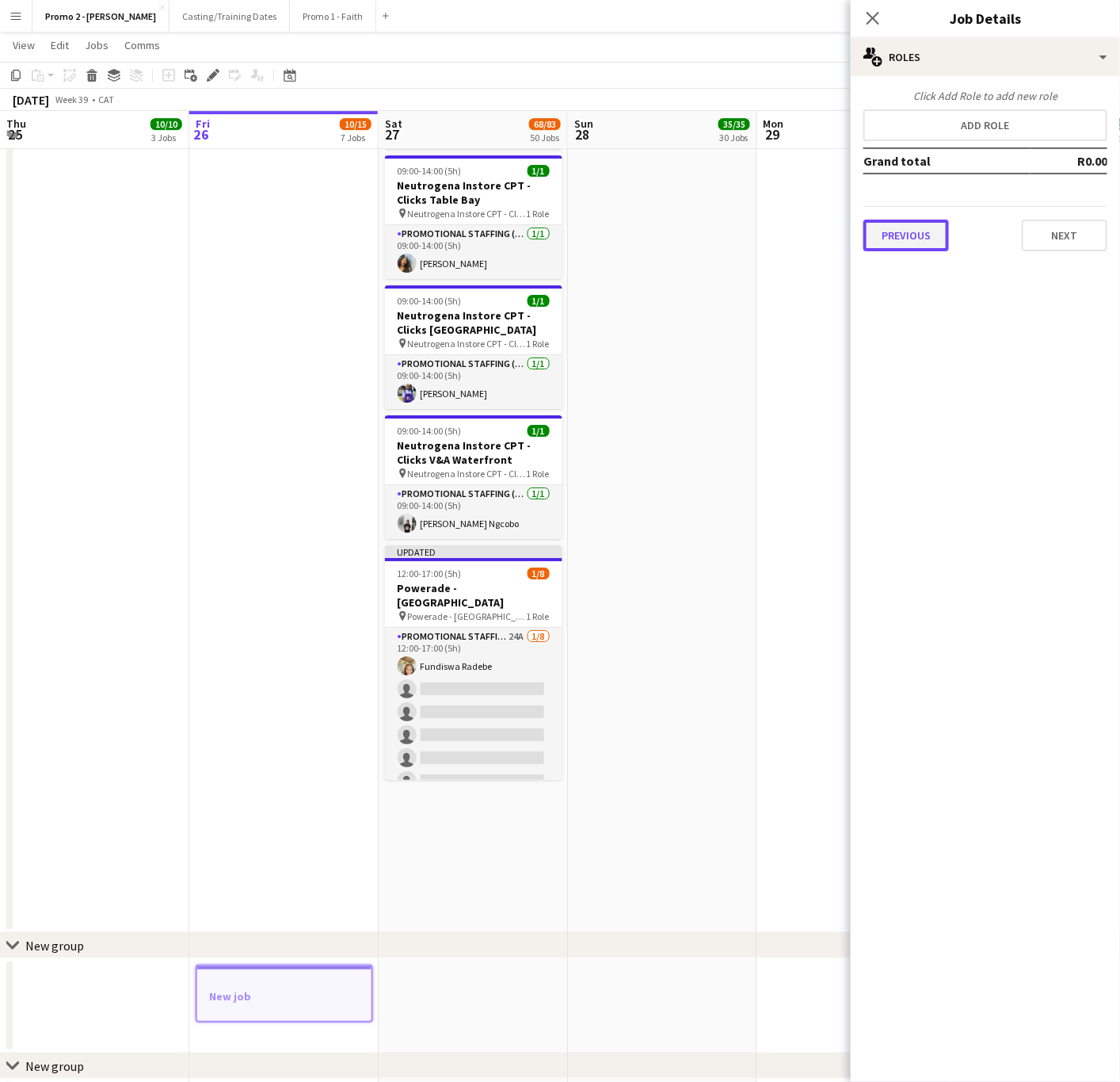
click at [947, 227] on button "Previous" at bounding box center [906, 235] width 86 height 31
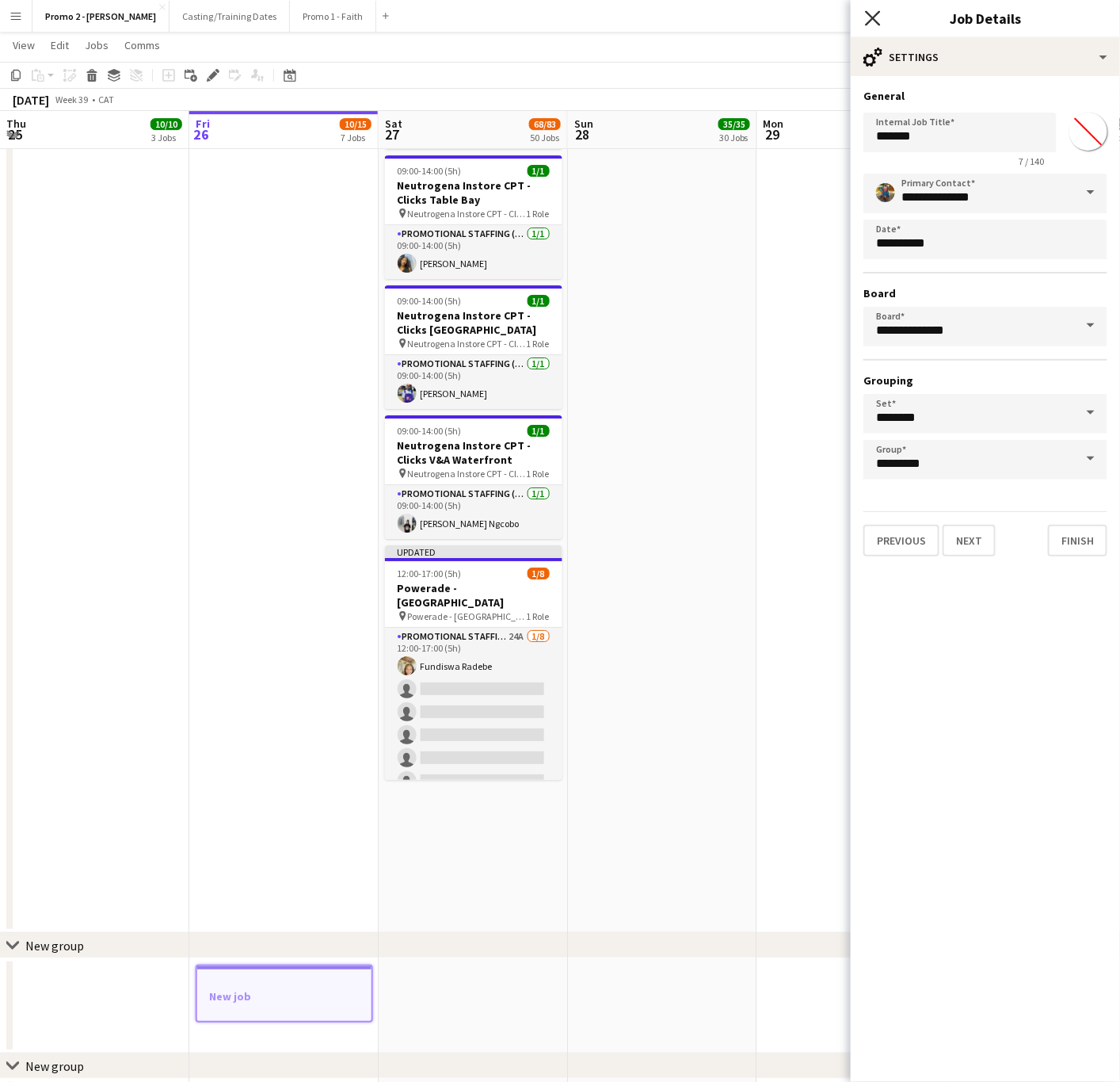
click at [871, 25] on icon "Close pop-in" at bounding box center [873, 18] width 15 height 15
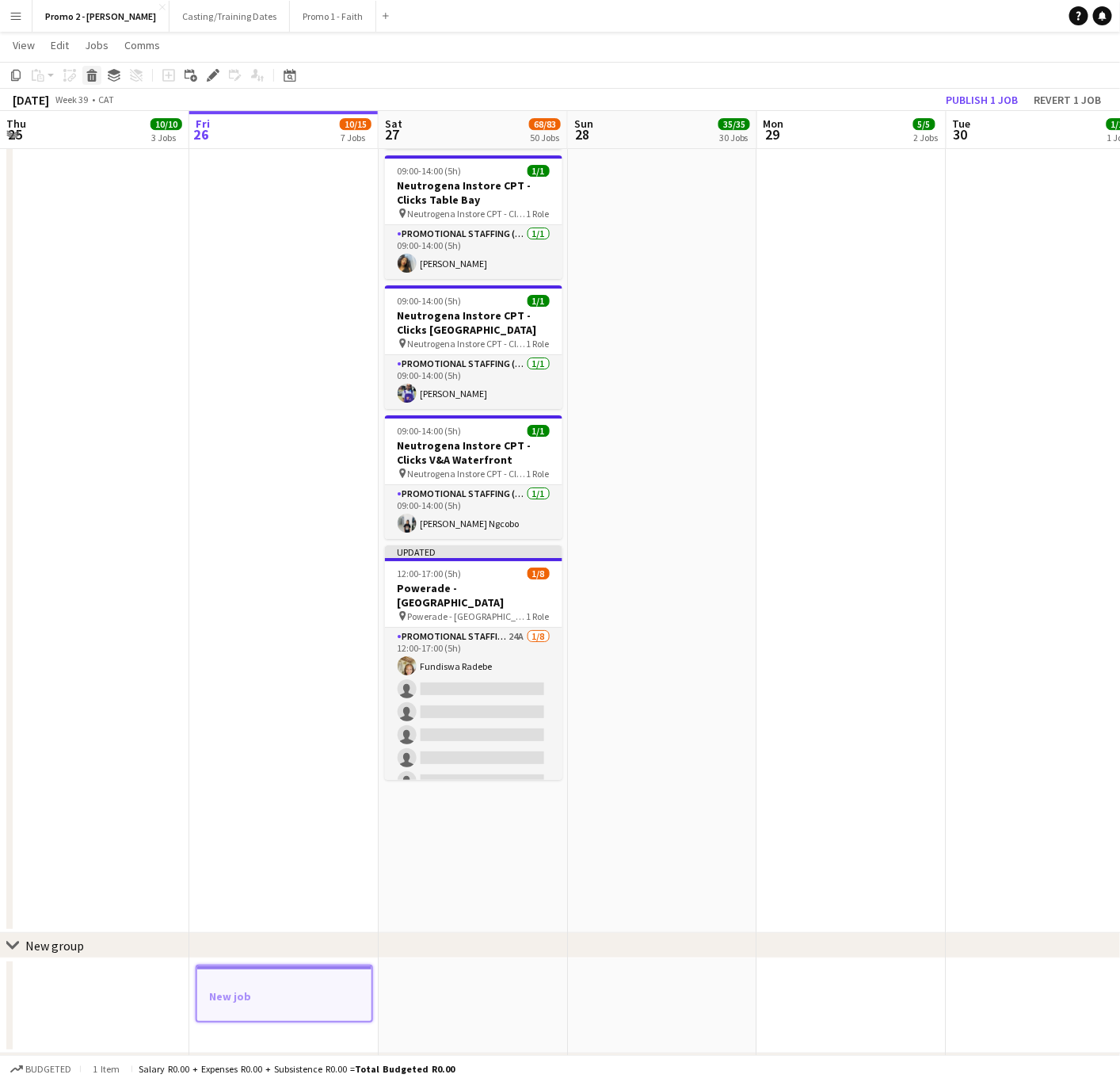
click at [91, 73] on icon at bounding box center [92, 77] width 9 height 8
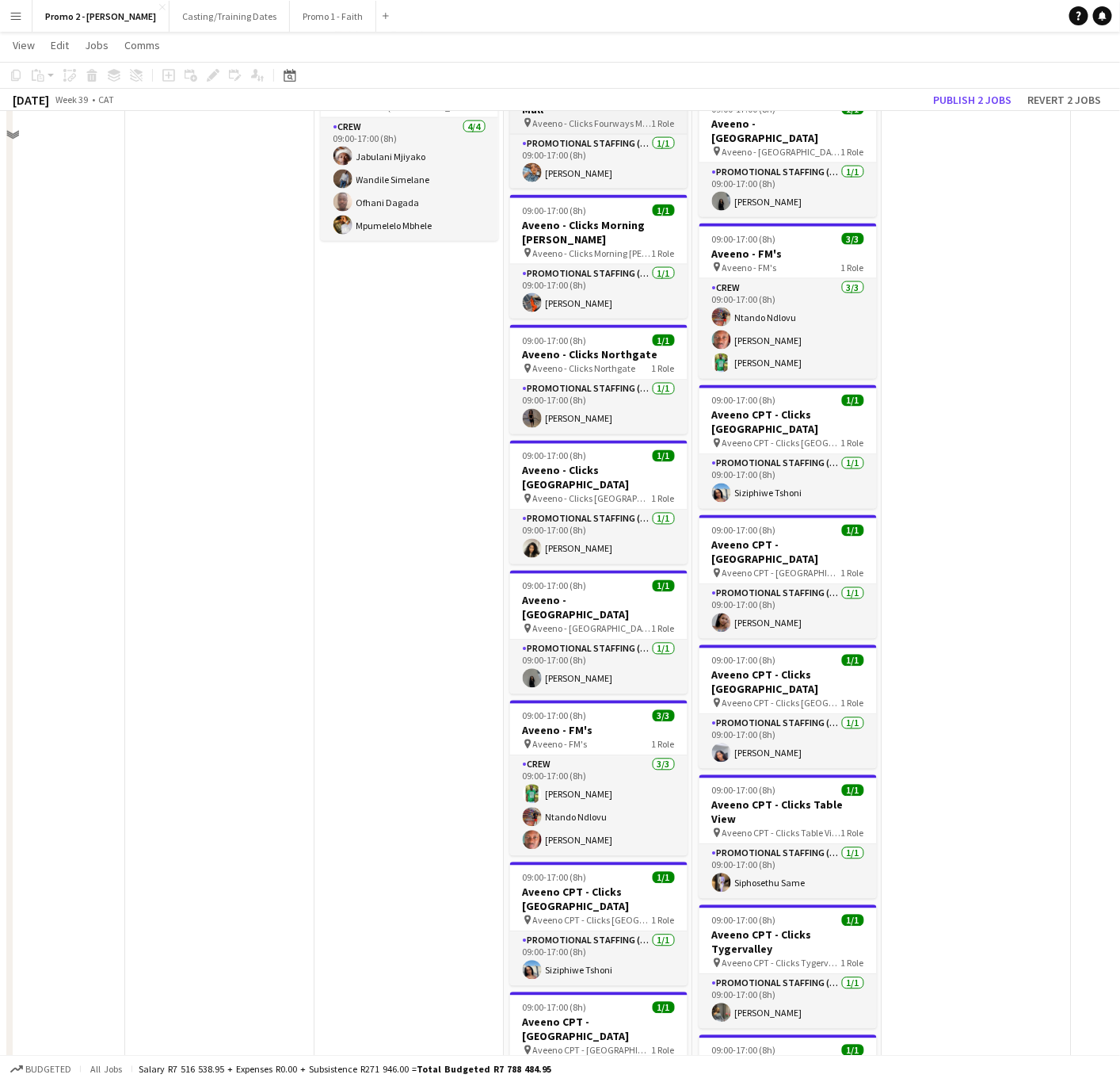
scroll to position [0, 0]
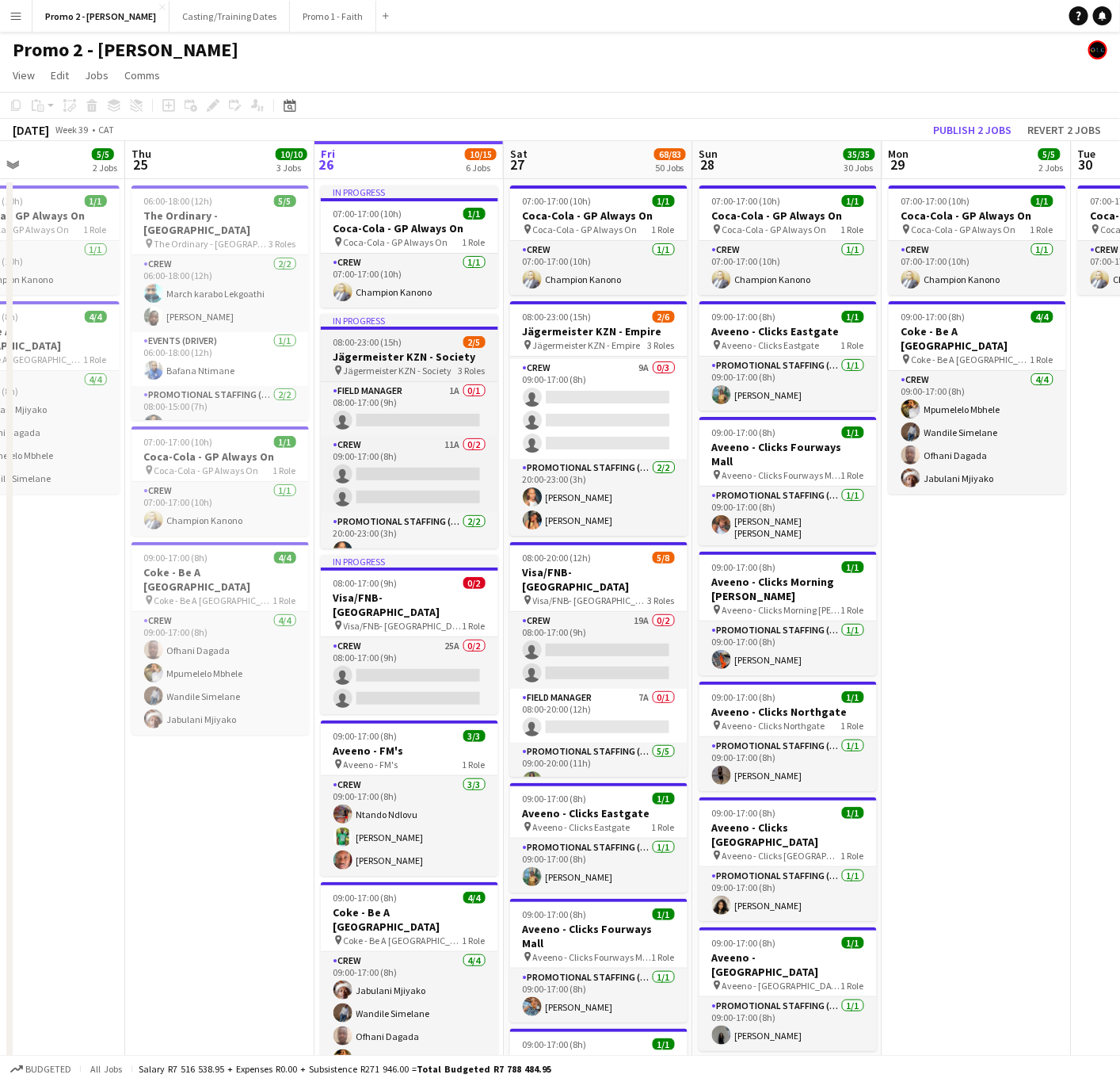
click at [405, 345] on div "08:00-23:00 (15h) 2/5" at bounding box center [410, 341] width 177 height 11
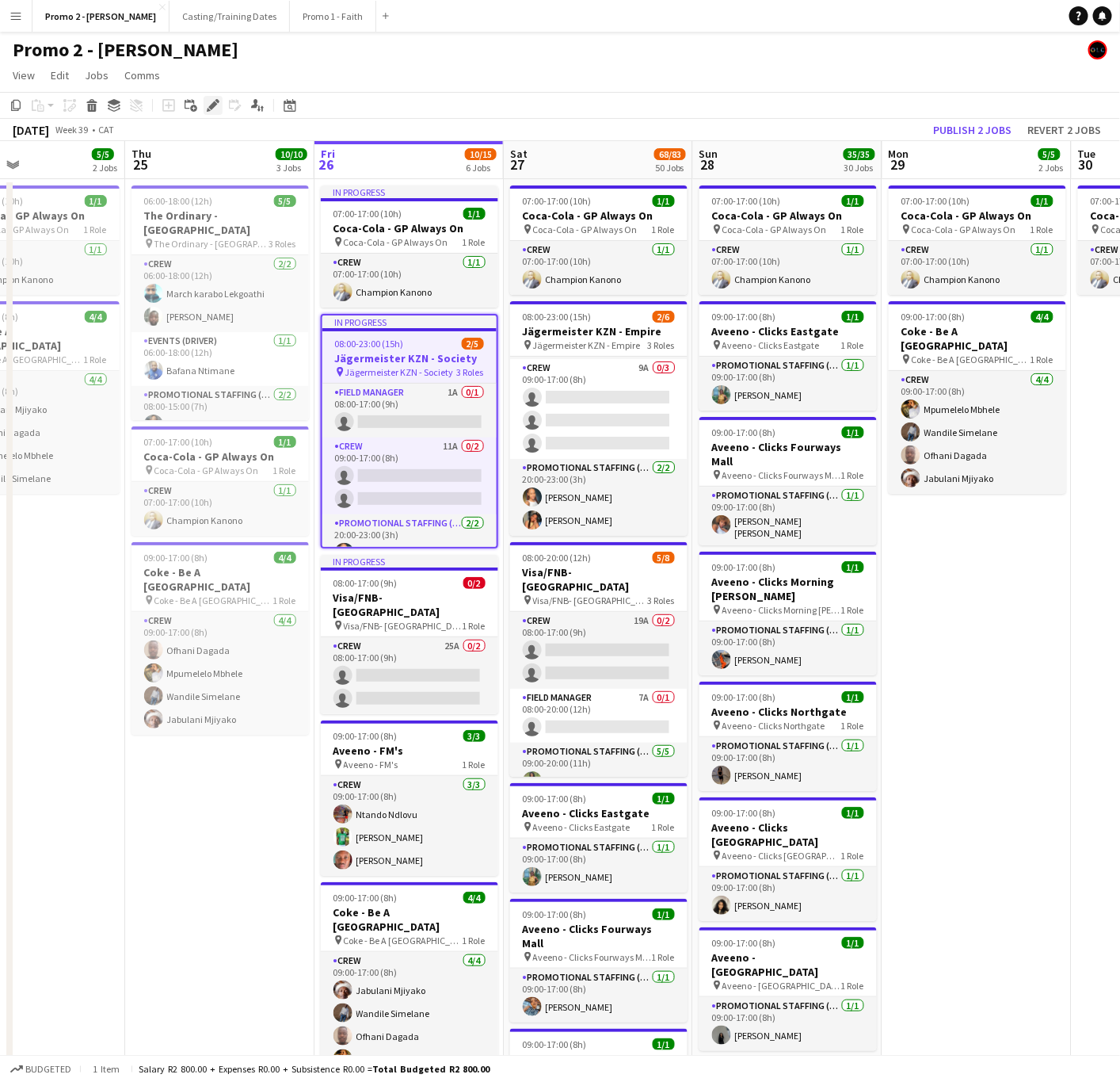
click at [212, 99] on icon "Edit" at bounding box center [213, 105] width 12 height 12
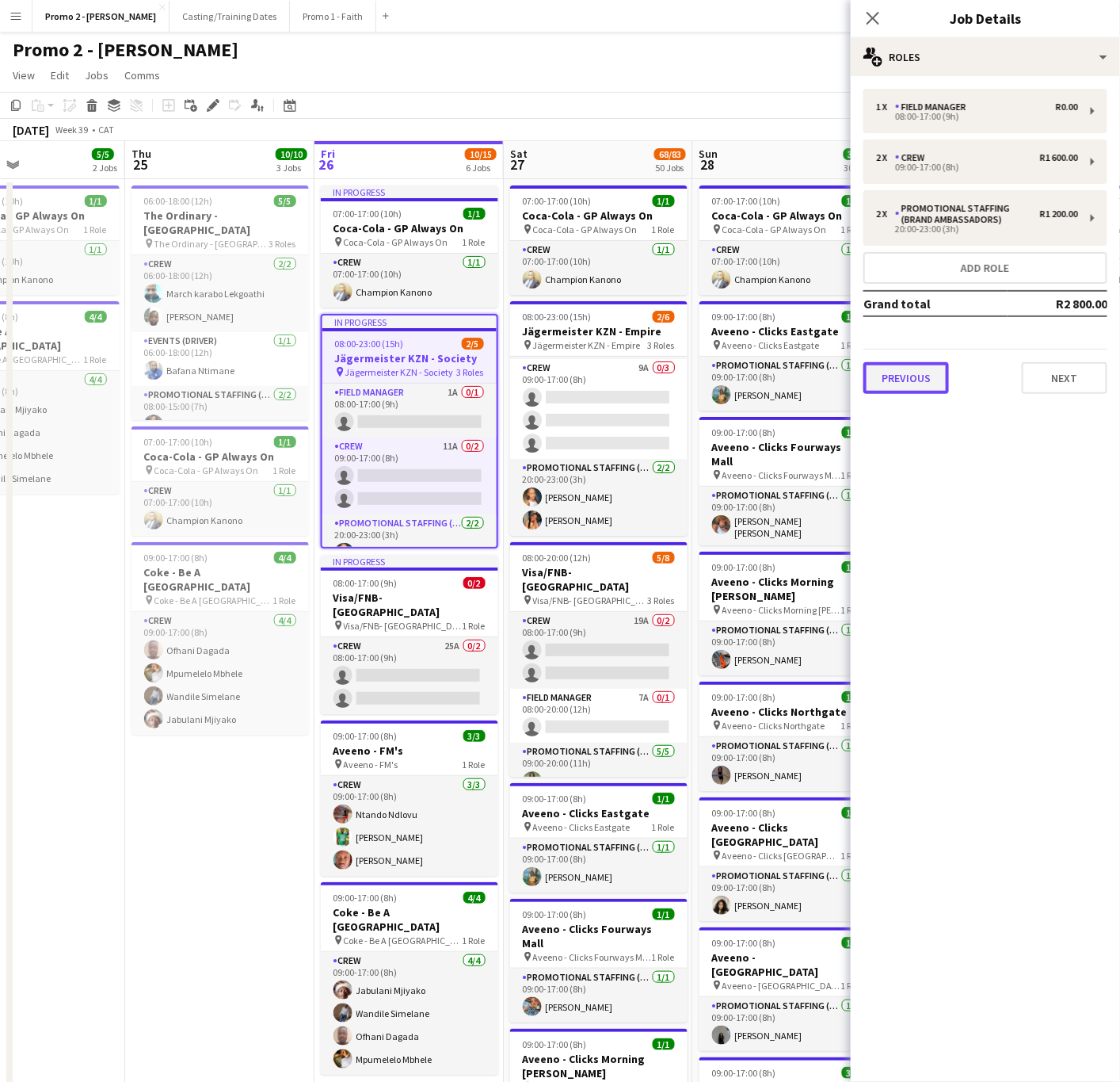
click at [934, 374] on button "Previous" at bounding box center [906, 378] width 86 height 31
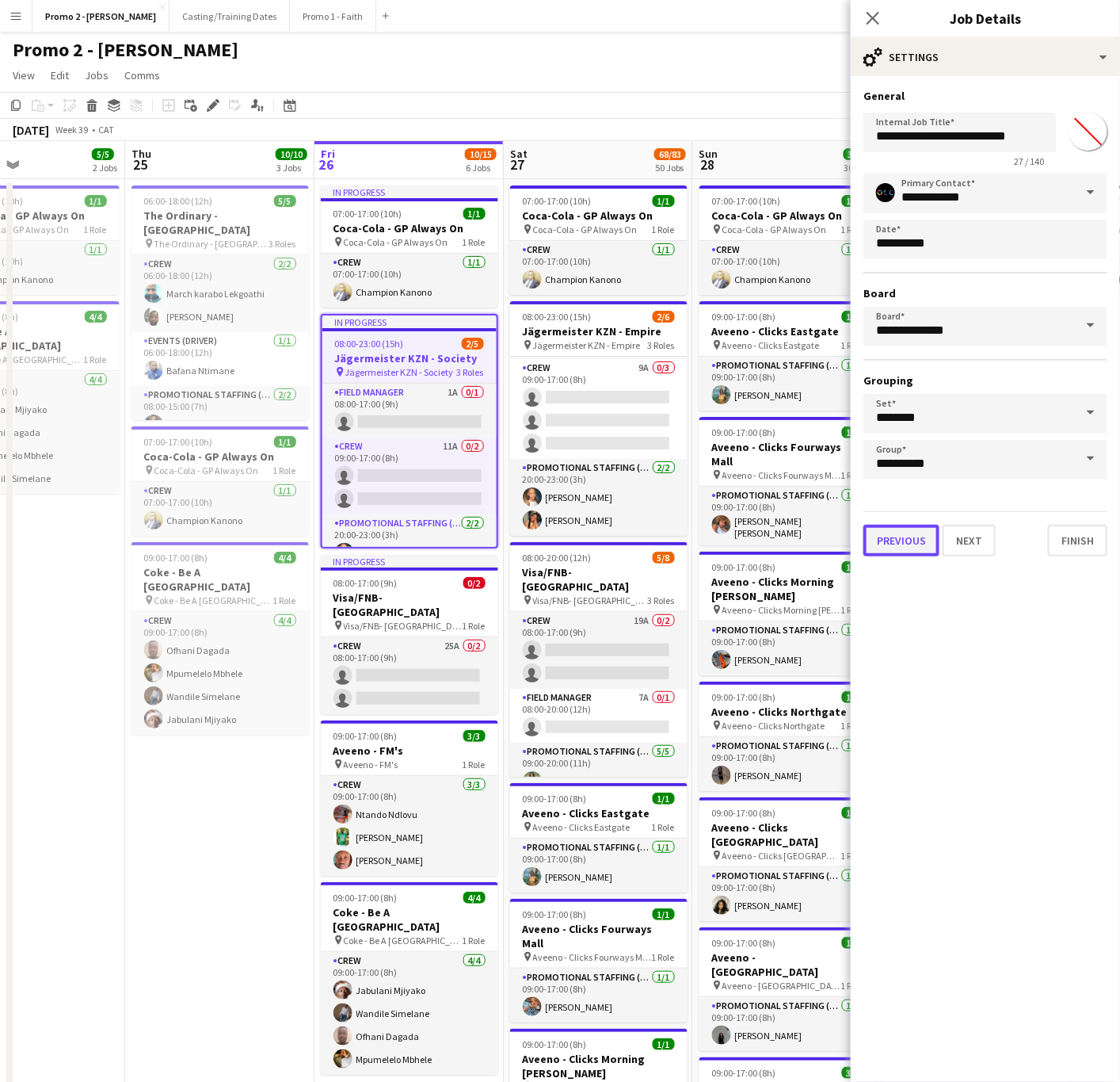
click at [894, 535] on button "Previous" at bounding box center [902, 540] width 76 height 31
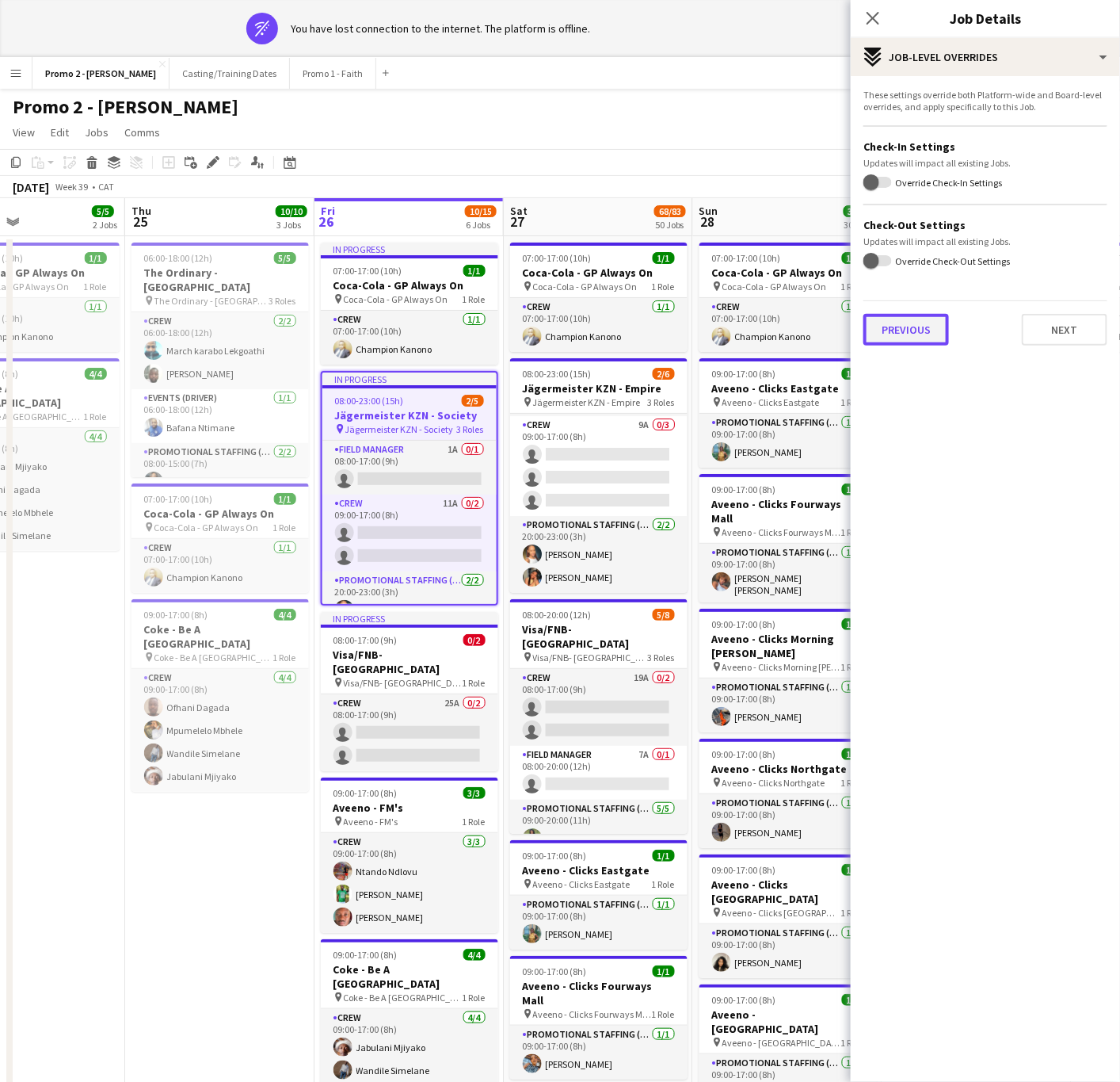
click at [918, 322] on button "Previous" at bounding box center [906, 329] width 86 height 31
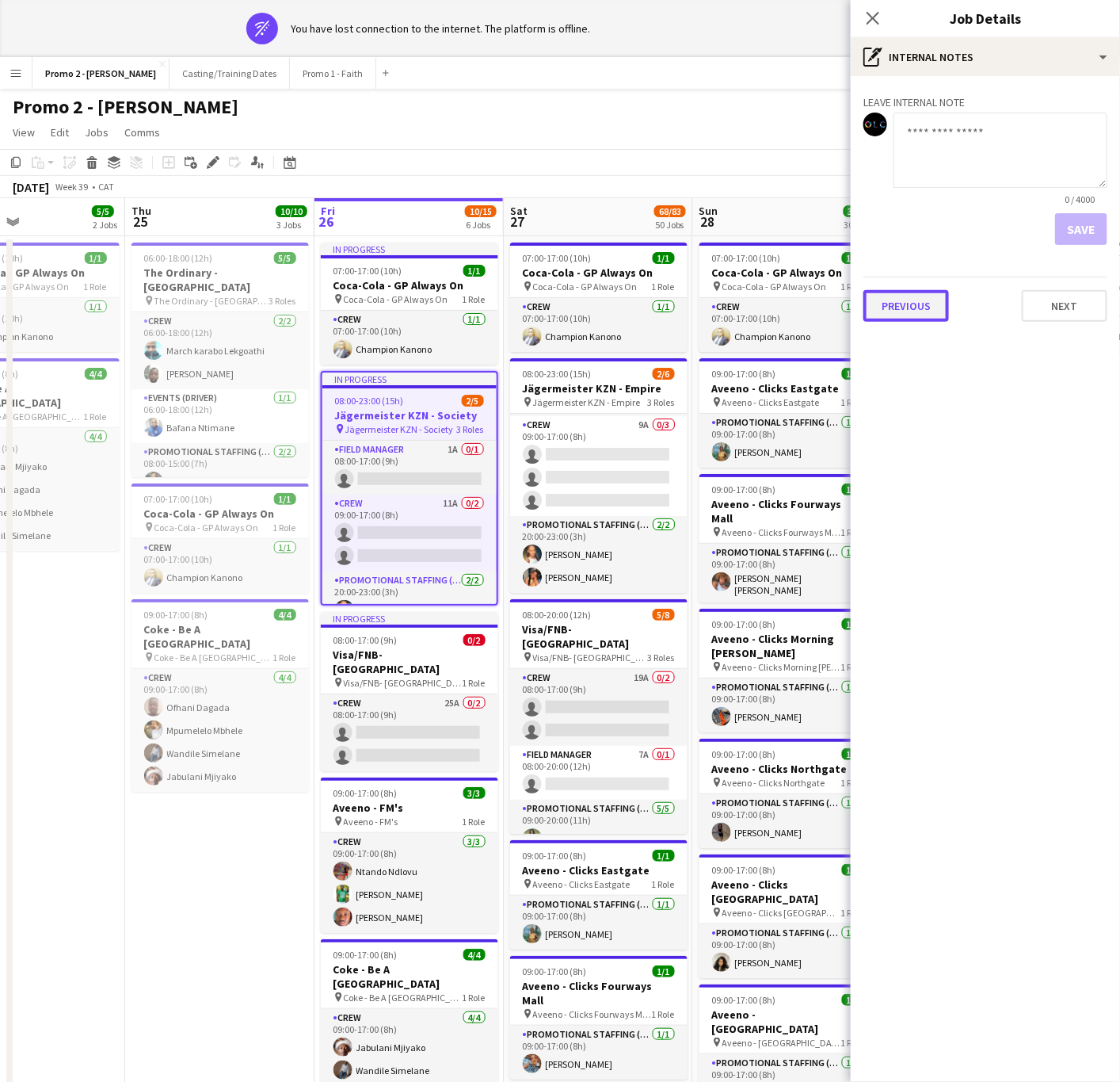
click at [918, 295] on button "Previous" at bounding box center [906, 305] width 86 height 31
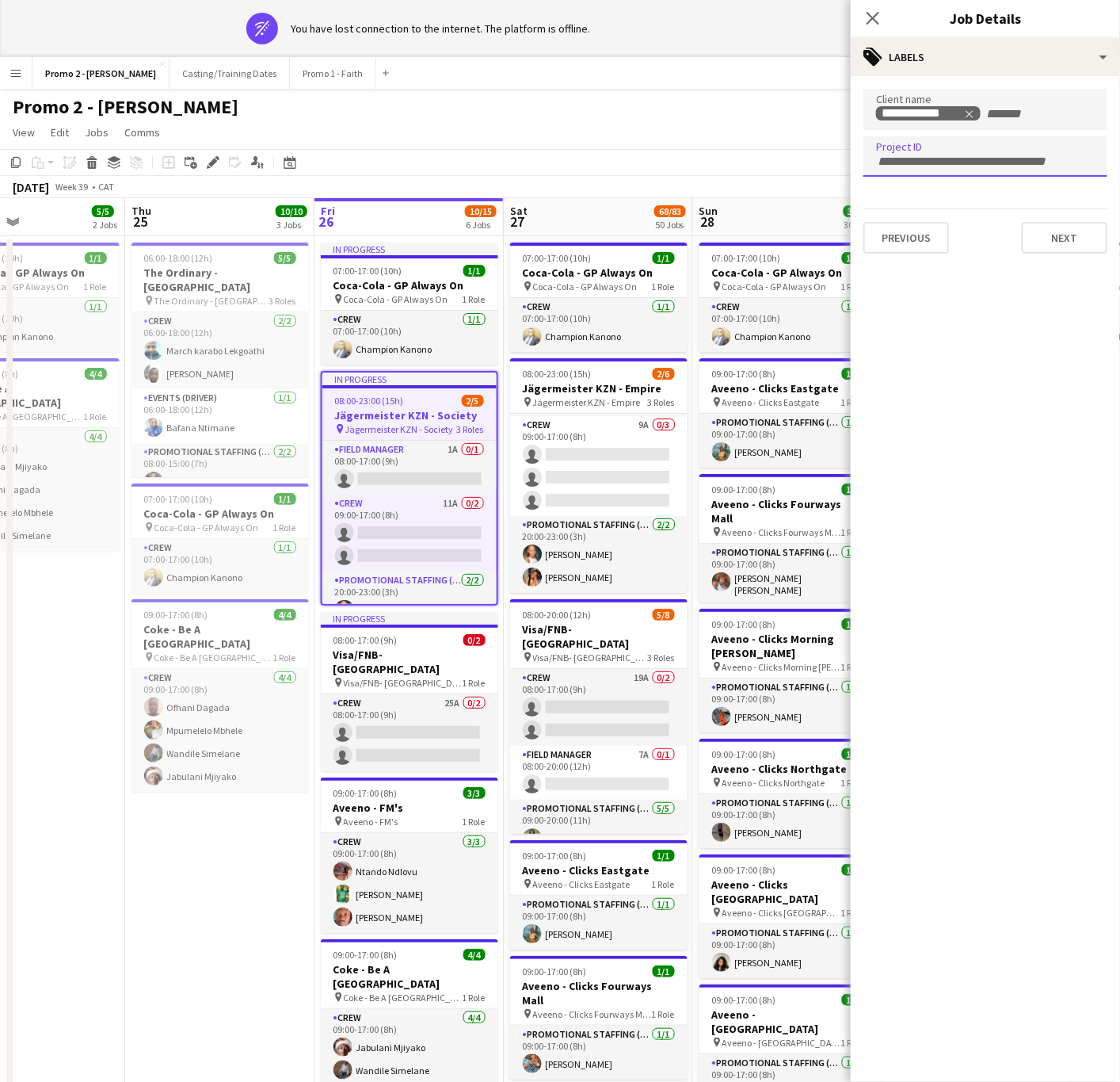
click at [1013, 154] on input "Type to search project ID labels..." at bounding box center [985, 161] width 218 height 14
type input "******"
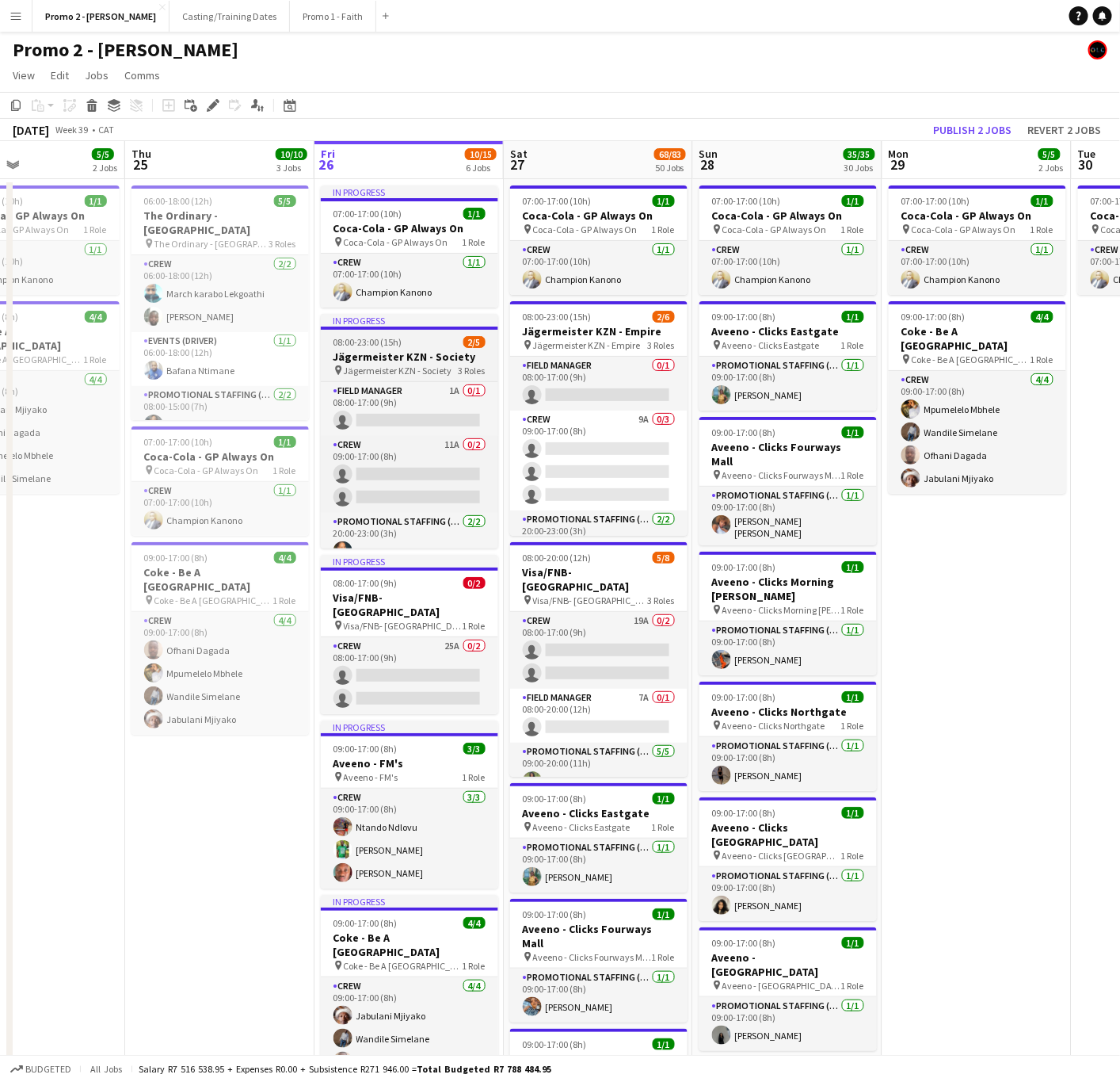
click at [374, 362] on h3 "Jägermeister KZN - Society" at bounding box center [410, 357] width 177 height 14
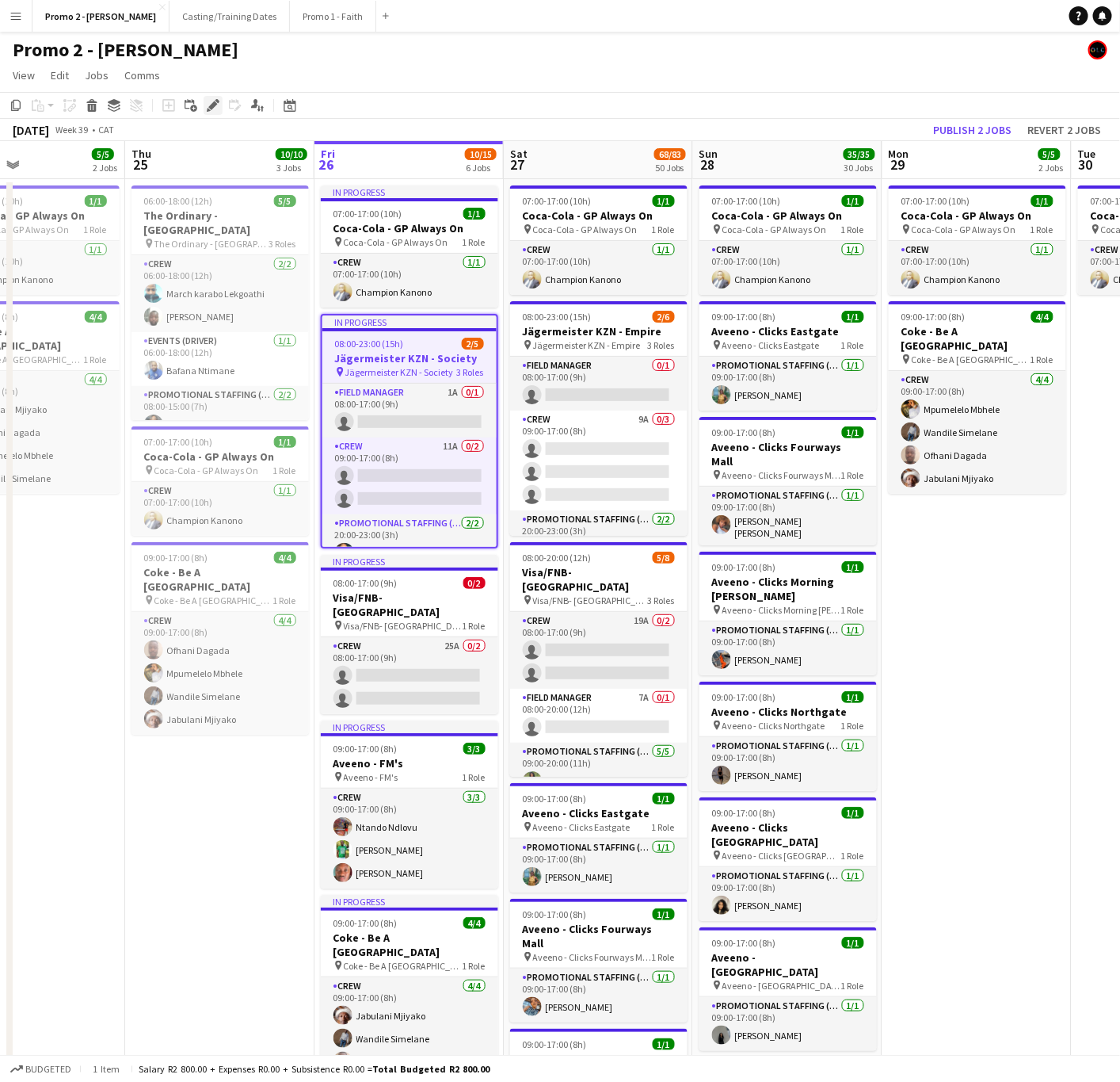
click at [207, 112] on icon "Edit" at bounding box center [213, 105] width 12 height 12
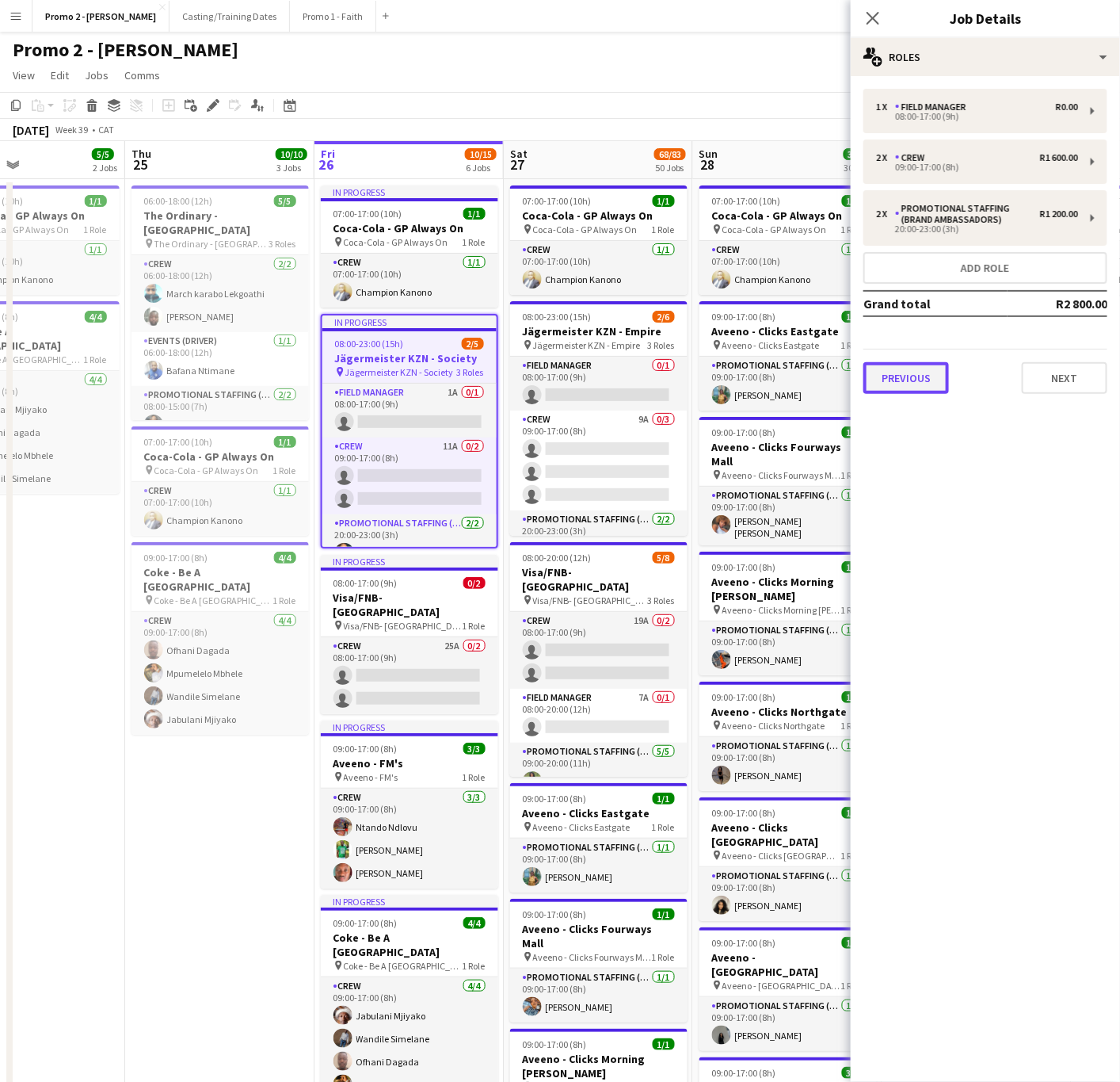
click at [935, 378] on button "Previous" at bounding box center [906, 378] width 86 height 31
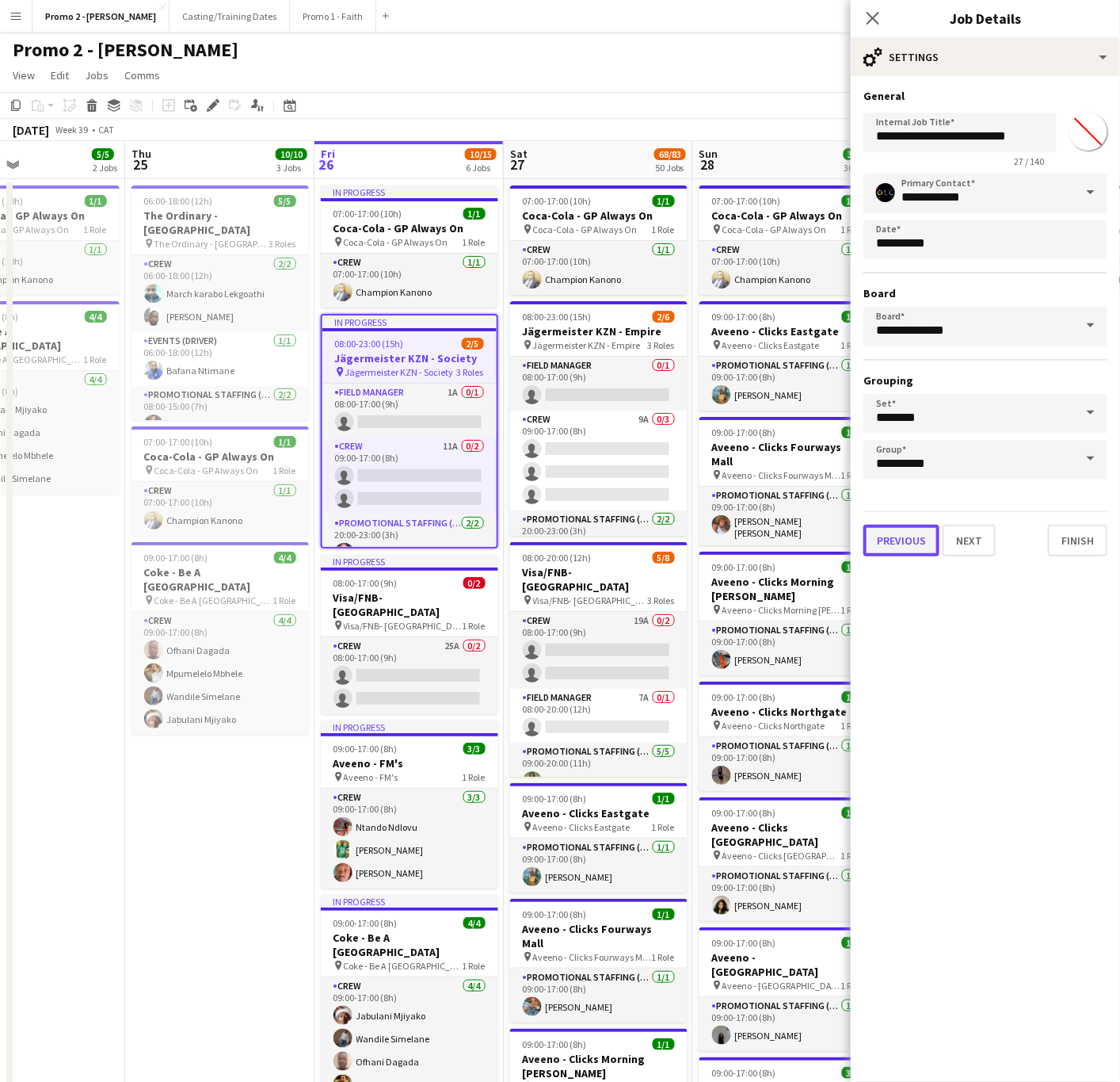
click at [906, 545] on button "Previous" at bounding box center [902, 540] width 76 height 31
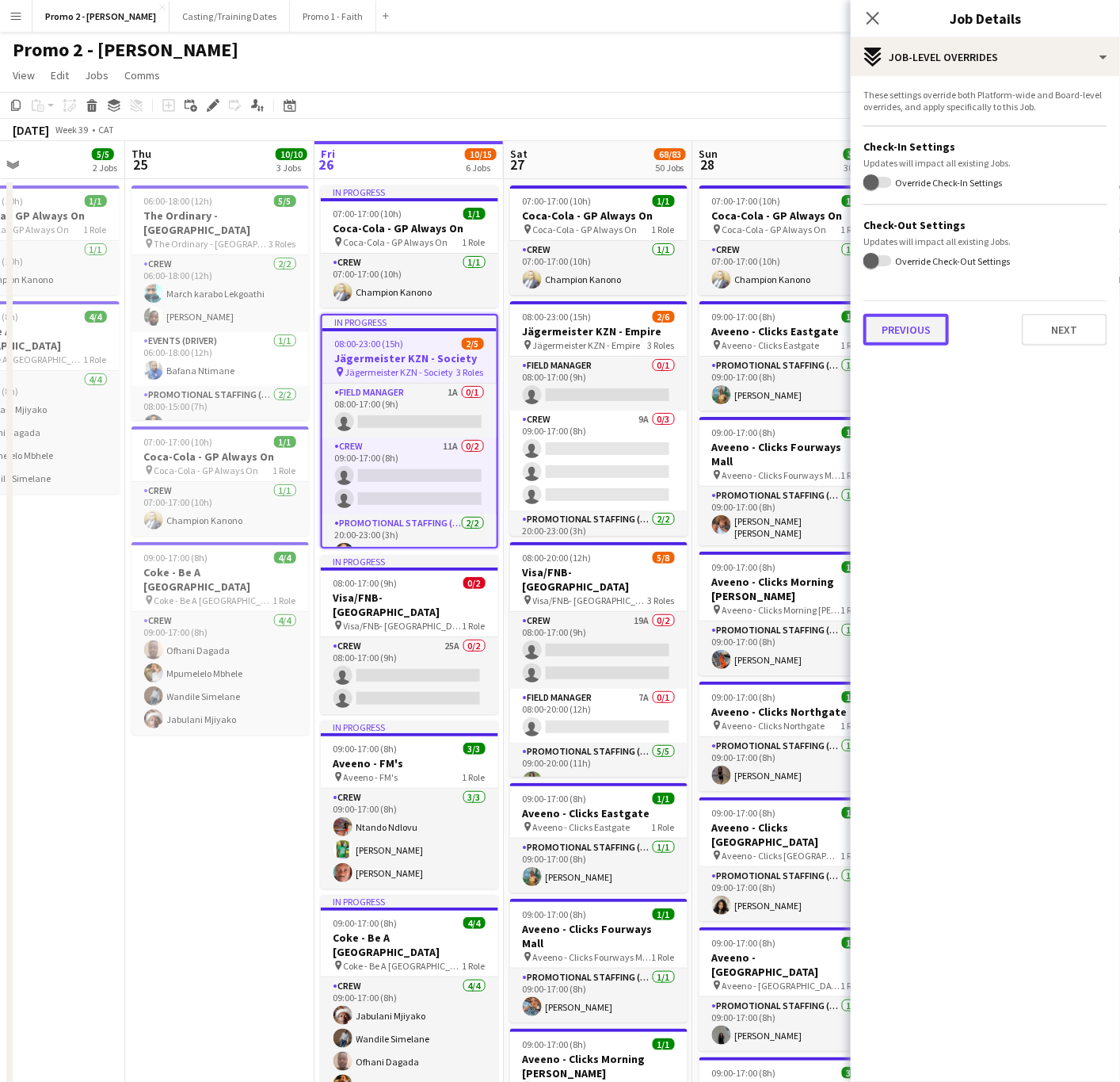
click at [925, 333] on button "Previous" at bounding box center [906, 329] width 86 height 31
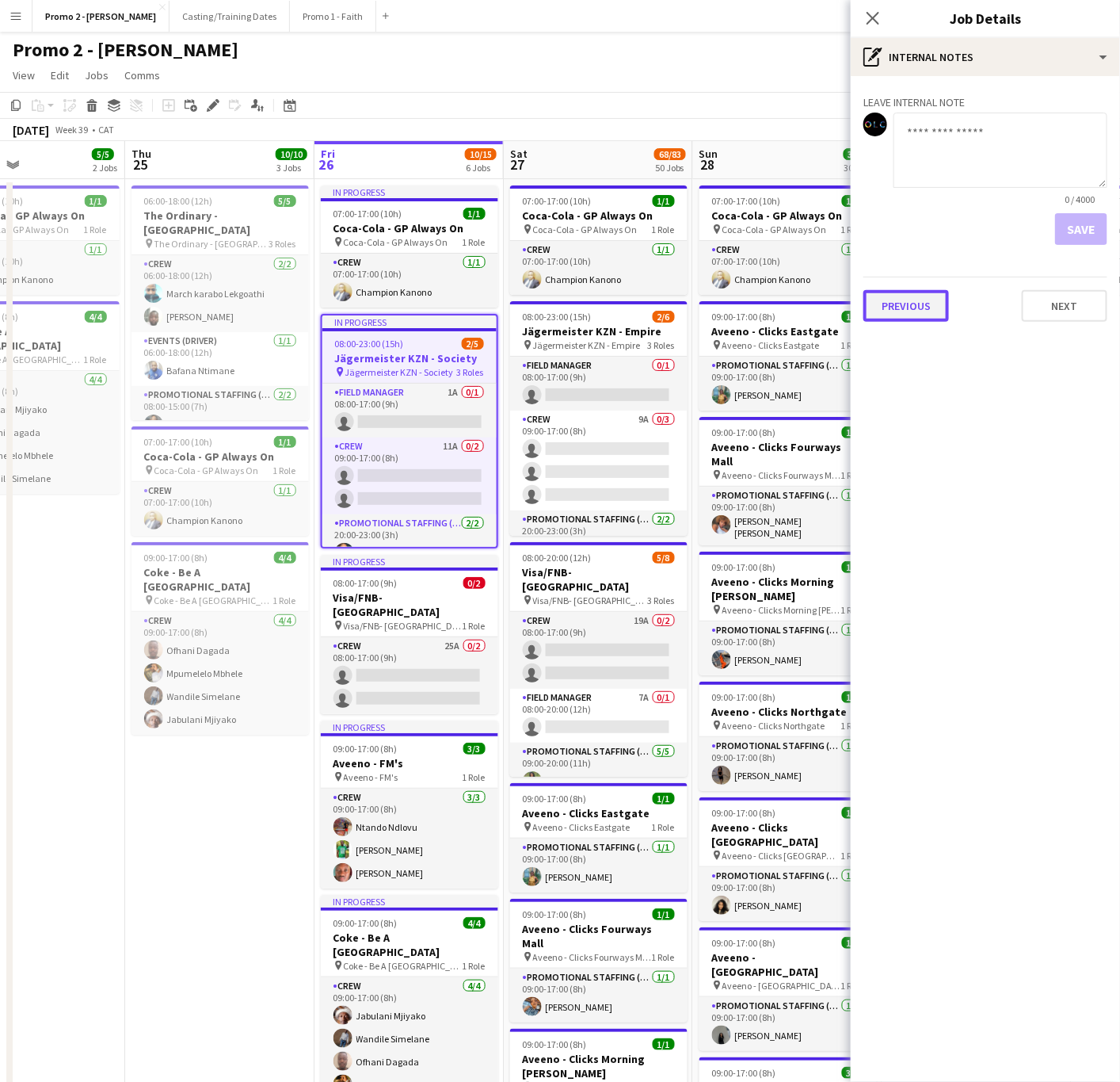
click at [932, 300] on button "Previous" at bounding box center [906, 305] width 86 height 31
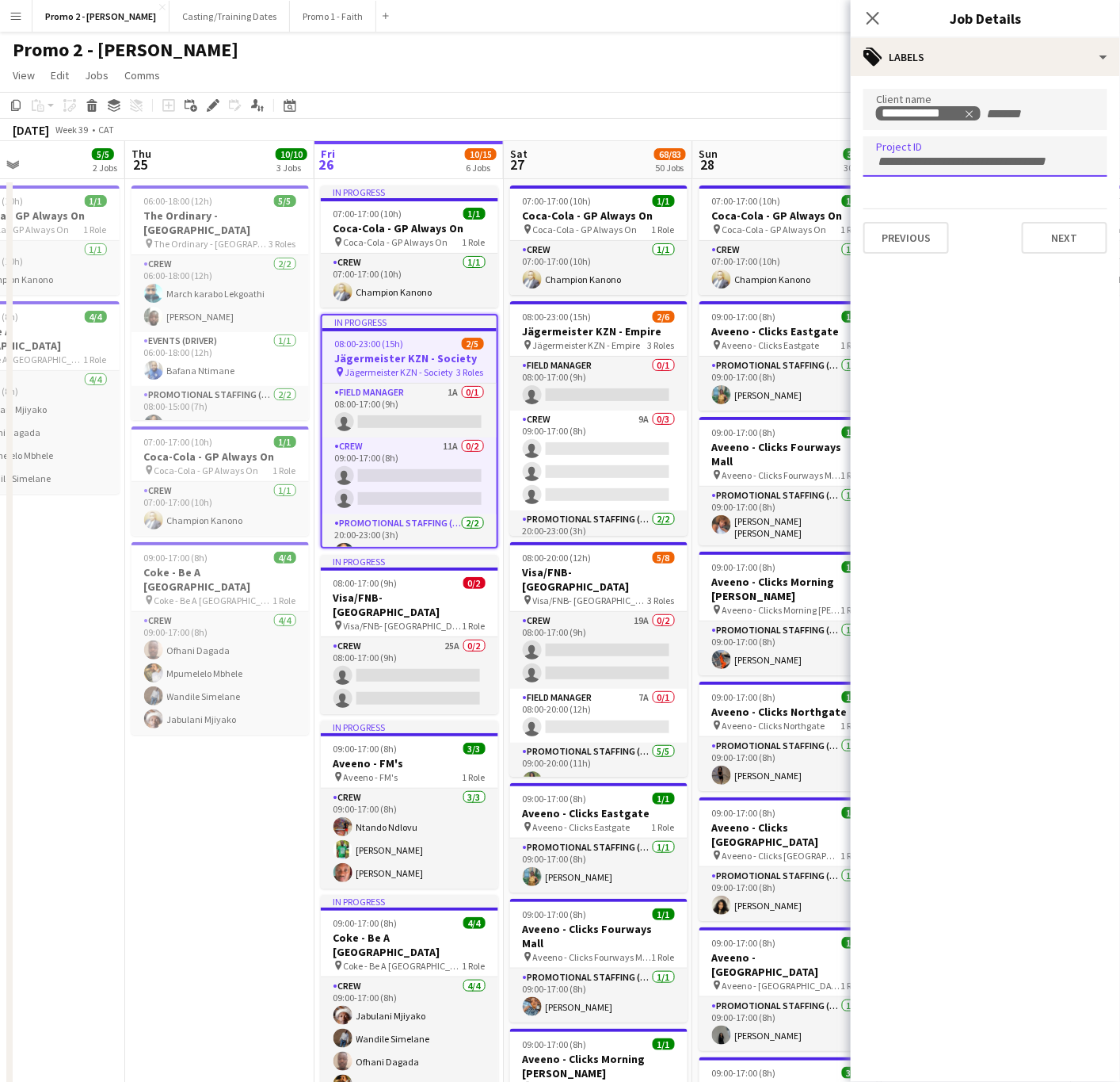
click at [954, 162] on input "Type to search project ID labels..." at bounding box center [985, 161] width 218 height 14
type input "*********"
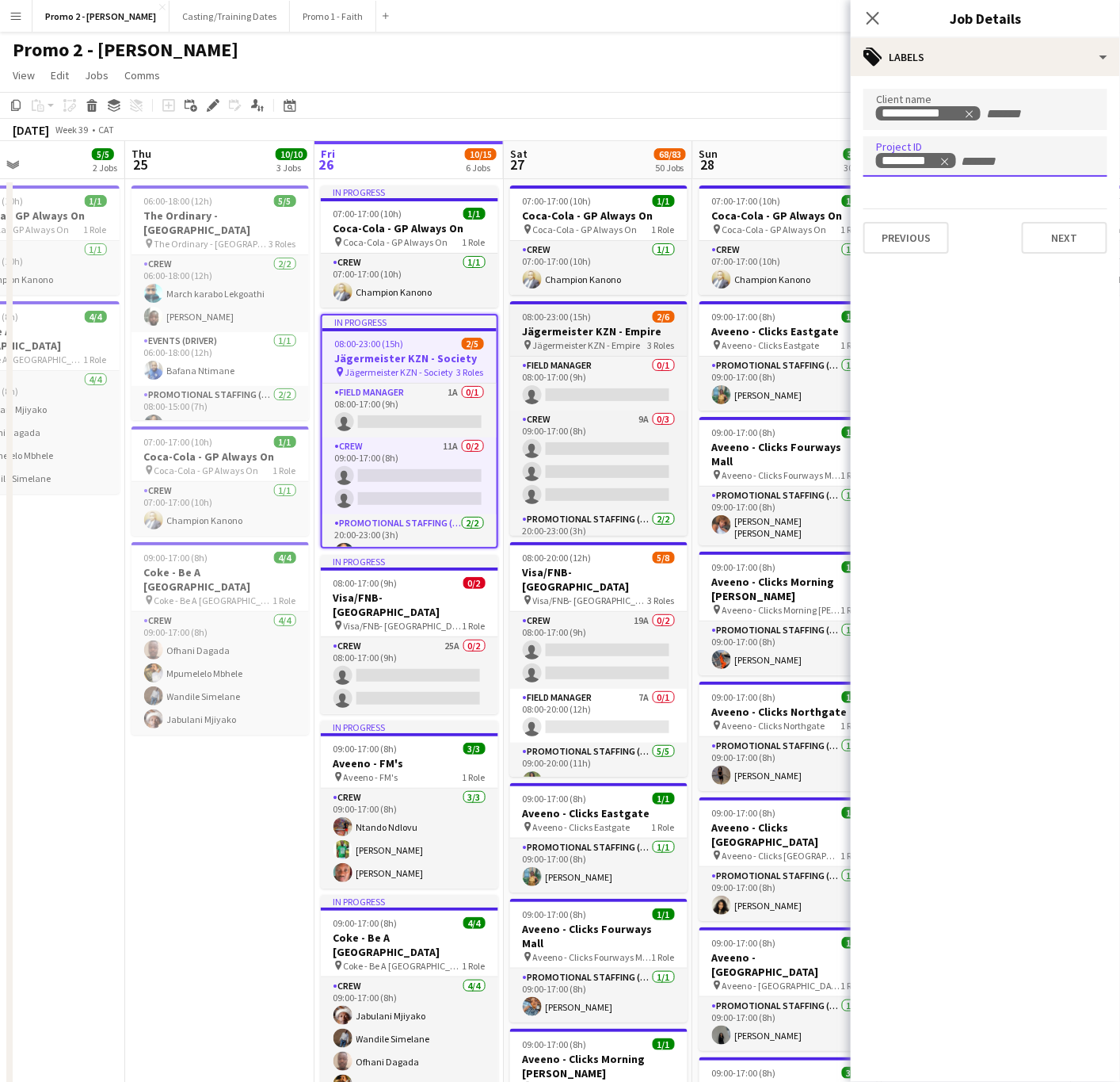
click at [592, 340] on span "Jägermeister KZN - Empire" at bounding box center [586, 345] width 108 height 11
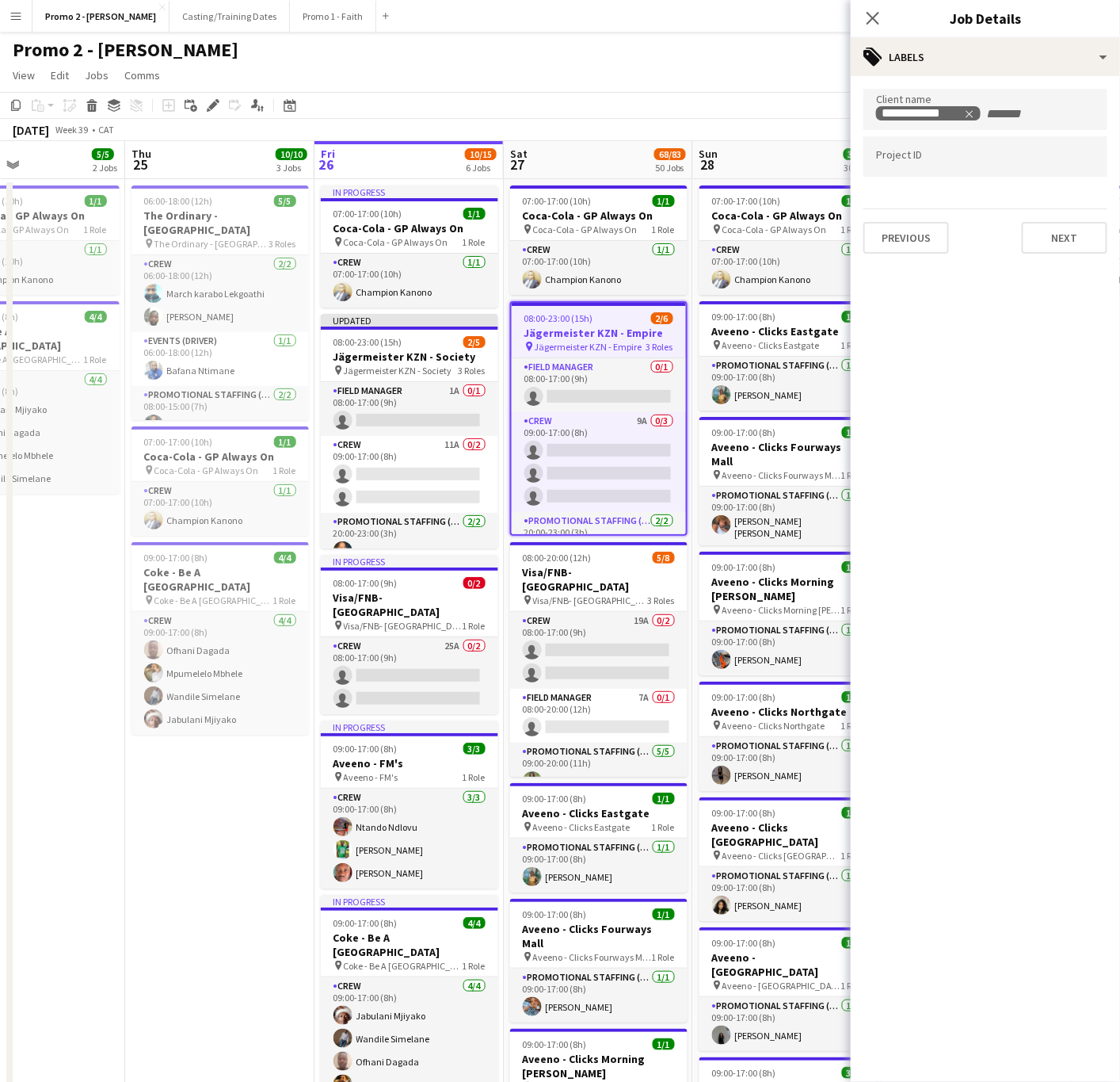
click at [959, 145] on div at bounding box center [986, 156] width 244 height 40
type input "*********"
click at [1055, 223] on button "Next" at bounding box center [1065, 237] width 86 height 31
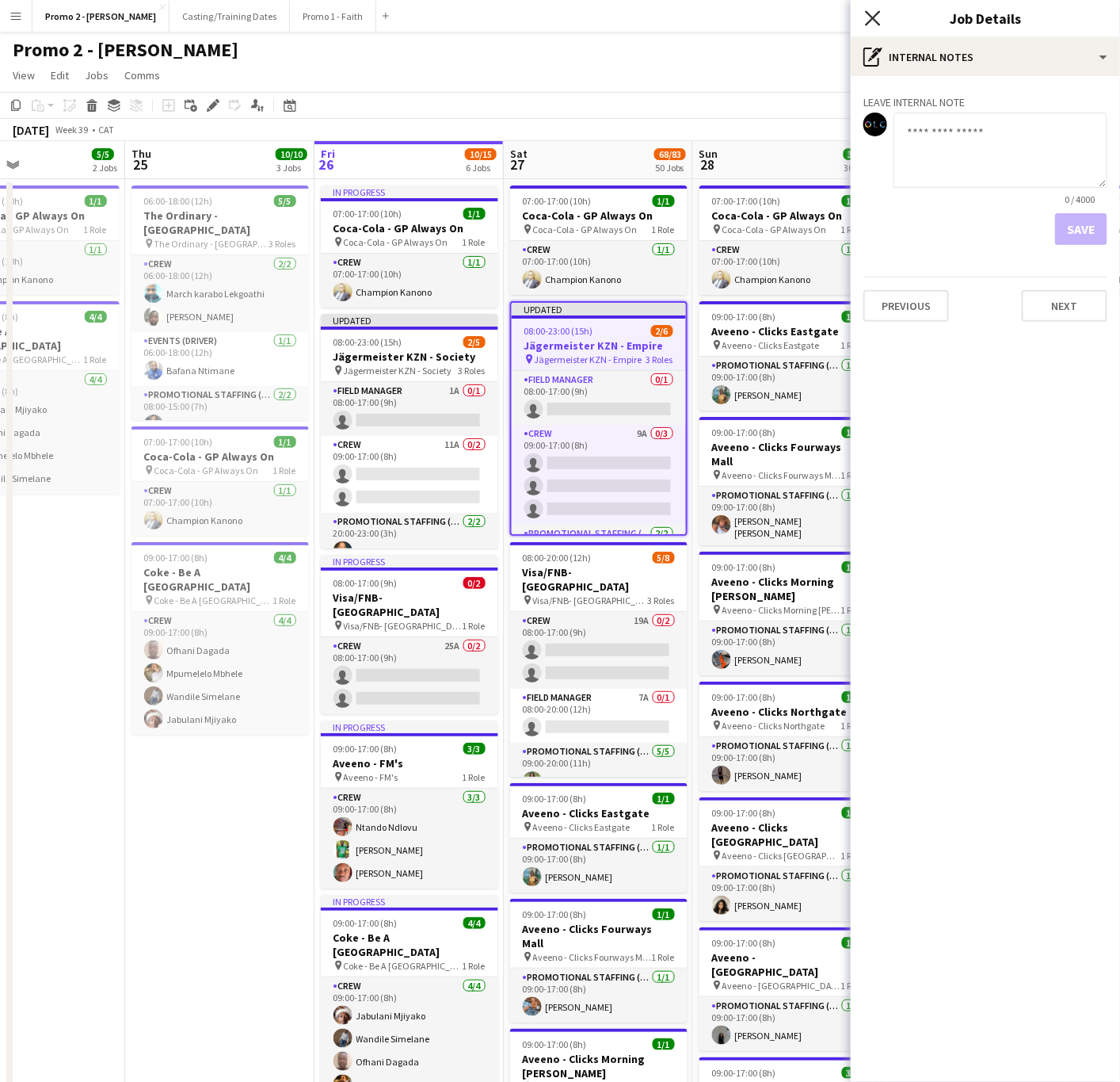
click at [868, 14] on icon at bounding box center [873, 18] width 15 height 15
